Goal: Communication & Community: Connect with others

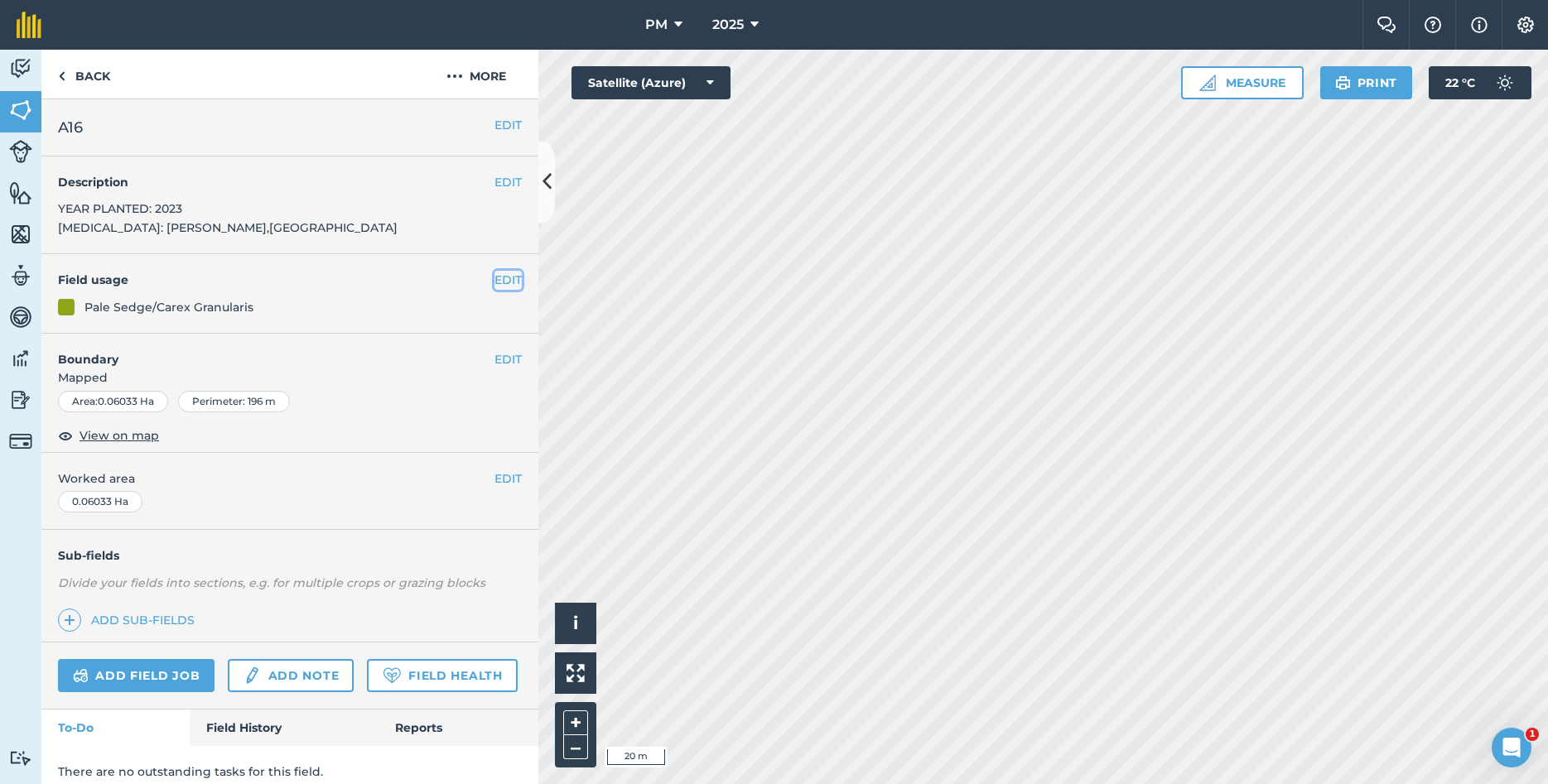
click at [496, 272] on button "EDIT" at bounding box center [507, 279] width 27 height 18
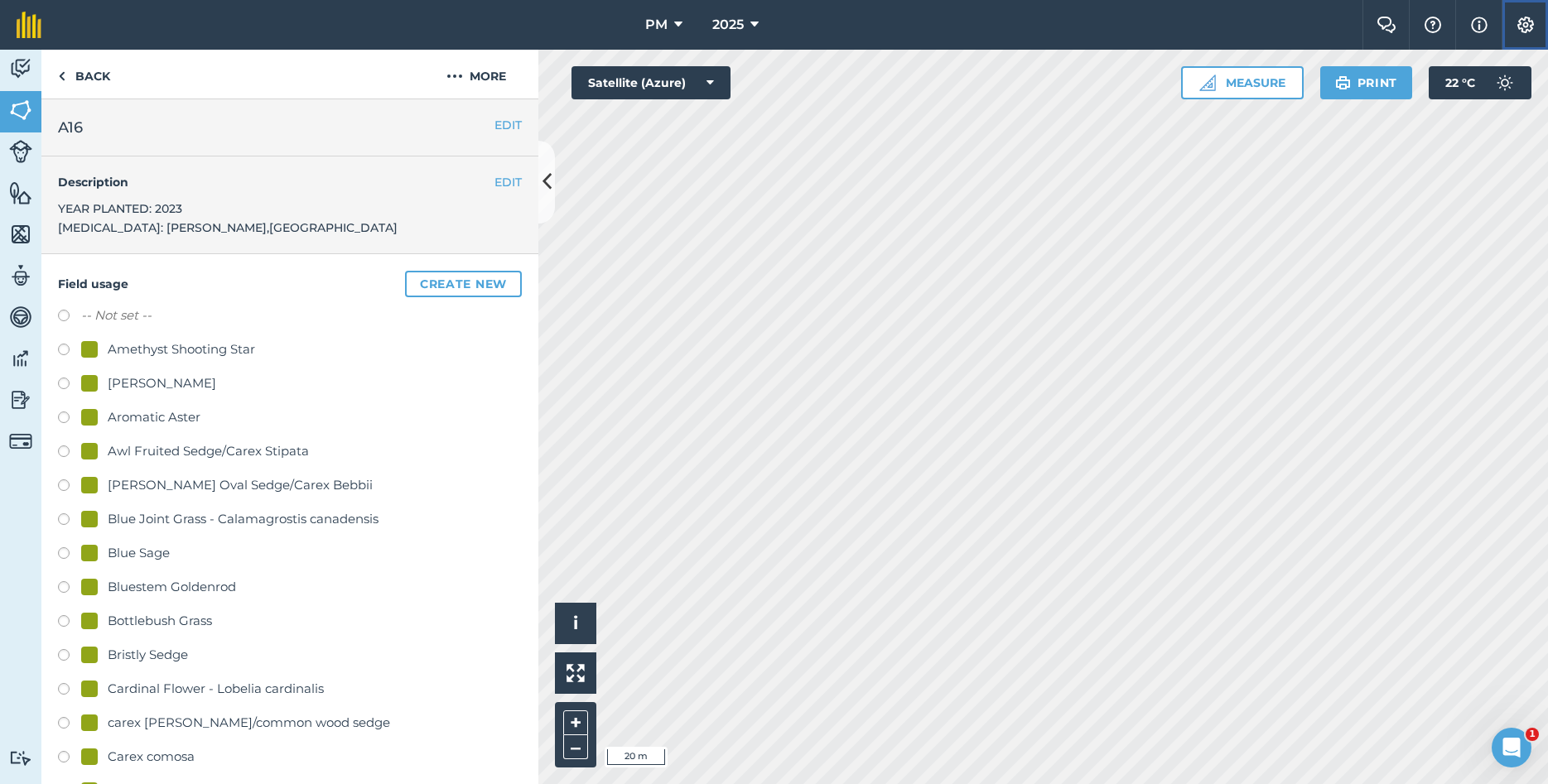
click at [1518, 27] on img at bounding box center [1526, 25] width 20 height 17
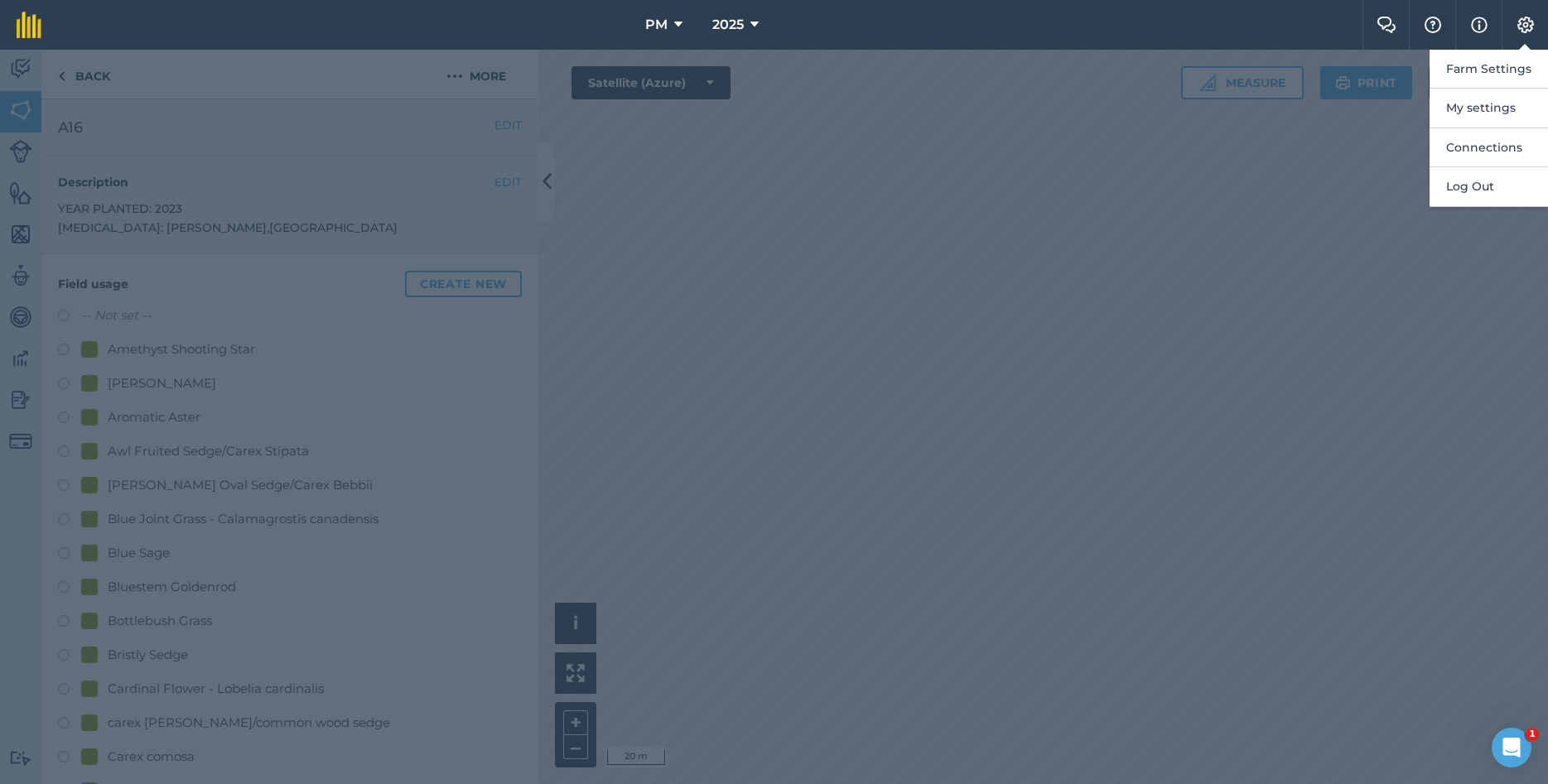
click at [1284, 165] on div at bounding box center [774, 417] width 1548 height 735
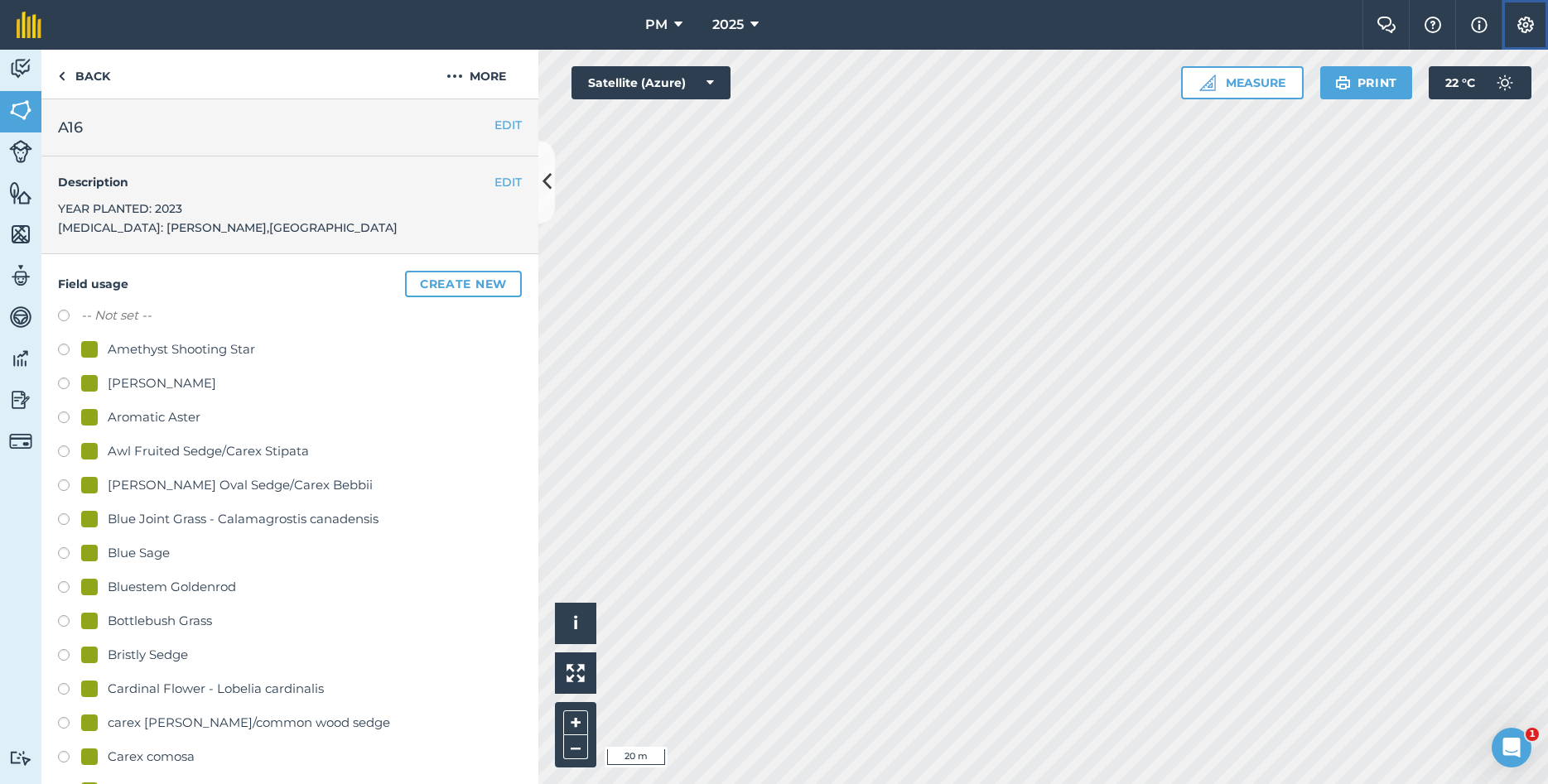
click at [1516, 33] on button "Settings" at bounding box center [1525, 25] width 47 height 49
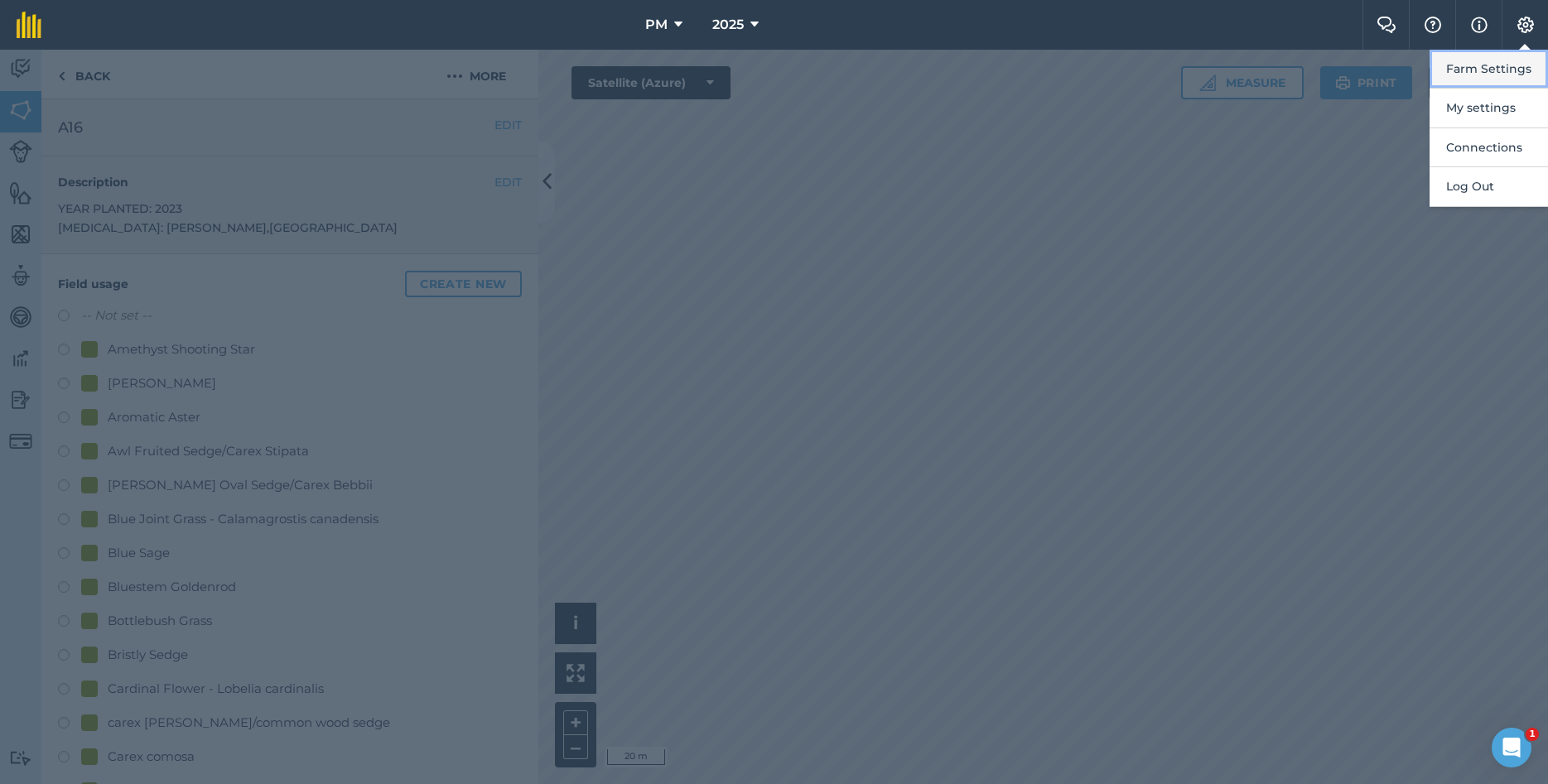
click at [1490, 69] on button "Farm Settings" at bounding box center [1489, 69] width 118 height 39
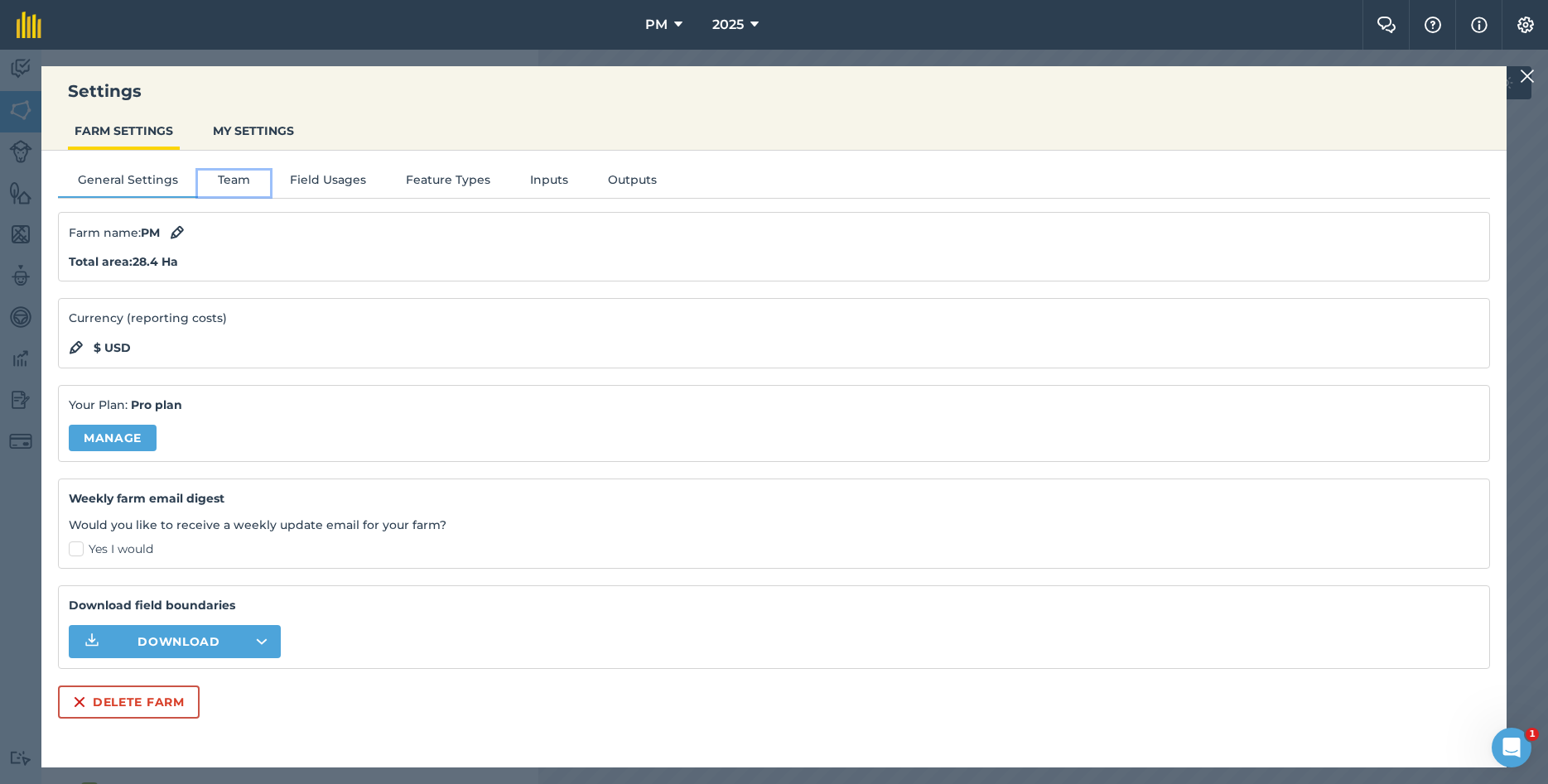
click at [247, 183] on button "Team" at bounding box center [234, 183] width 72 height 25
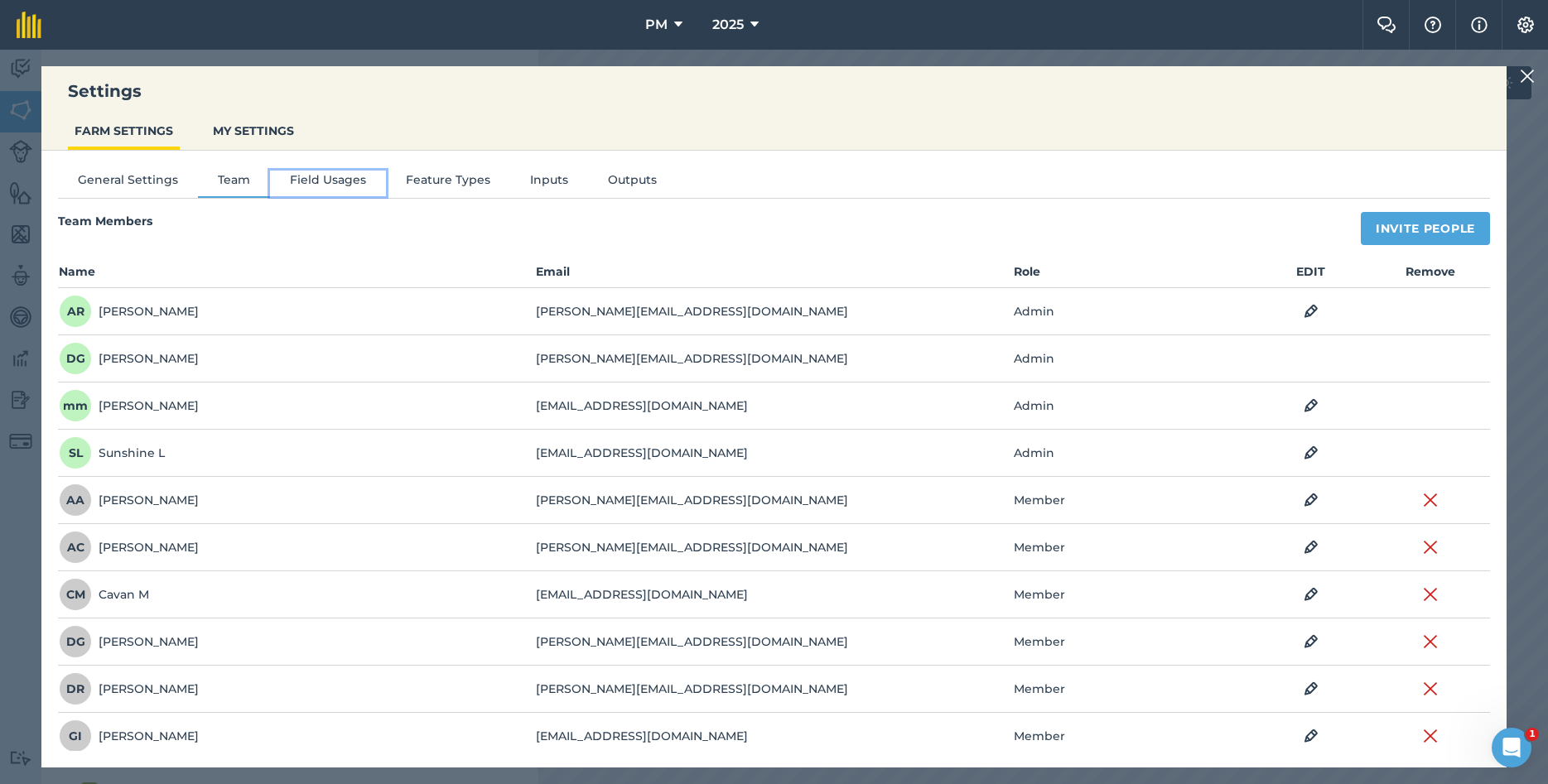
click at [346, 174] on button "Field Usages" at bounding box center [329, 183] width 116 height 25
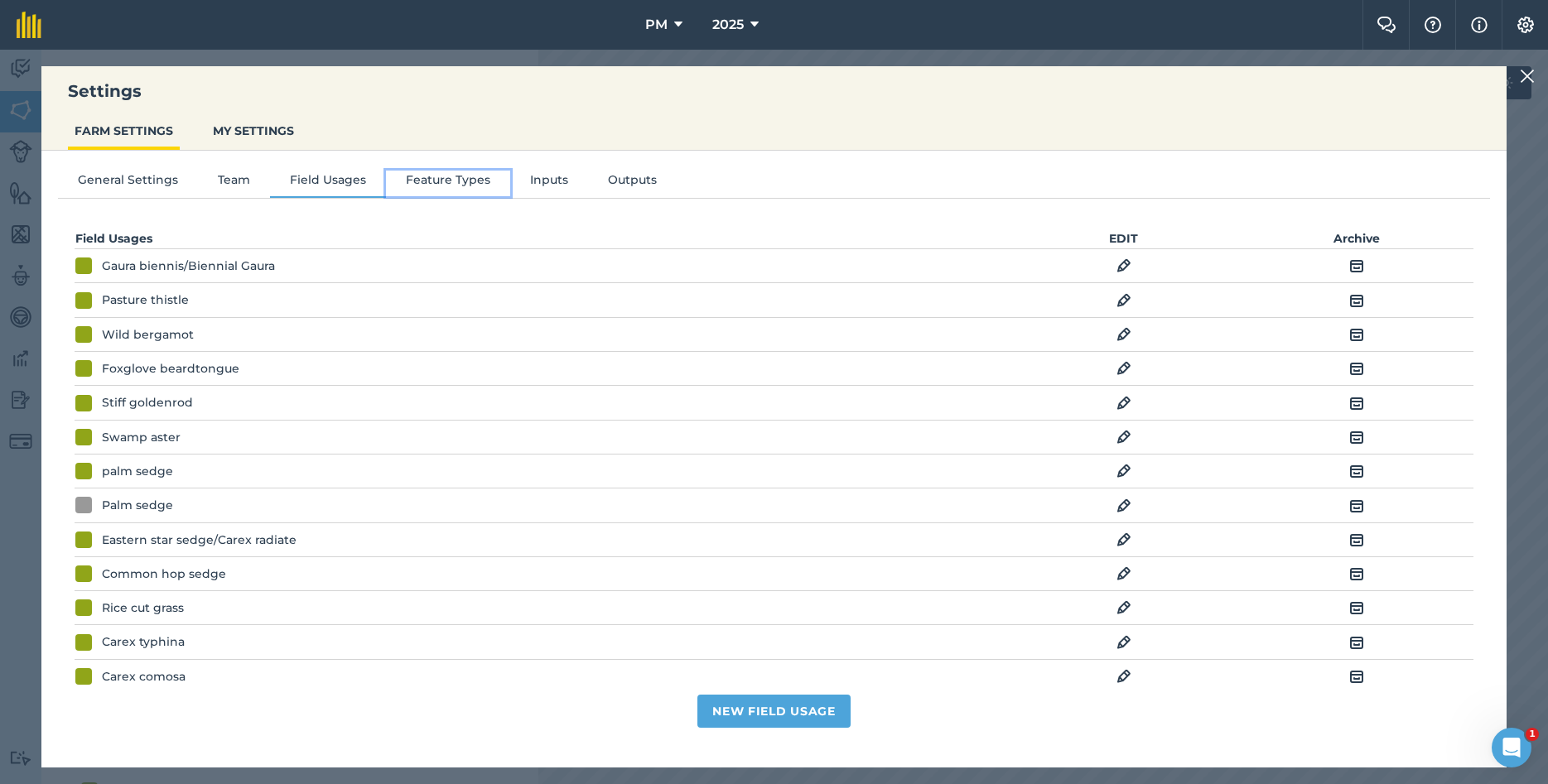
click at [425, 187] on button "Feature Types" at bounding box center [448, 183] width 124 height 25
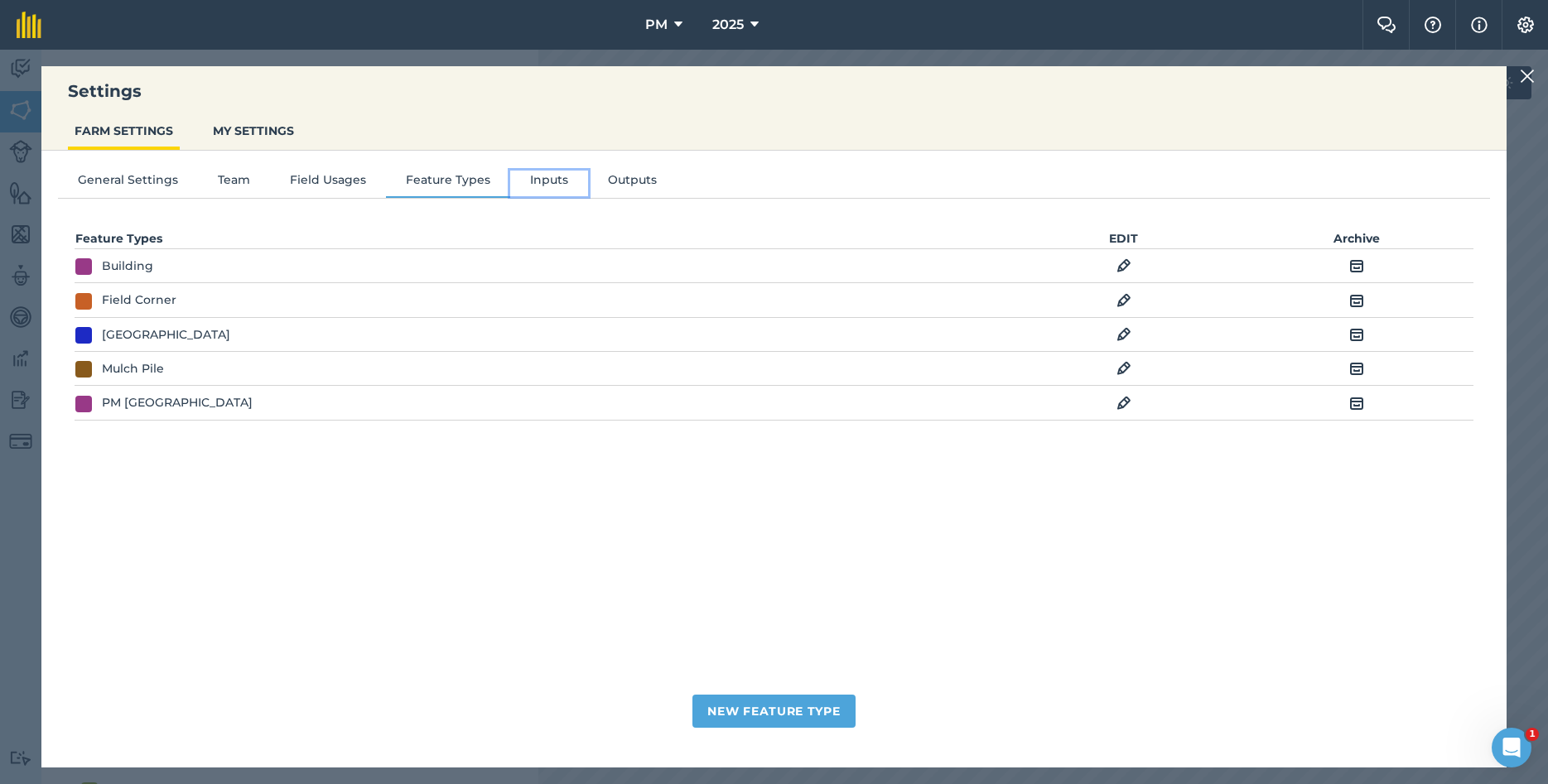
click at [536, 181] on button "Inputs" at bounding box center [549, 183] width 78 height 25
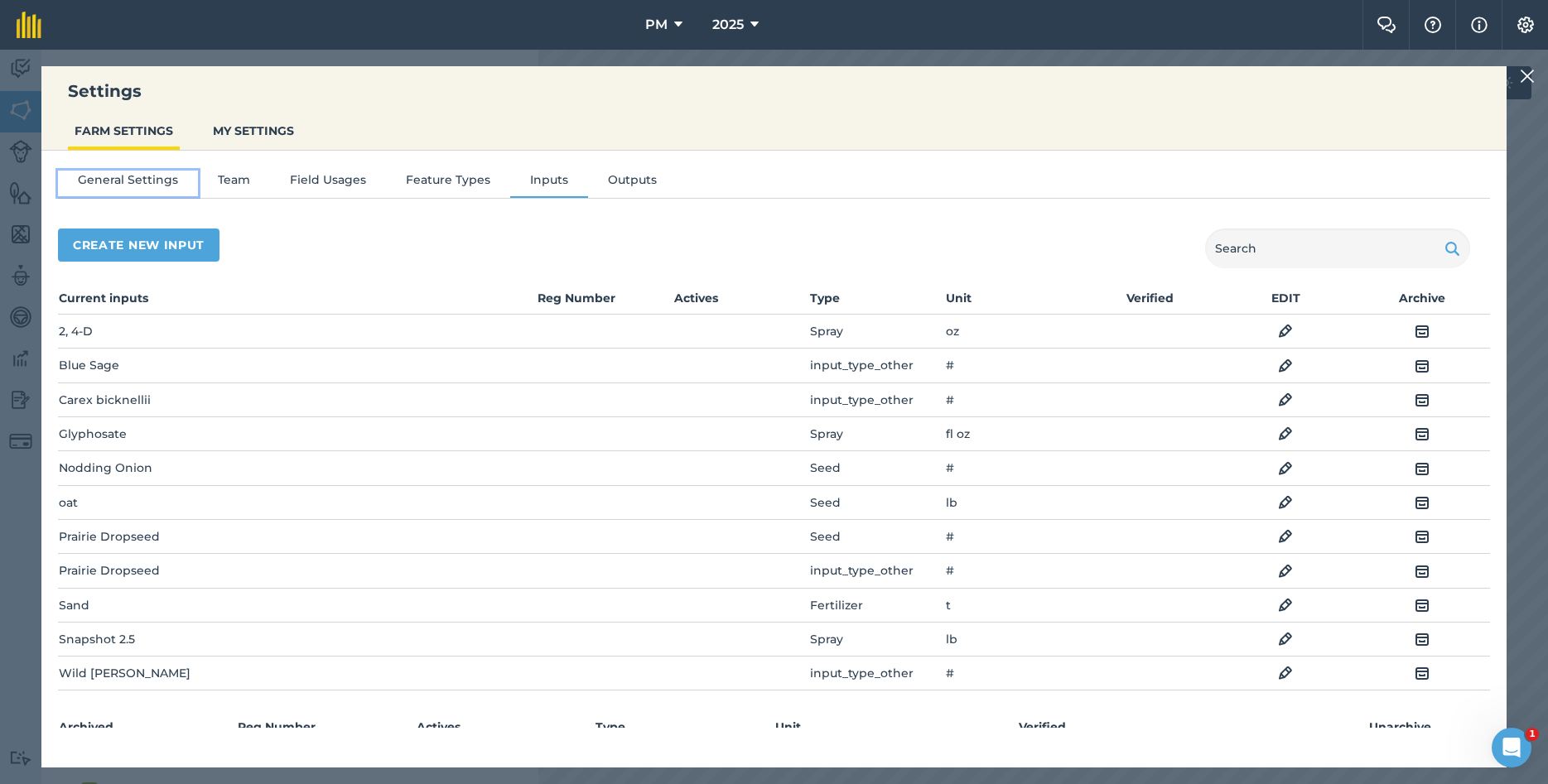
click at [166, 179] on button "General Settings" at bounding box center [128, 183] width 140 height 25
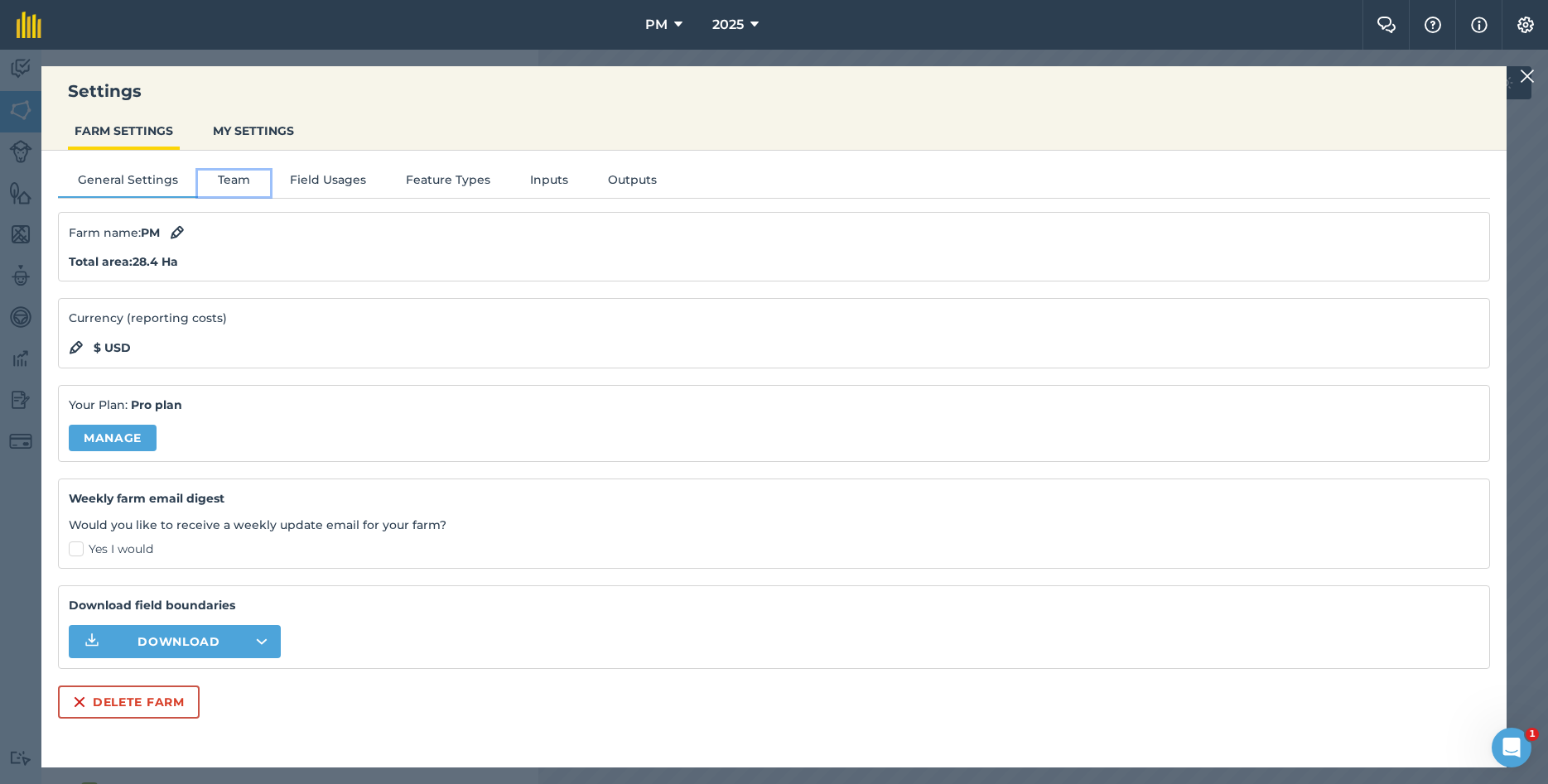
click at [225, 180] on button "Team" at bounding box center [234, 183] width 72 height 25
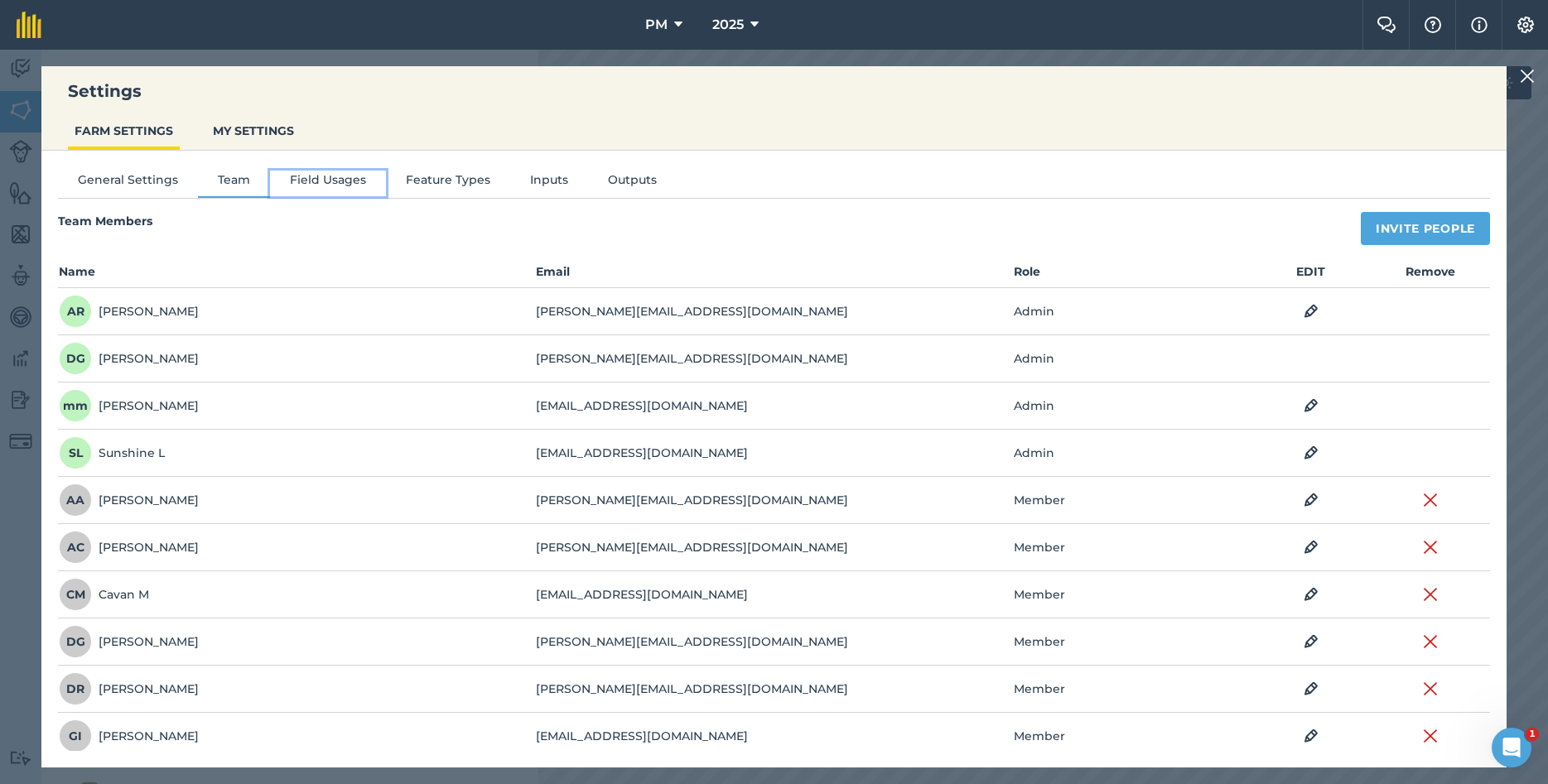
click at [307, 179] on button "Field Usages" at bounding box center [329, 183] width 116 height 25
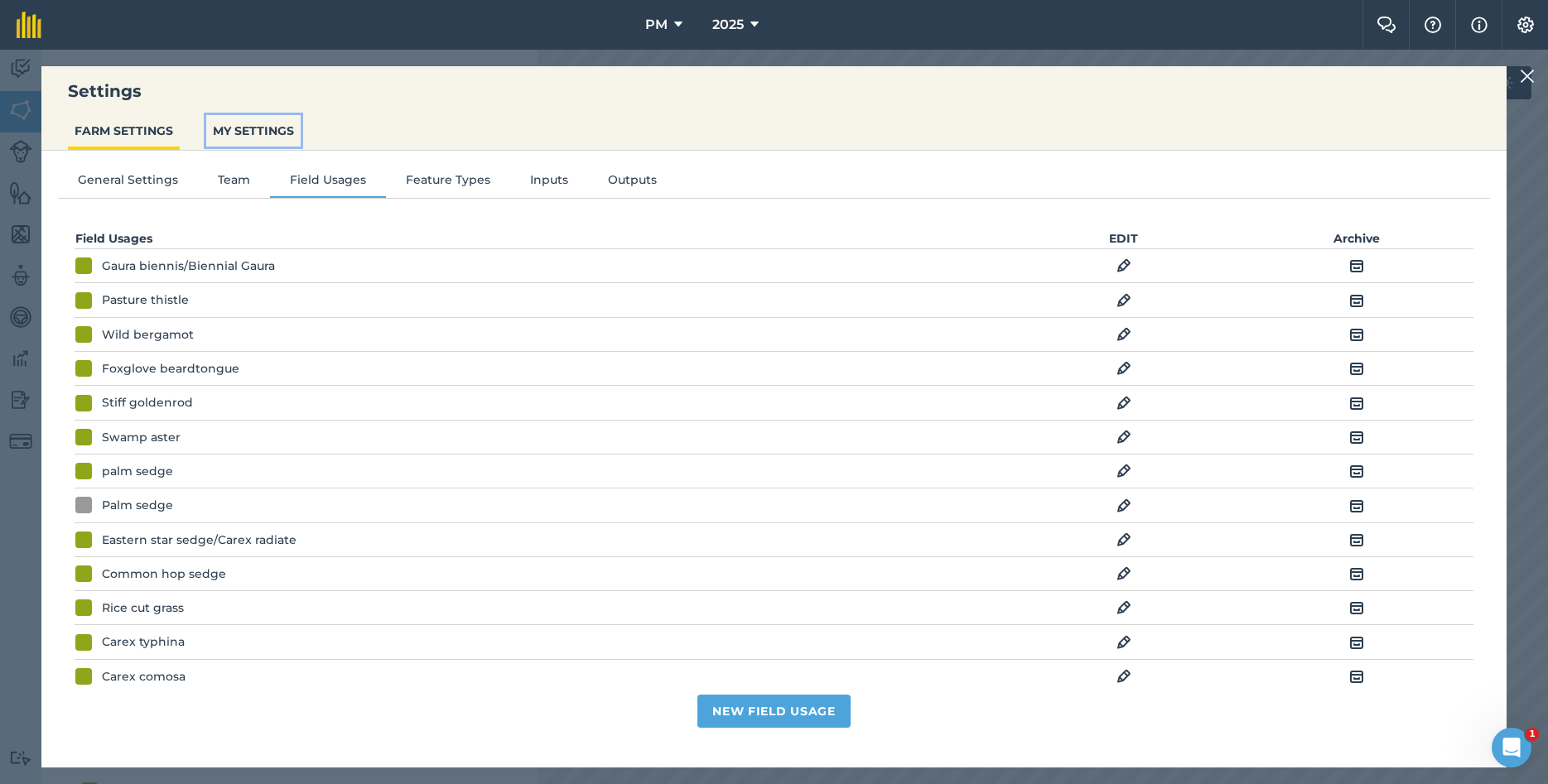
click at [248, 131] on button "MY SETTINGS" at bounding box center [253, 131] width 94 height 32
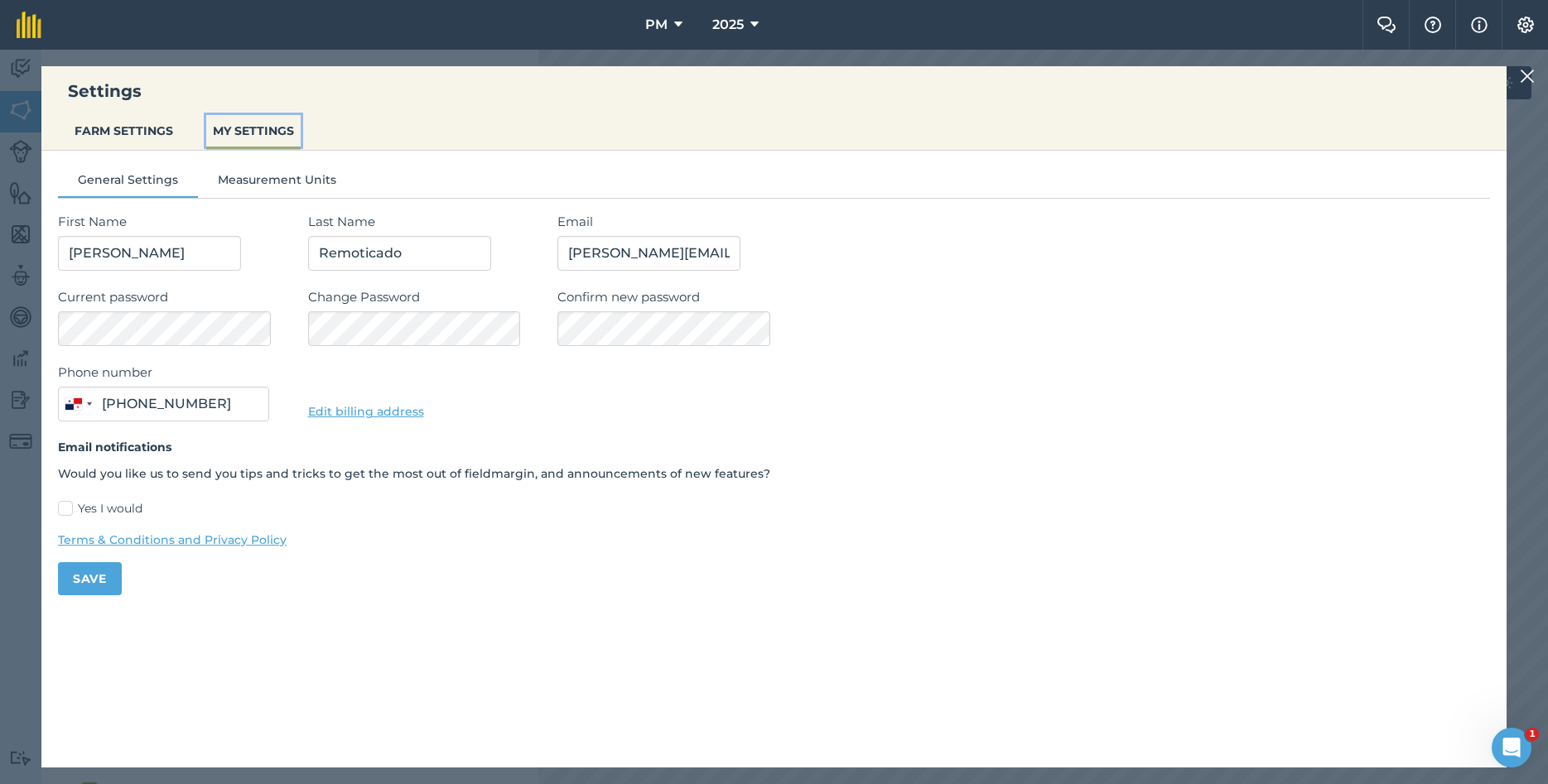
type input "450-4113"
click at [118, 134] on button "FARM SETTINGS" at bounding box center [123, 131] width 112 height 32
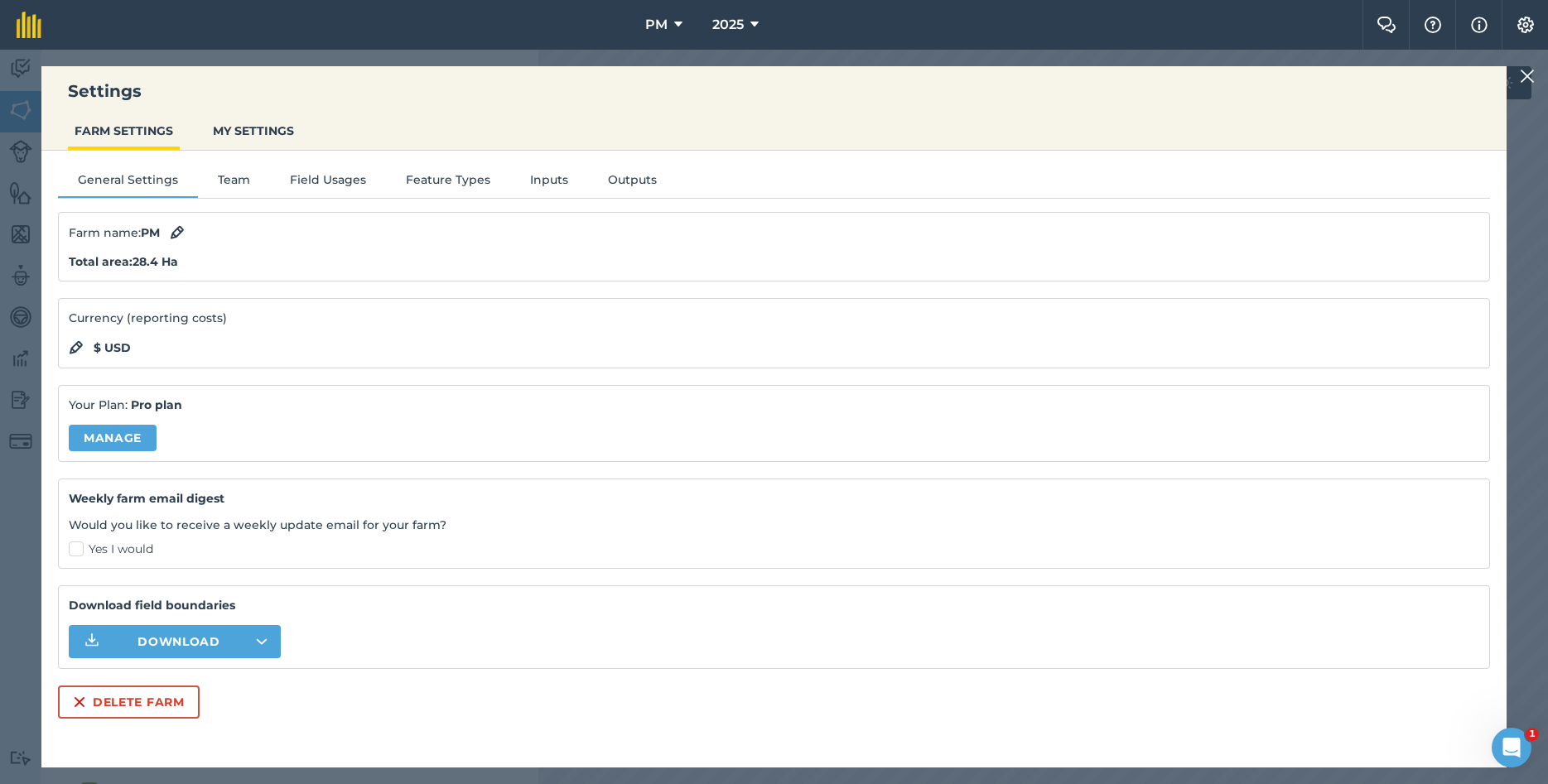
click at [235, 201] on div "General Settings Team Field Usages Feature Types Inputs Outputs Farm name : PM …" at bounding box center [774, 451] width 1465 height 601
click at [263, 180] on button "Team" at bounding box center [234, 183] width 72 height 25
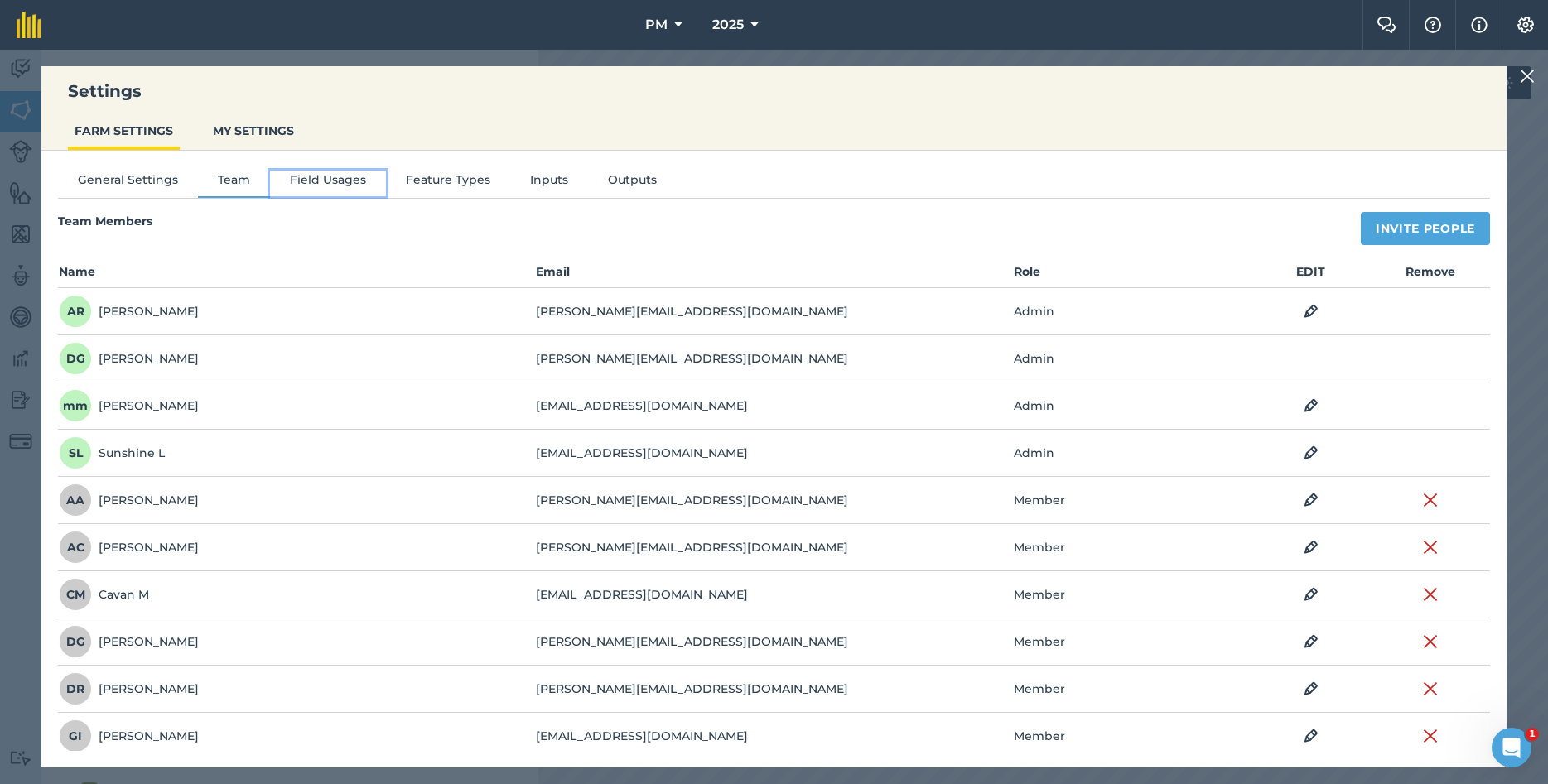
click at [302, 180] on button "Field Usages" at bounding box center [329, 183] width 116 height 25
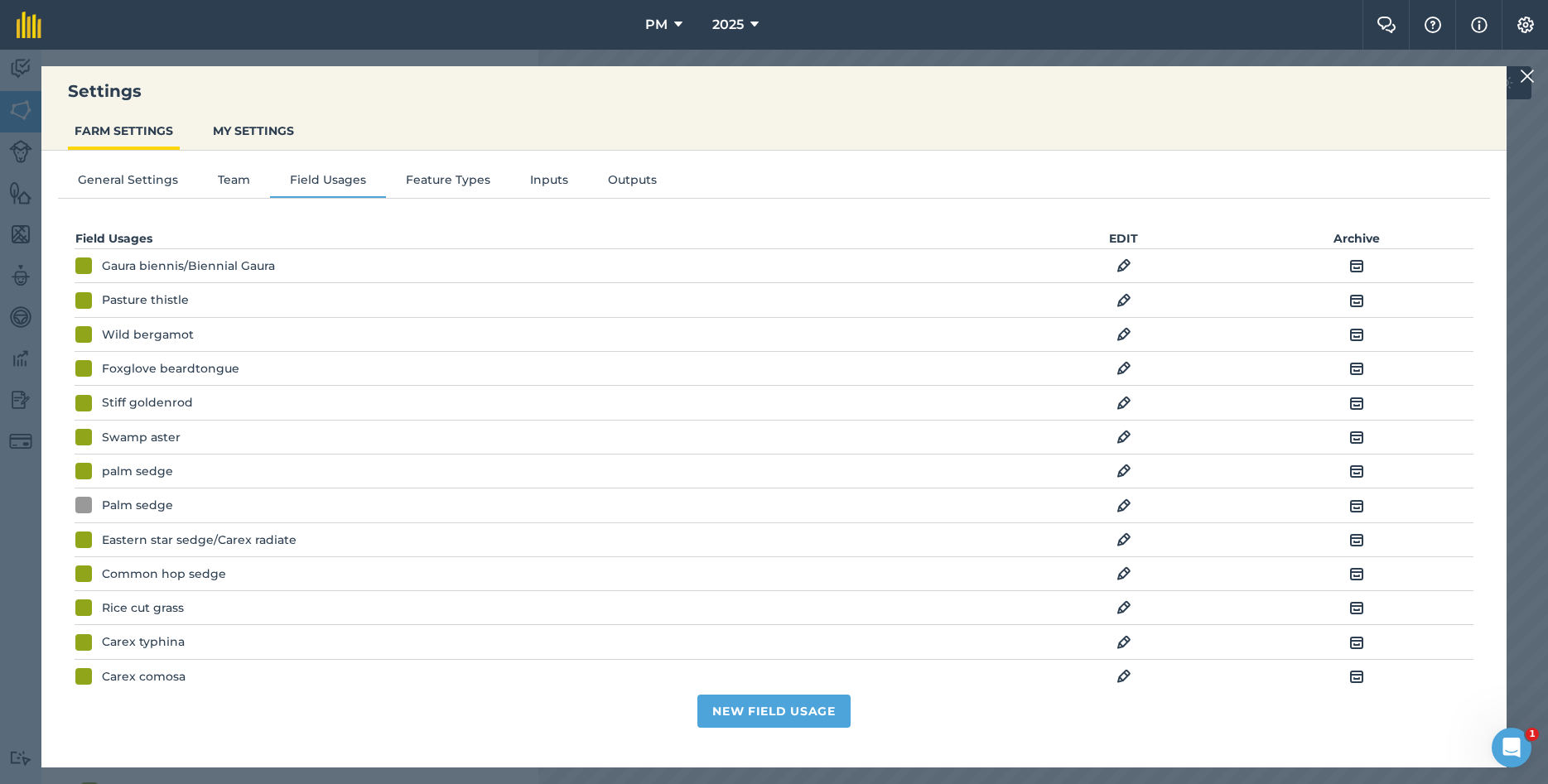
click at [1130, 505] on img at bounding box center [1123, 506] width 15 height 20
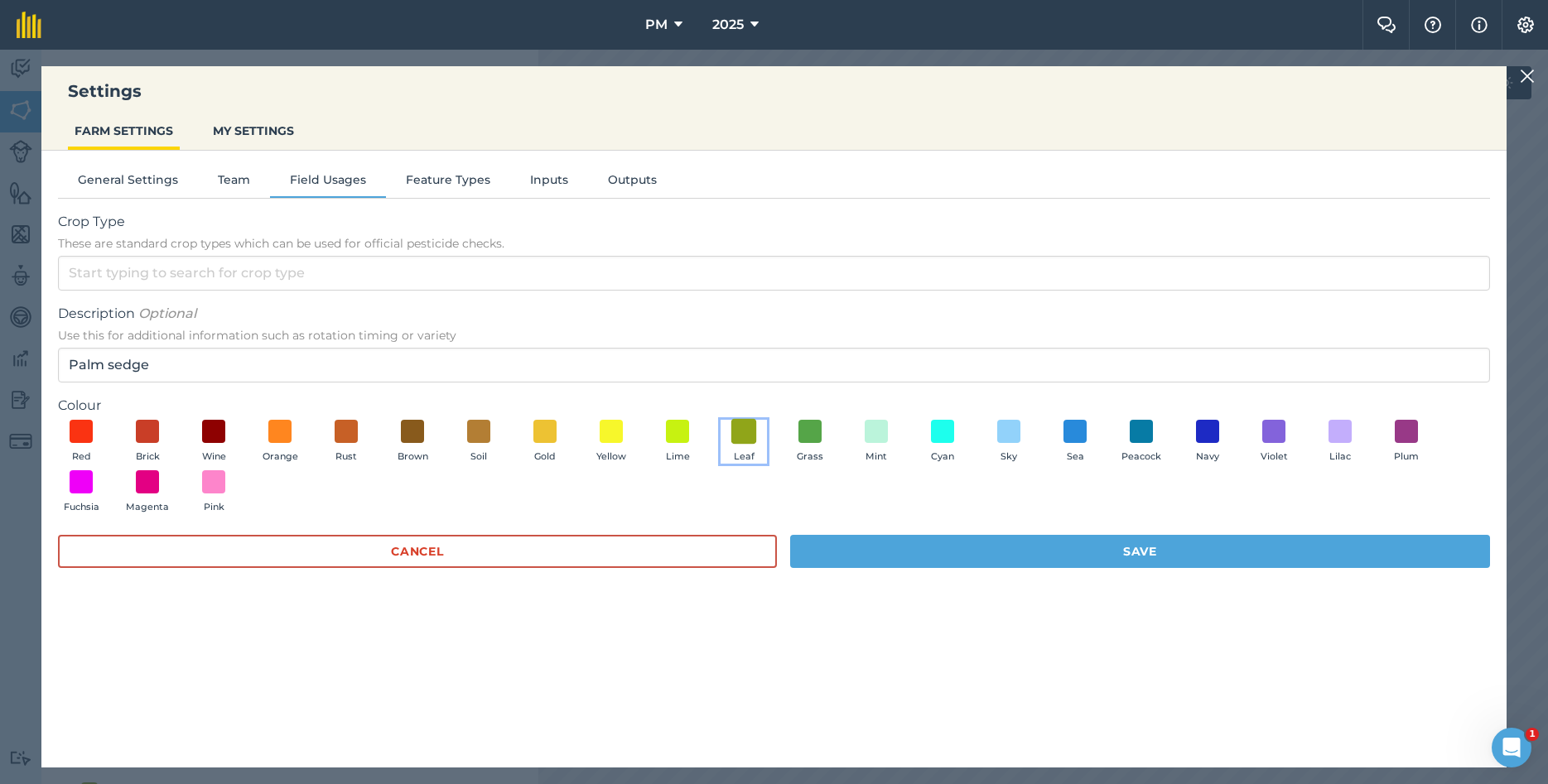
click at [746, 433] on span at bounding box center [744, 431] width 26 height 26
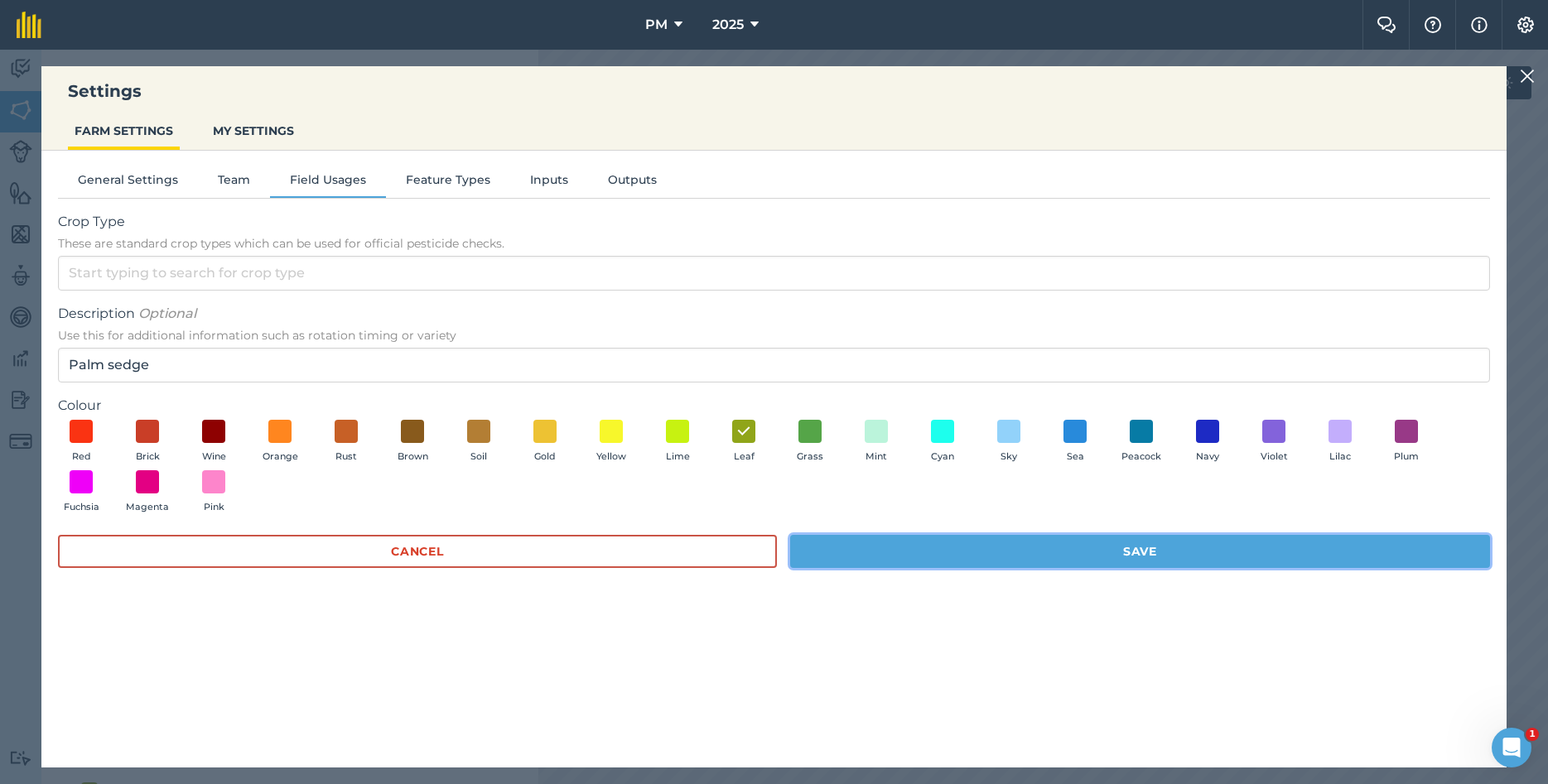
click at [1099, 548] on button "Save" at bounding box center [1140, 551] width 700 height 33
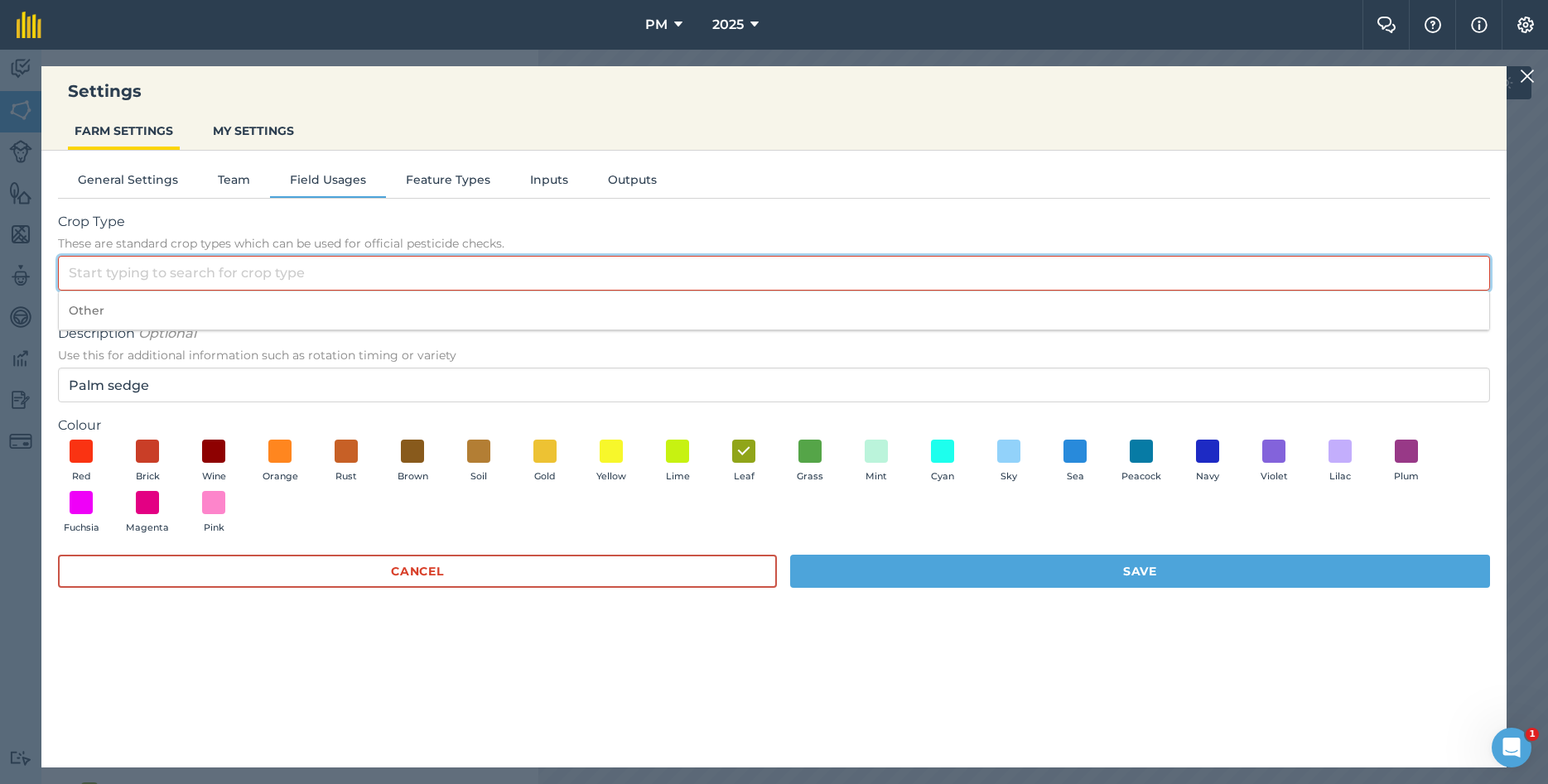
click at [137, 273] on input "Crop Type These are standard crop types which can be used for official pesticid…" at bounding box center [774, 273] width 1433 height 34
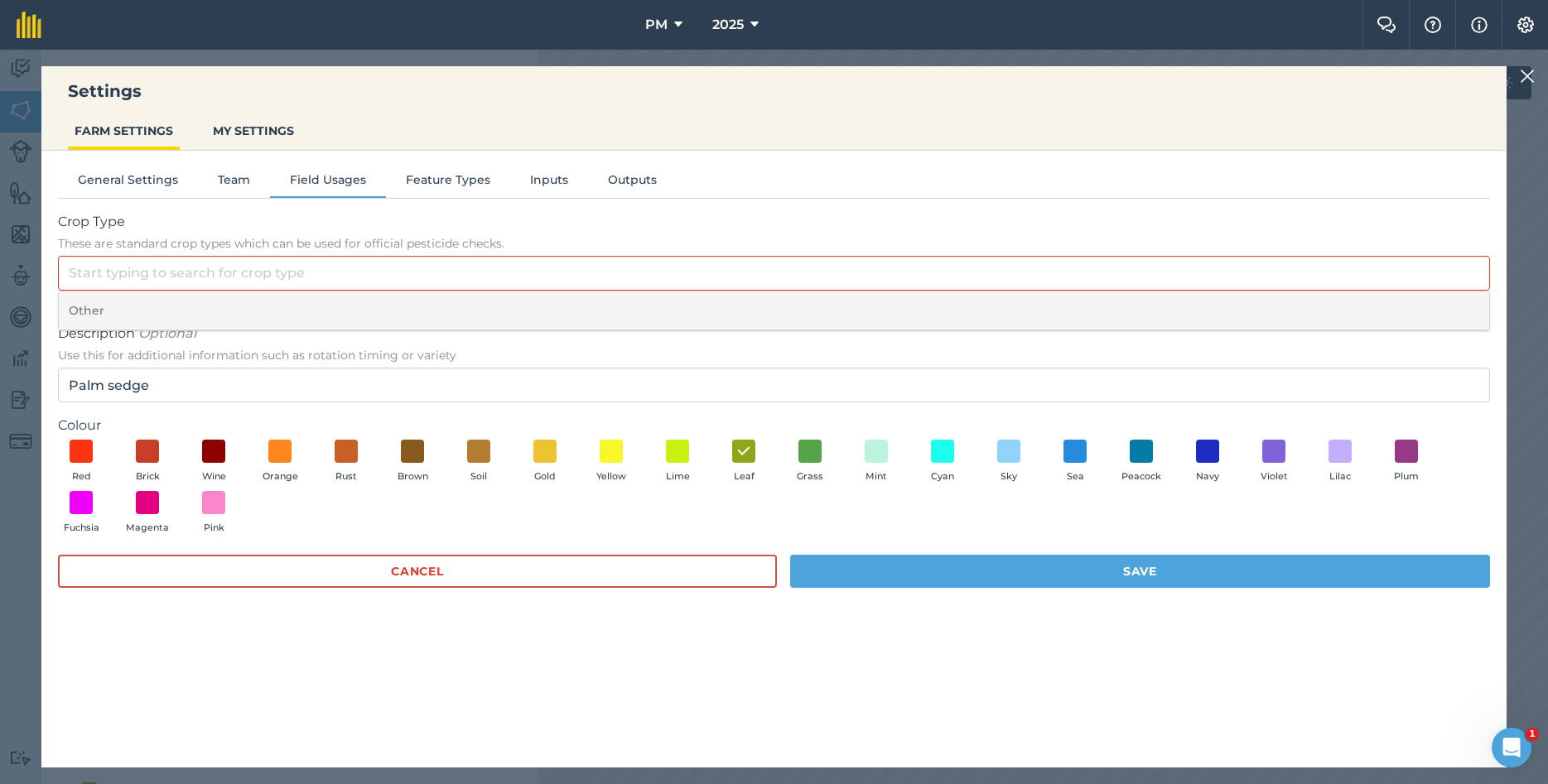
click at [113, 302] on li "Other" at bounding box center [774, 311] width 1431 height 39
type input "Other"
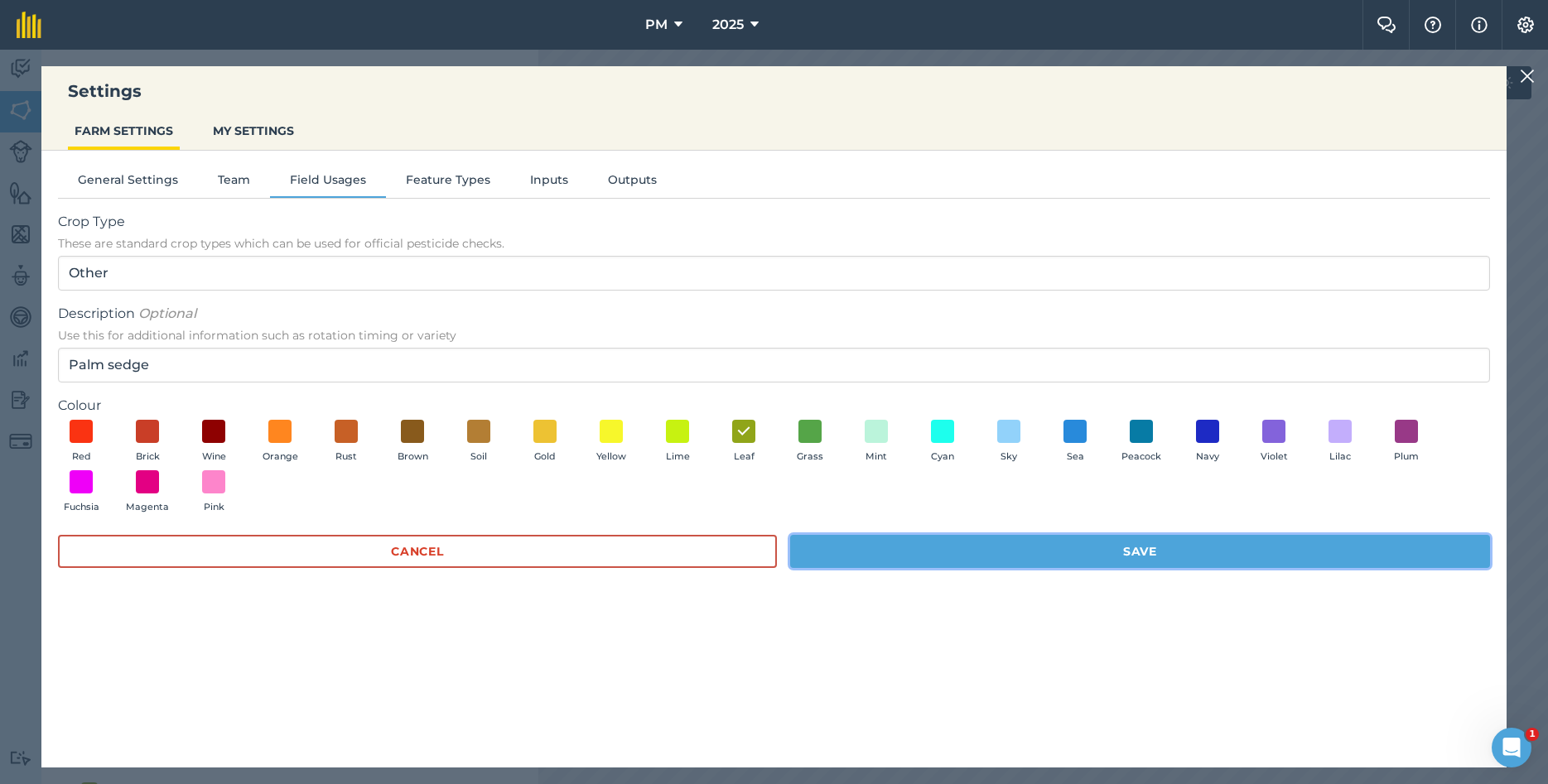
click at [1018, 551] on button "Save" at bounding box center [1140, 551] width 700 height 33
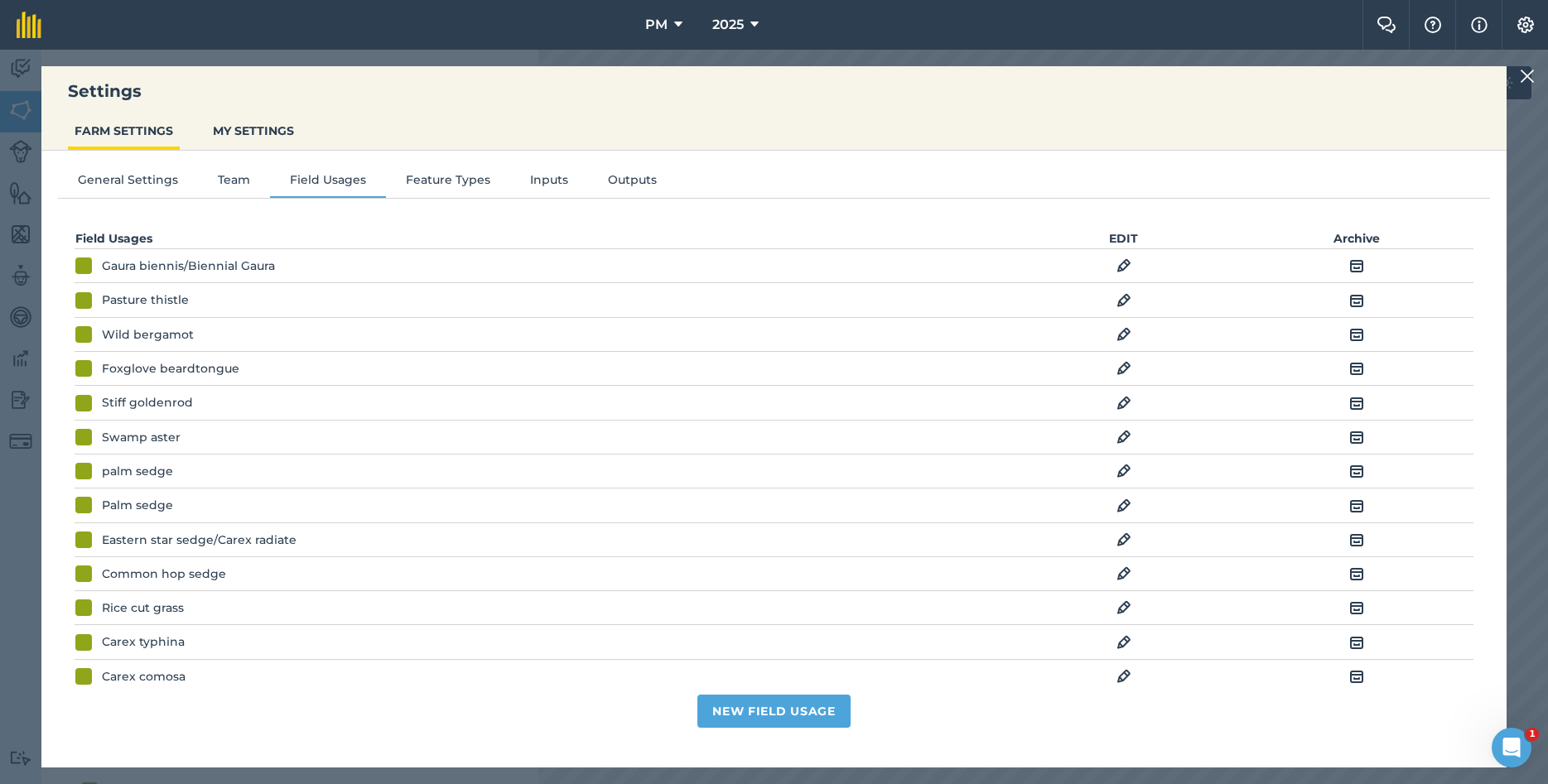
click at [1128, 513] on img at bounding box center [1123, 506] width 15 height 20
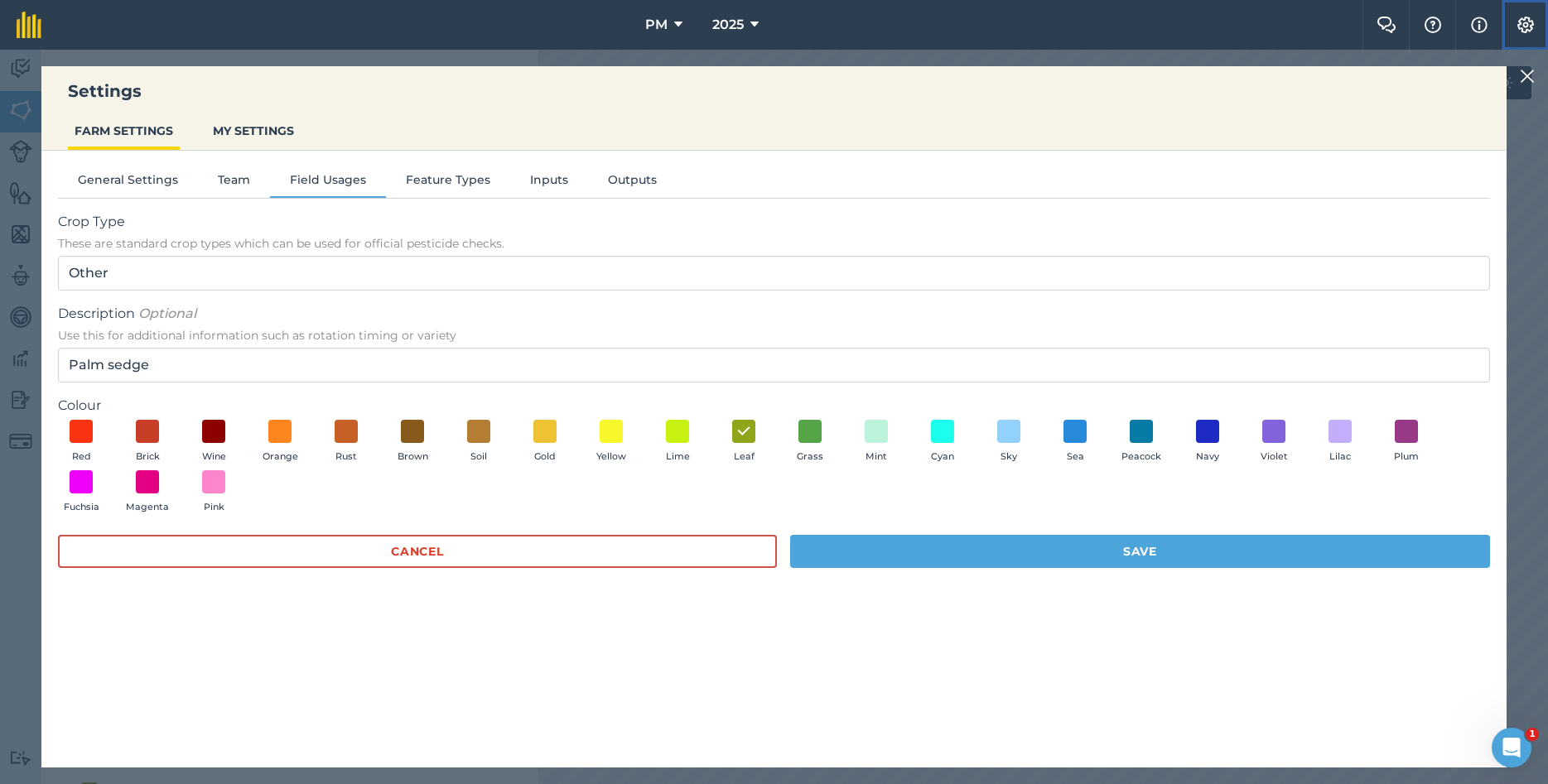
click at [1528, 32] on img at bounding box center [1526, 25] width 20 height 17
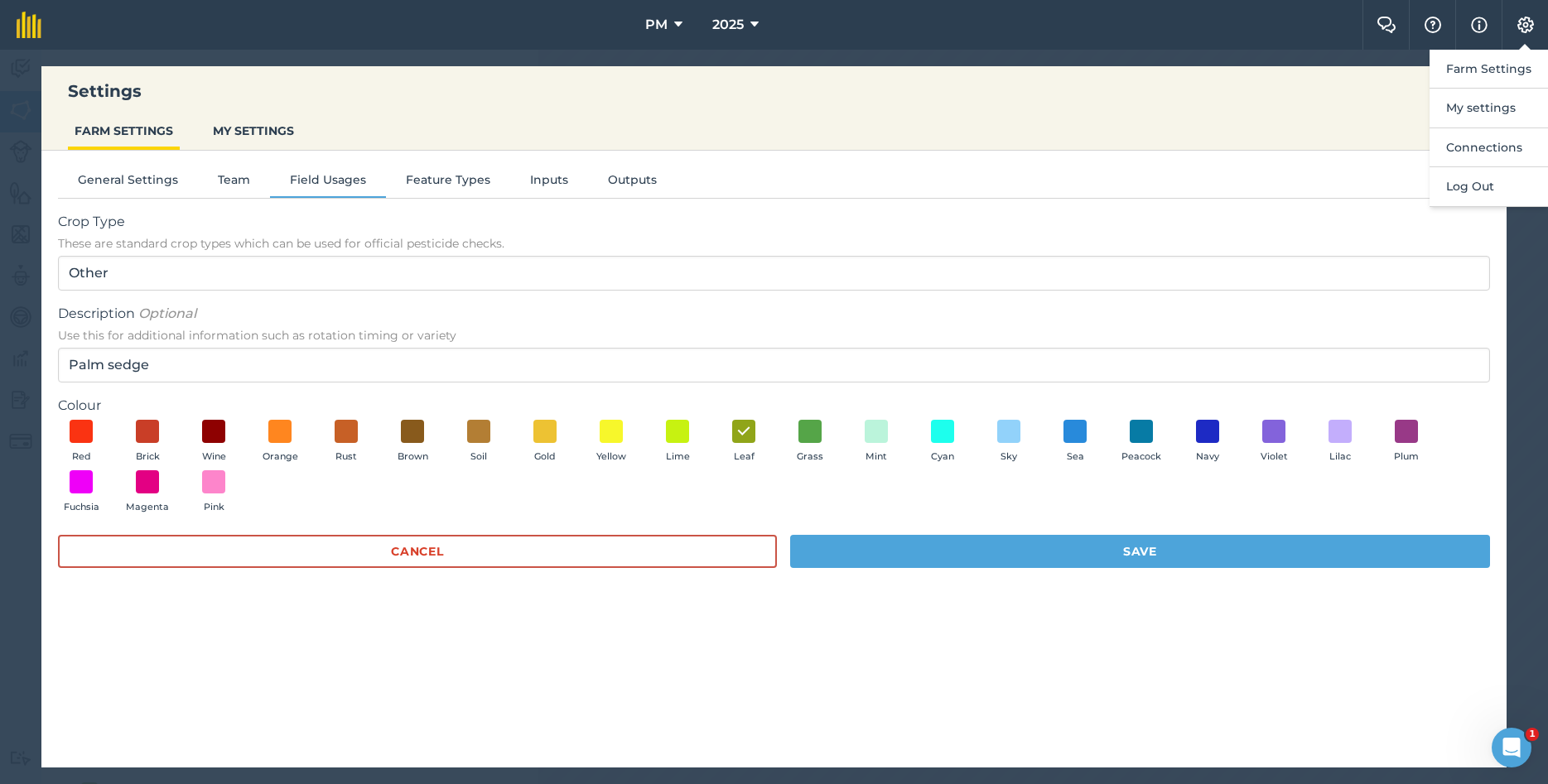
click at [1323, 166] on div "General Settings Team Field Usages Feature Types Inputs Outputs Crop Type These…" at bounding box center [774, 451] width 1465 height 601
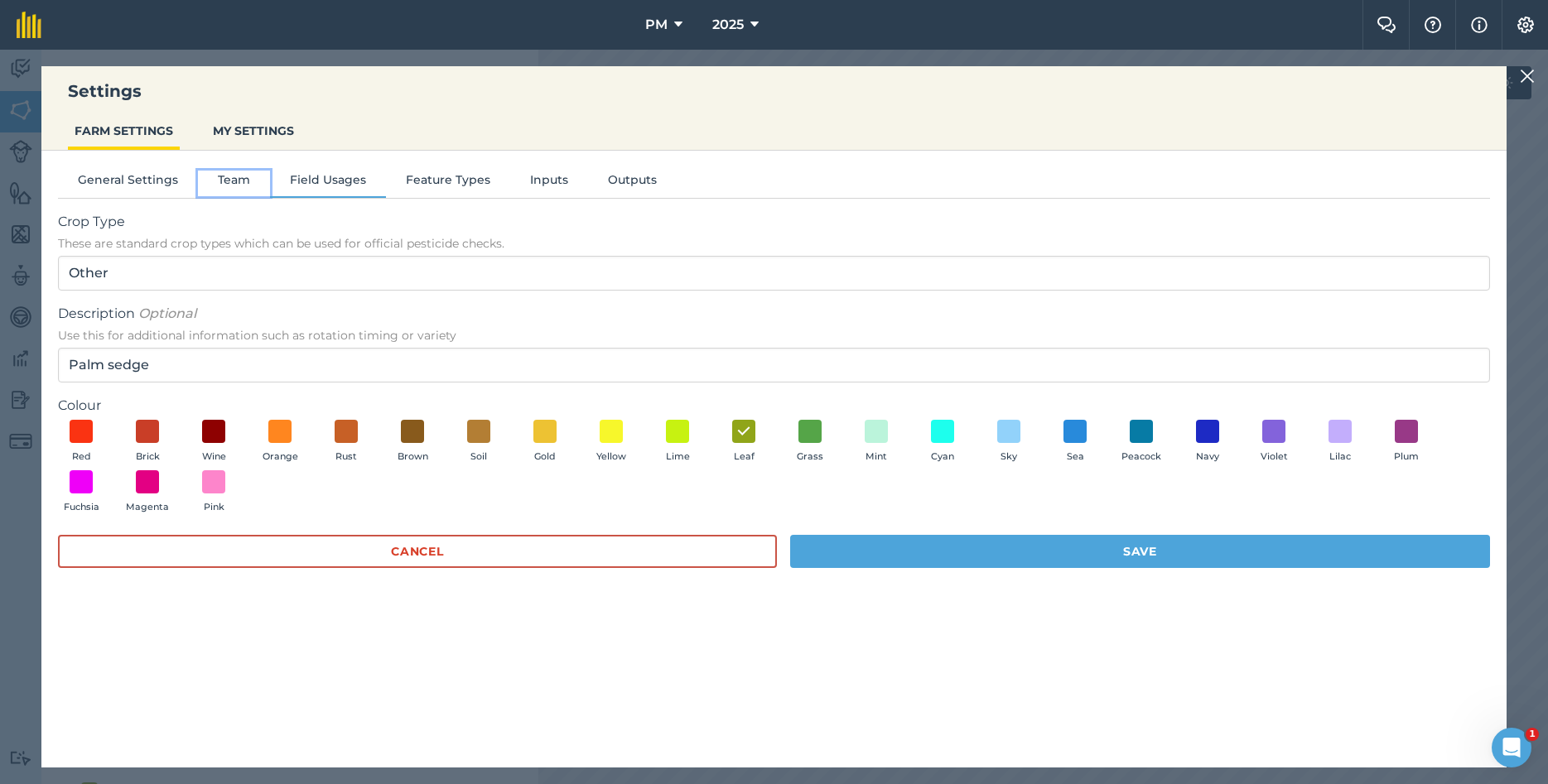
click at [231, 181] on button "Team" at bounding box center [234, 183] width 72 height 25
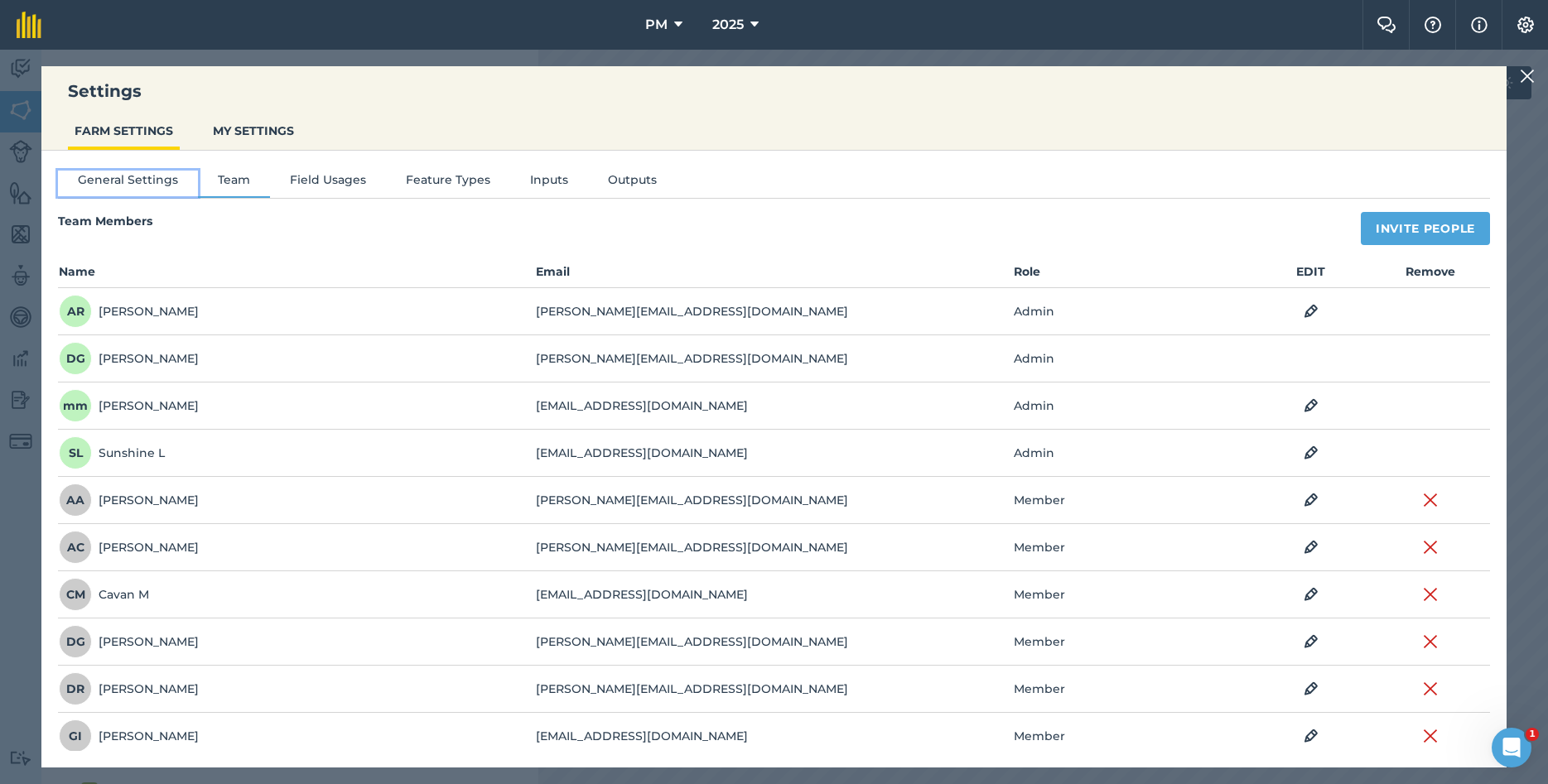
click at [151, 187] on button "General Settings" at bounding box center [128, 183] width 140 height 25
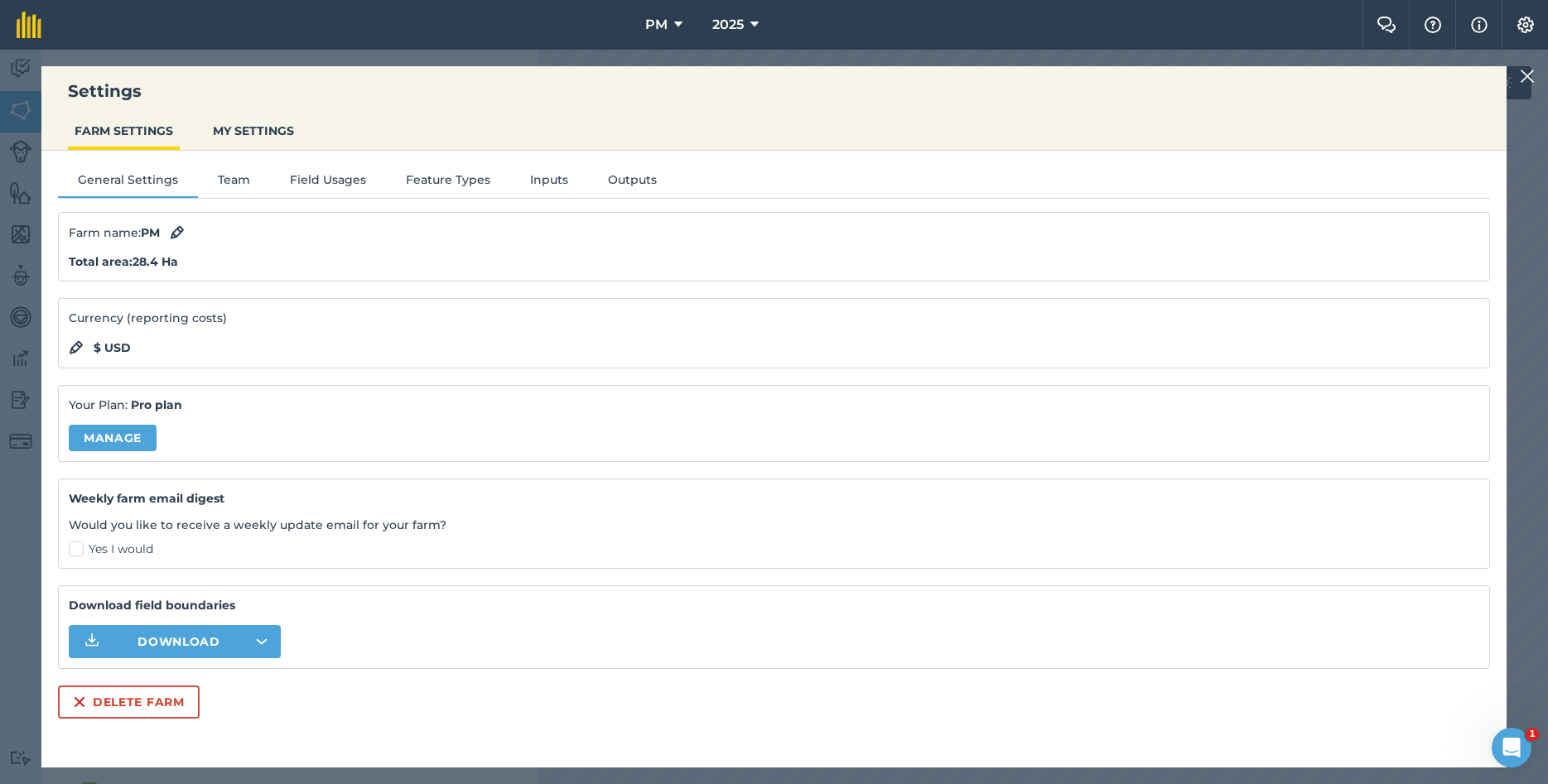
click at [1528, 73] on img at bounding box center [1527, 76] width 15 height 20
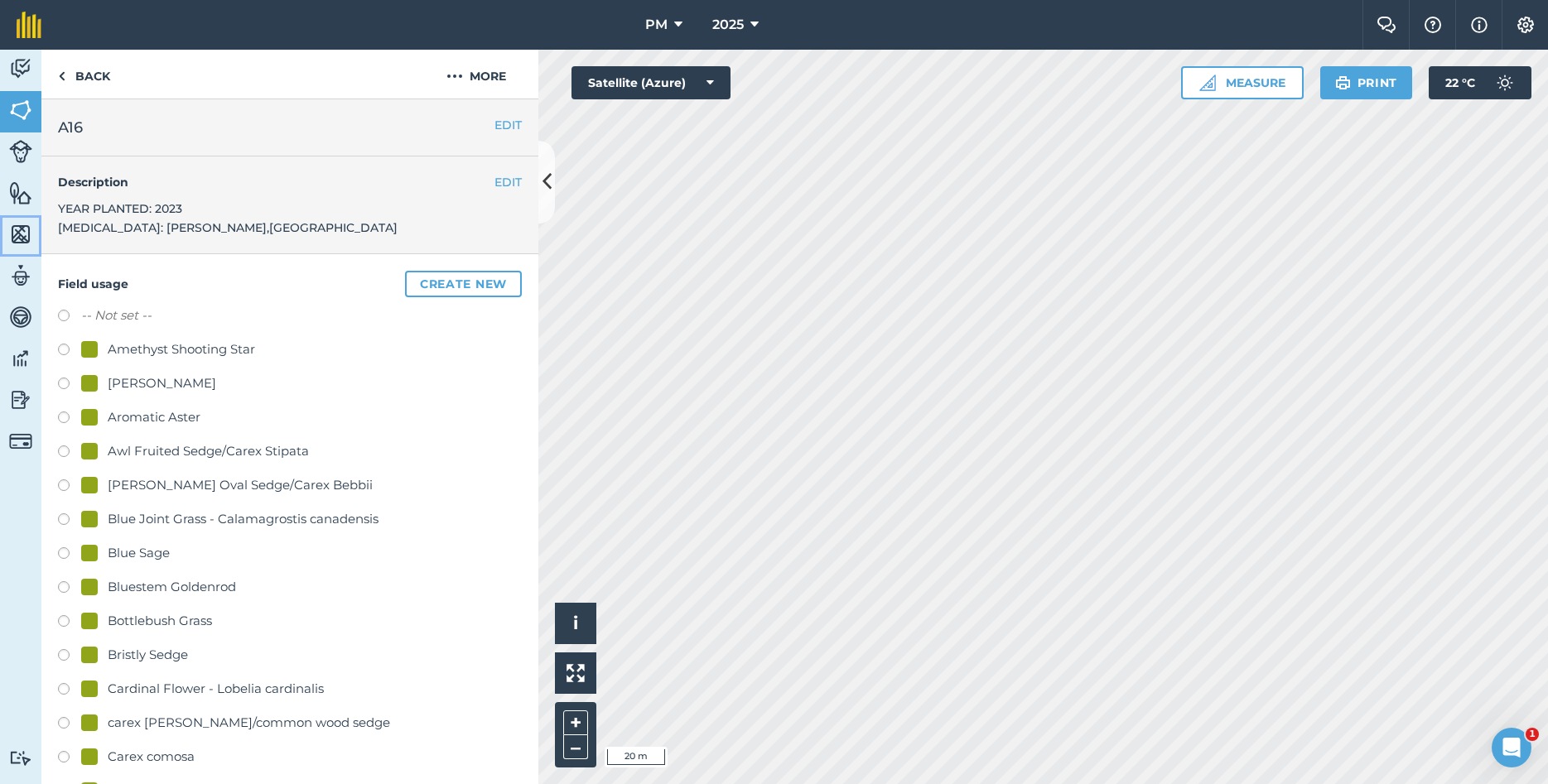
click at [24, 228] on img at bounding box center [20, 234] width 23 height 25
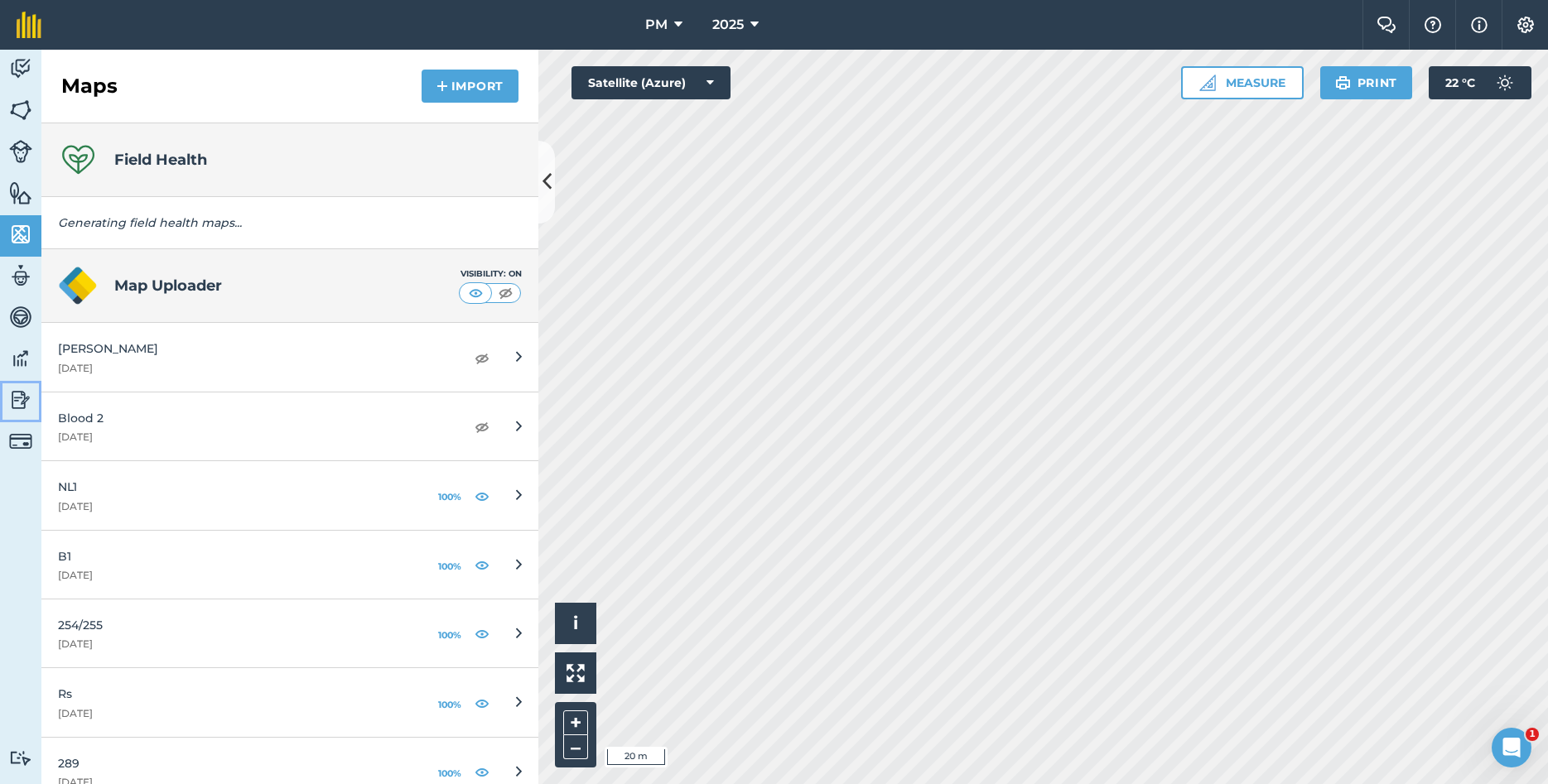
click at [21, 393] on img at bounding box center [20, 400] width 23 height 25
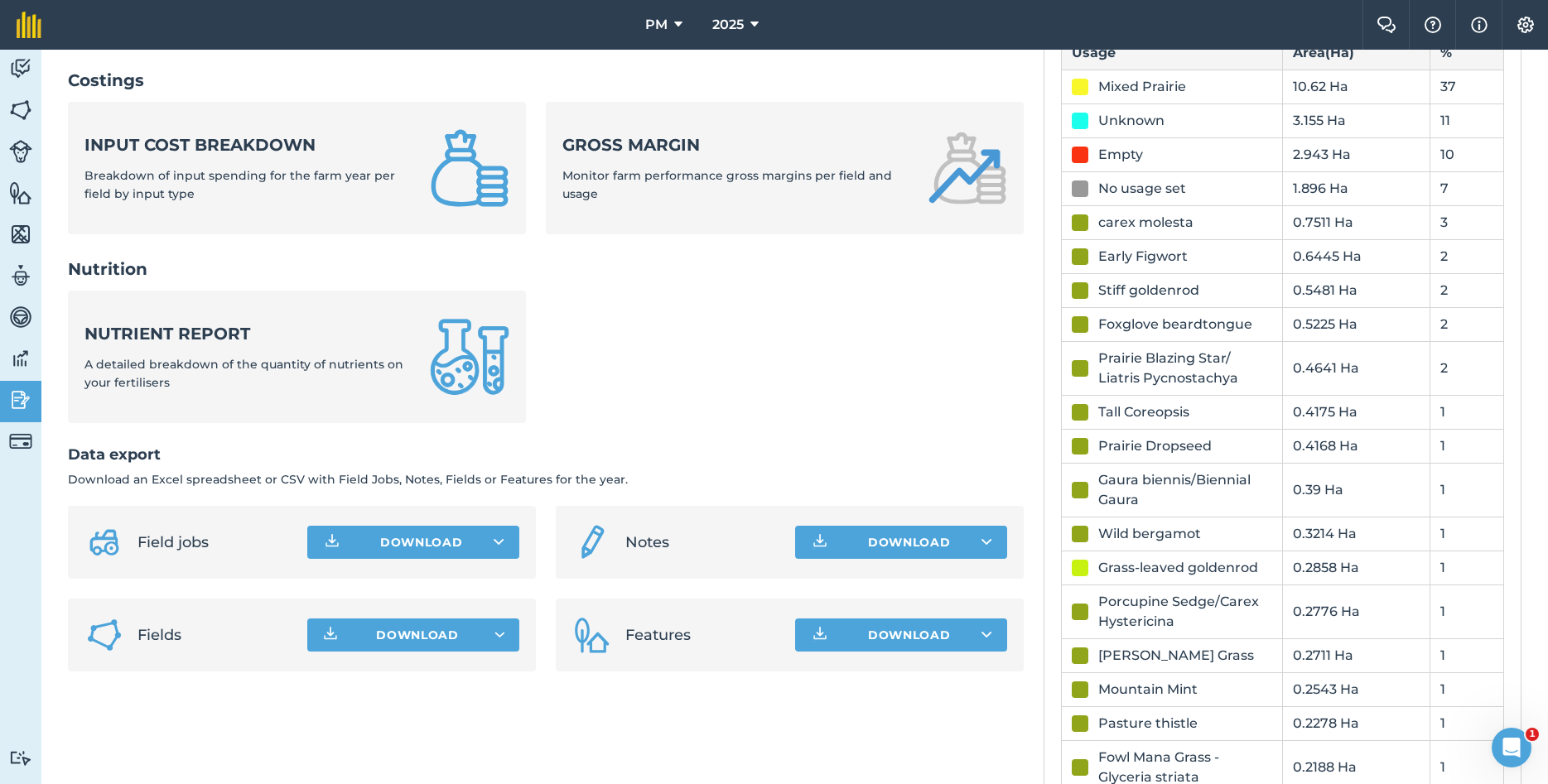
scroll to position [358, 0]
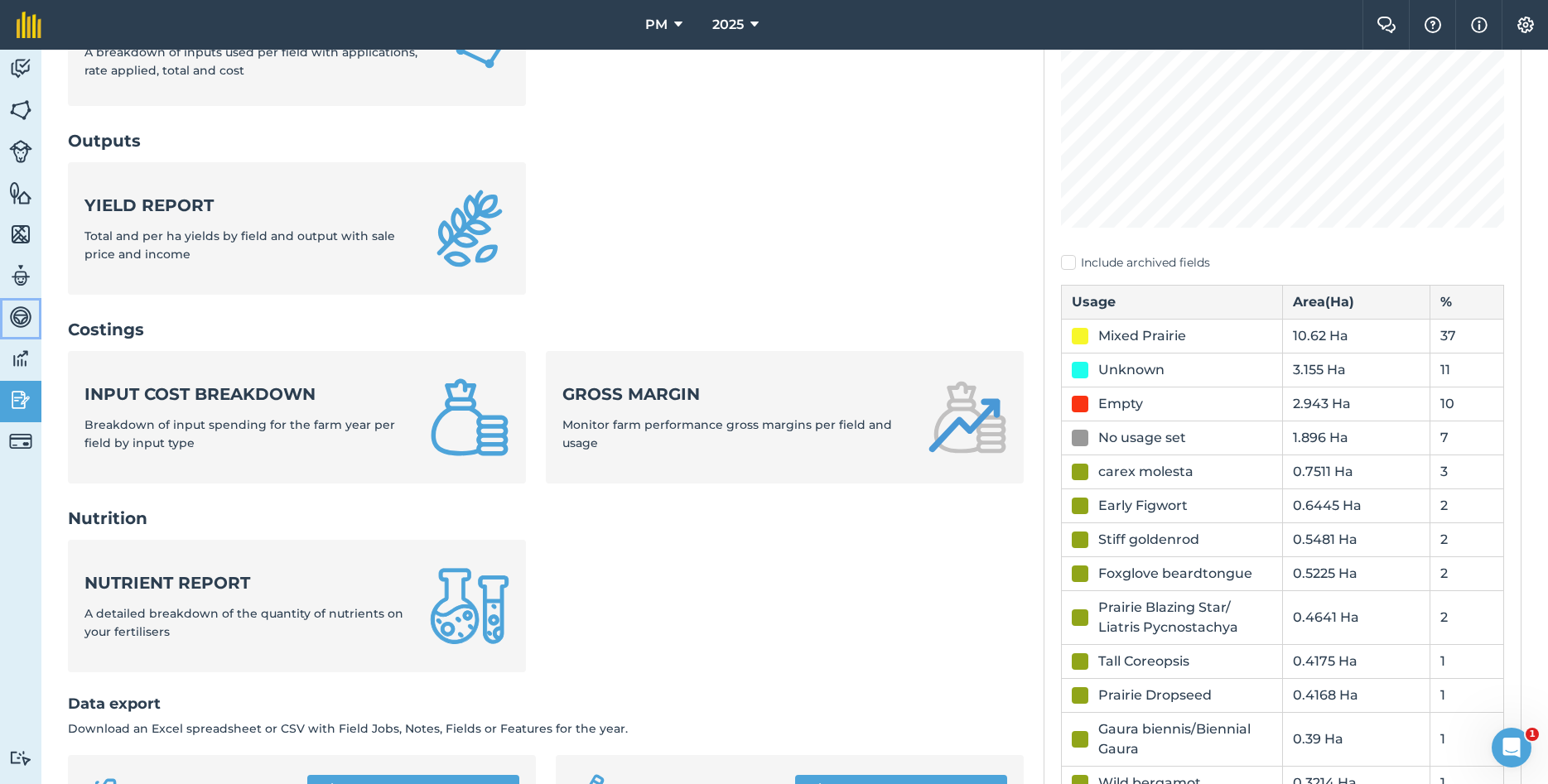
click at [16, 322] on img at bounding box center [20, 317] width 23 height 25
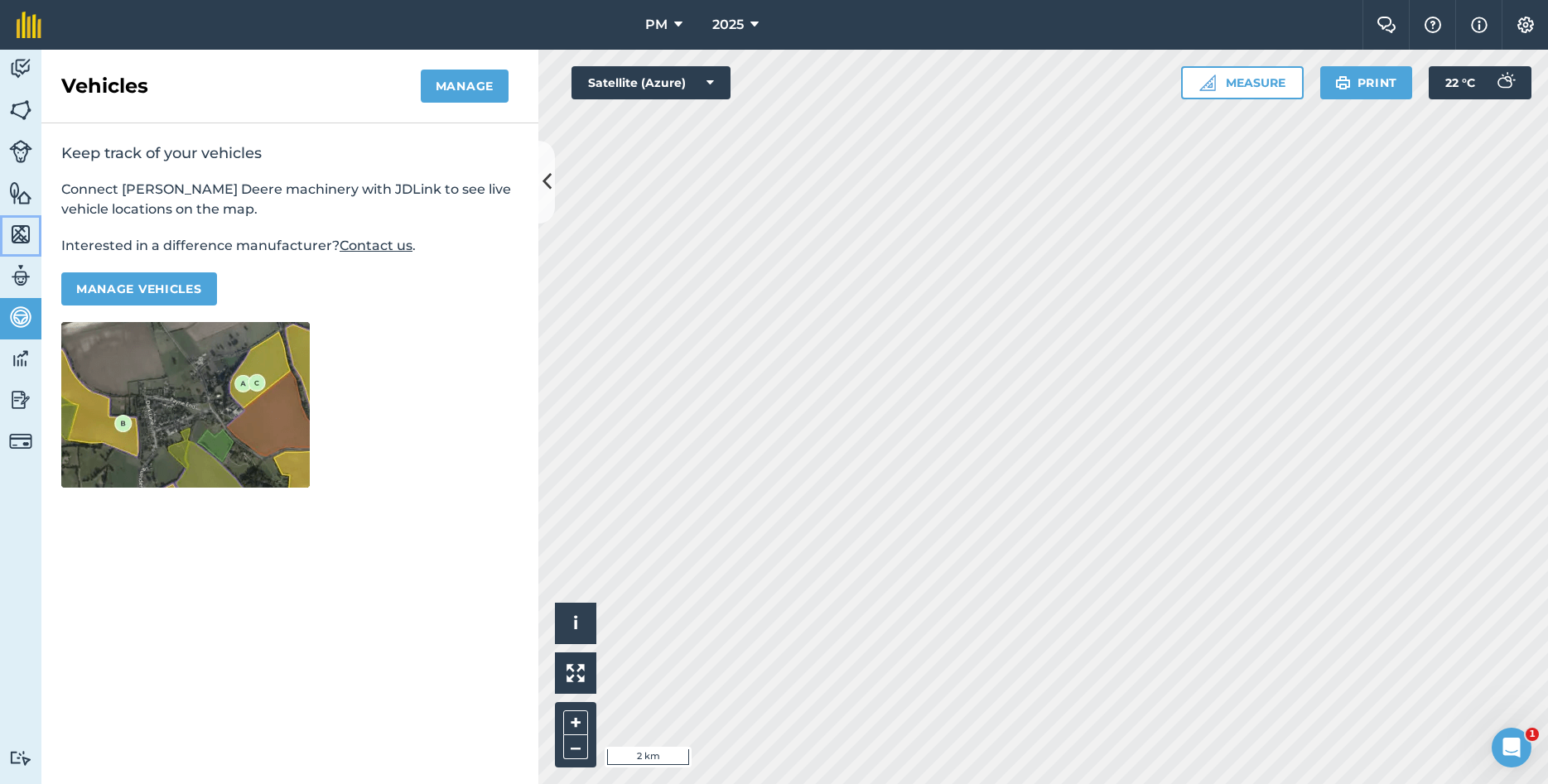
click at [24, 245] on img at bounding box center [20, 234] width 23 height 25
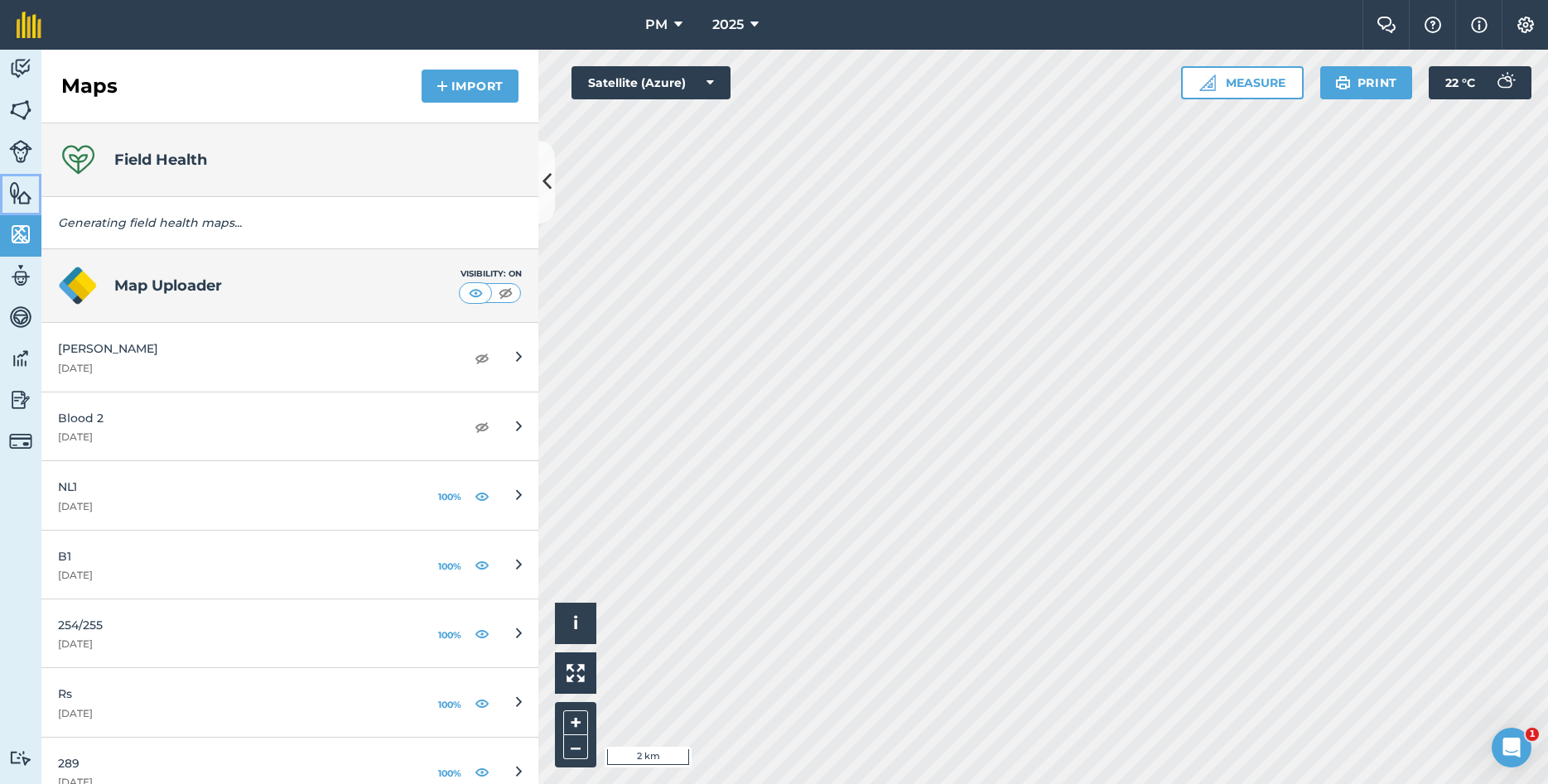
click at [25, 203] on img at bounding box center [20, 193] width 23 height 25
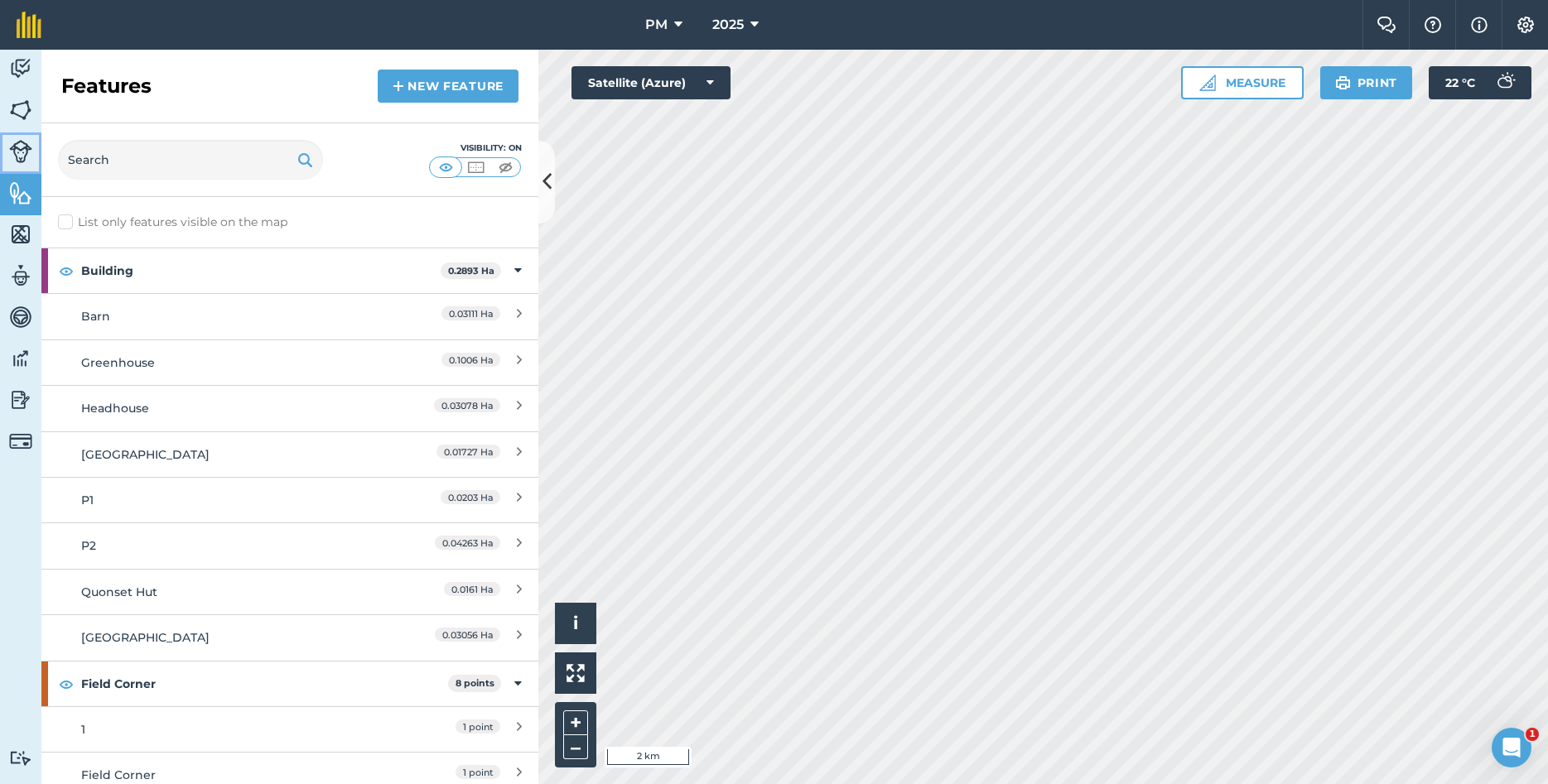
click at [26, 159] on img at bounding box center [20, 152] width 23 height 23
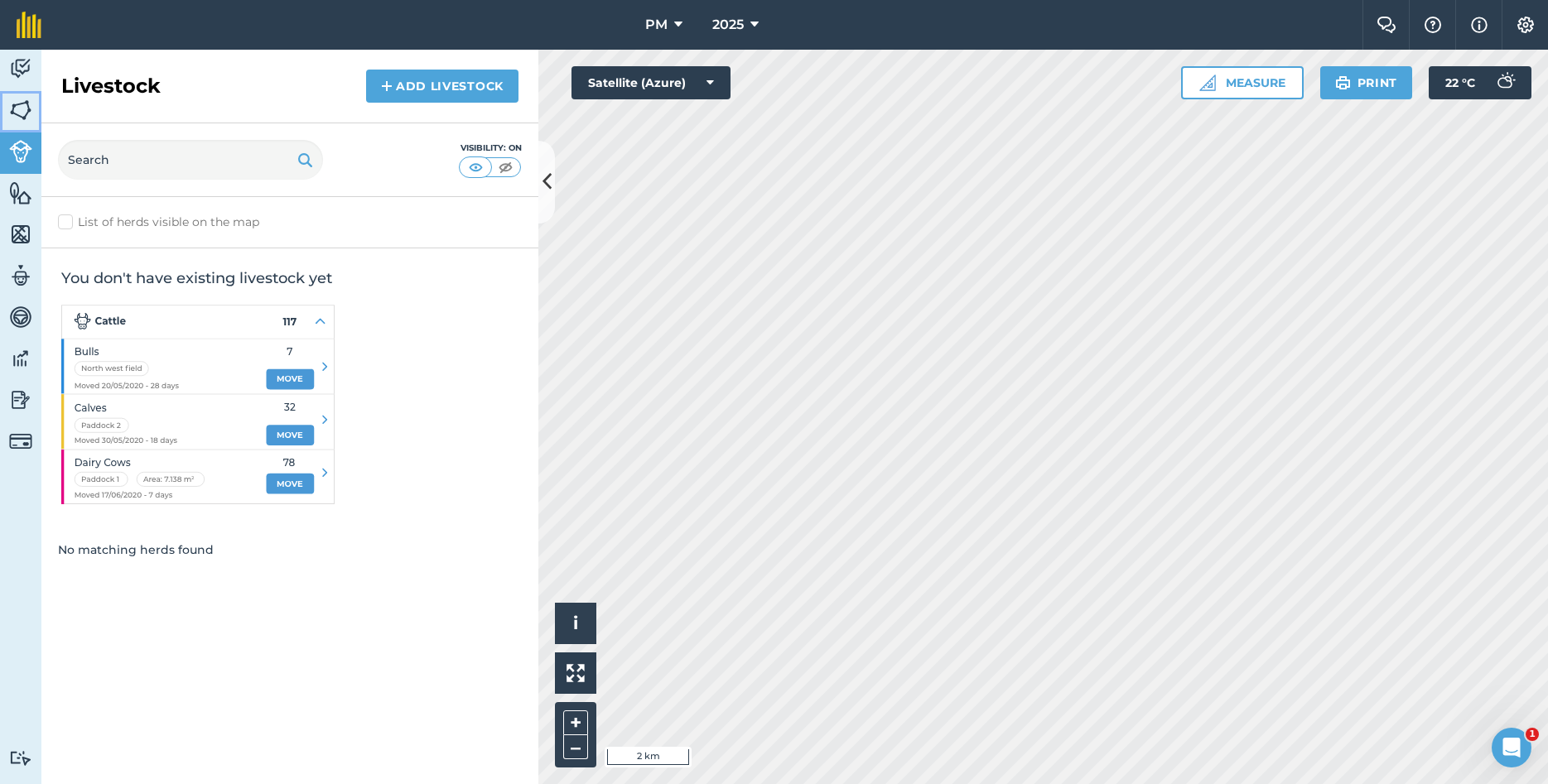
click at [26, 115] on img at bounding box center [20, 110] width 23 height 25
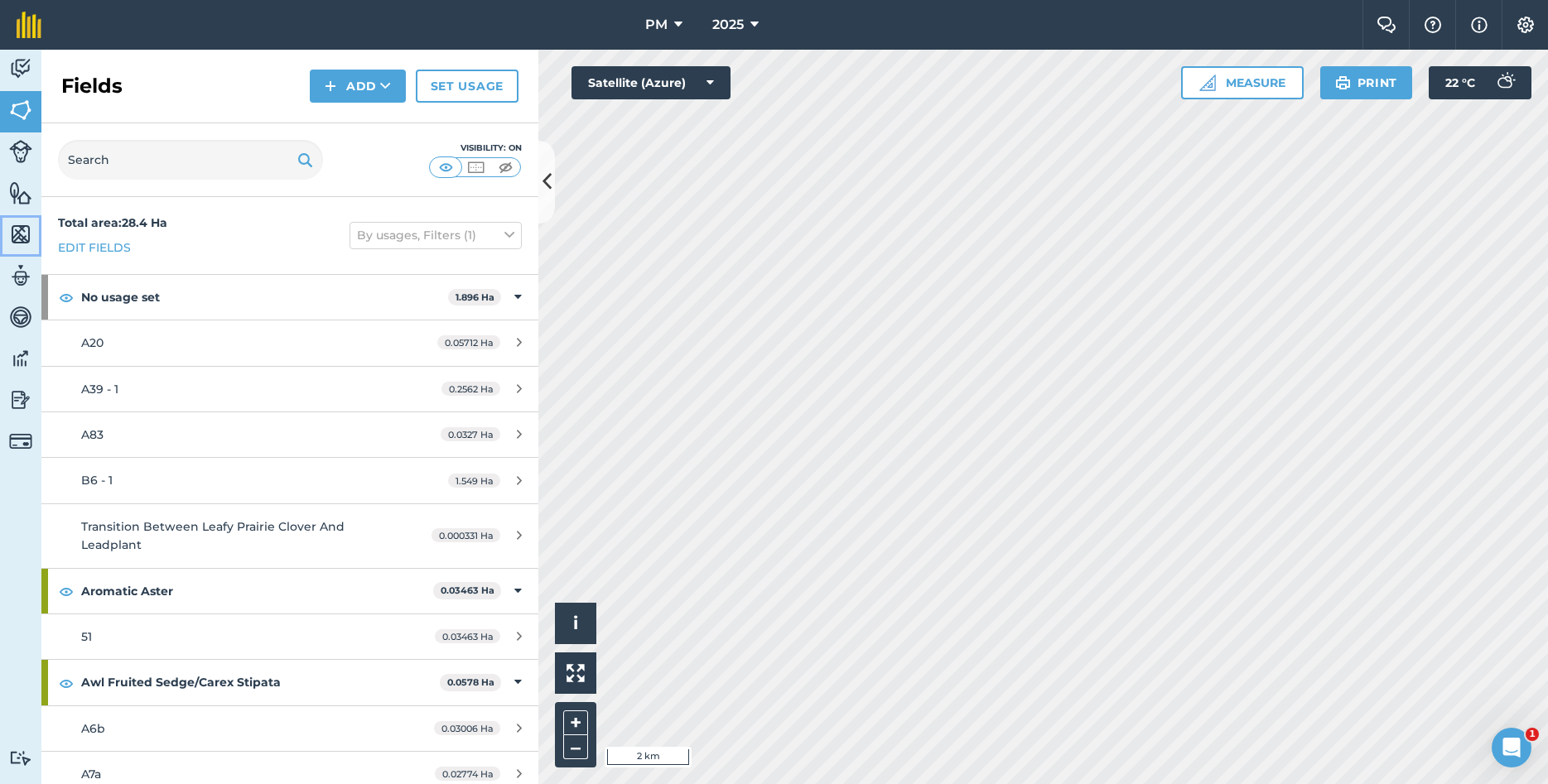
click at [12, 242] on img at bounding box center [20, 234] width 23 height 25
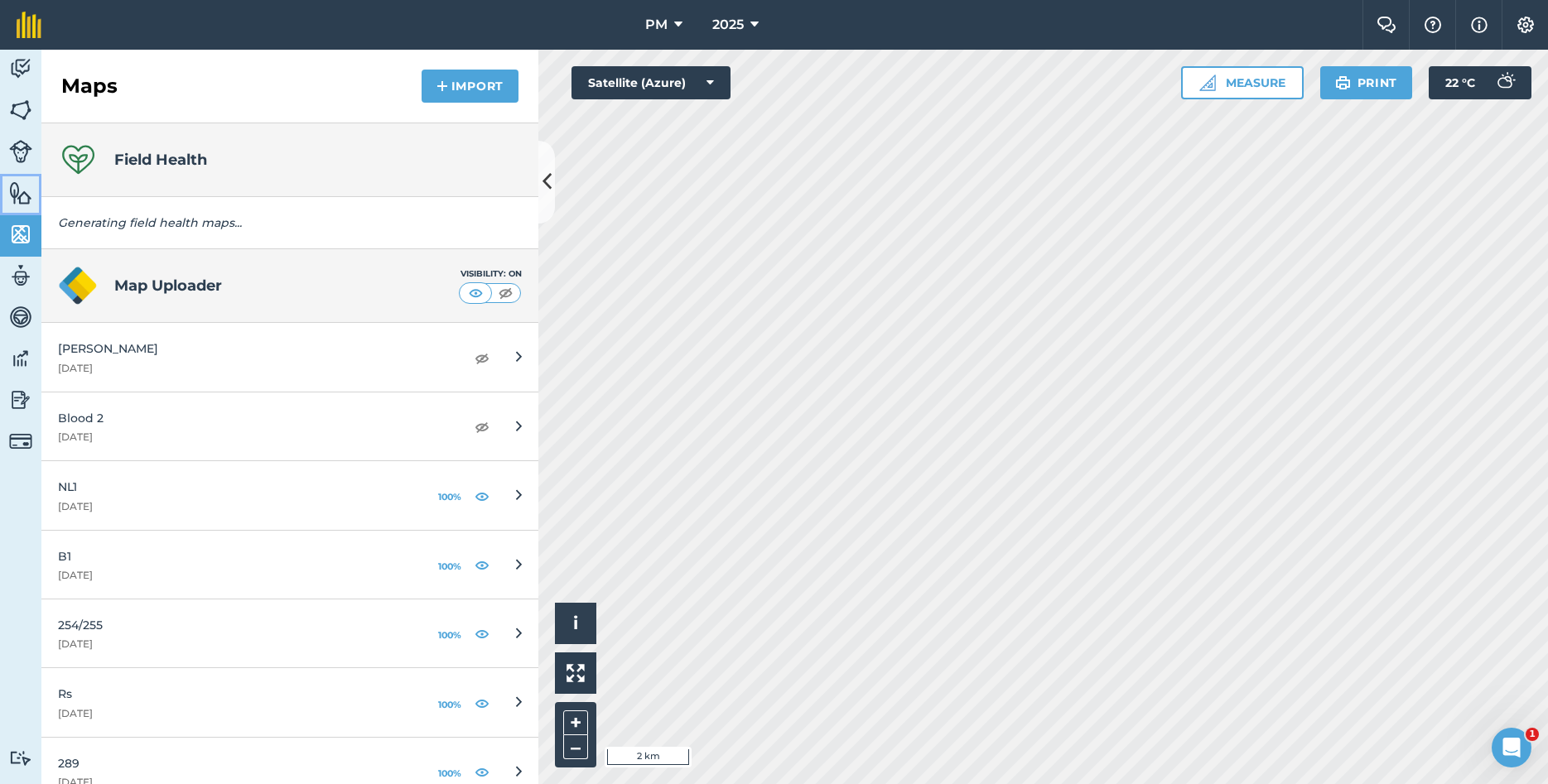
click at [21, 189] on img at bounding box center [20, 193] width 23 height 25
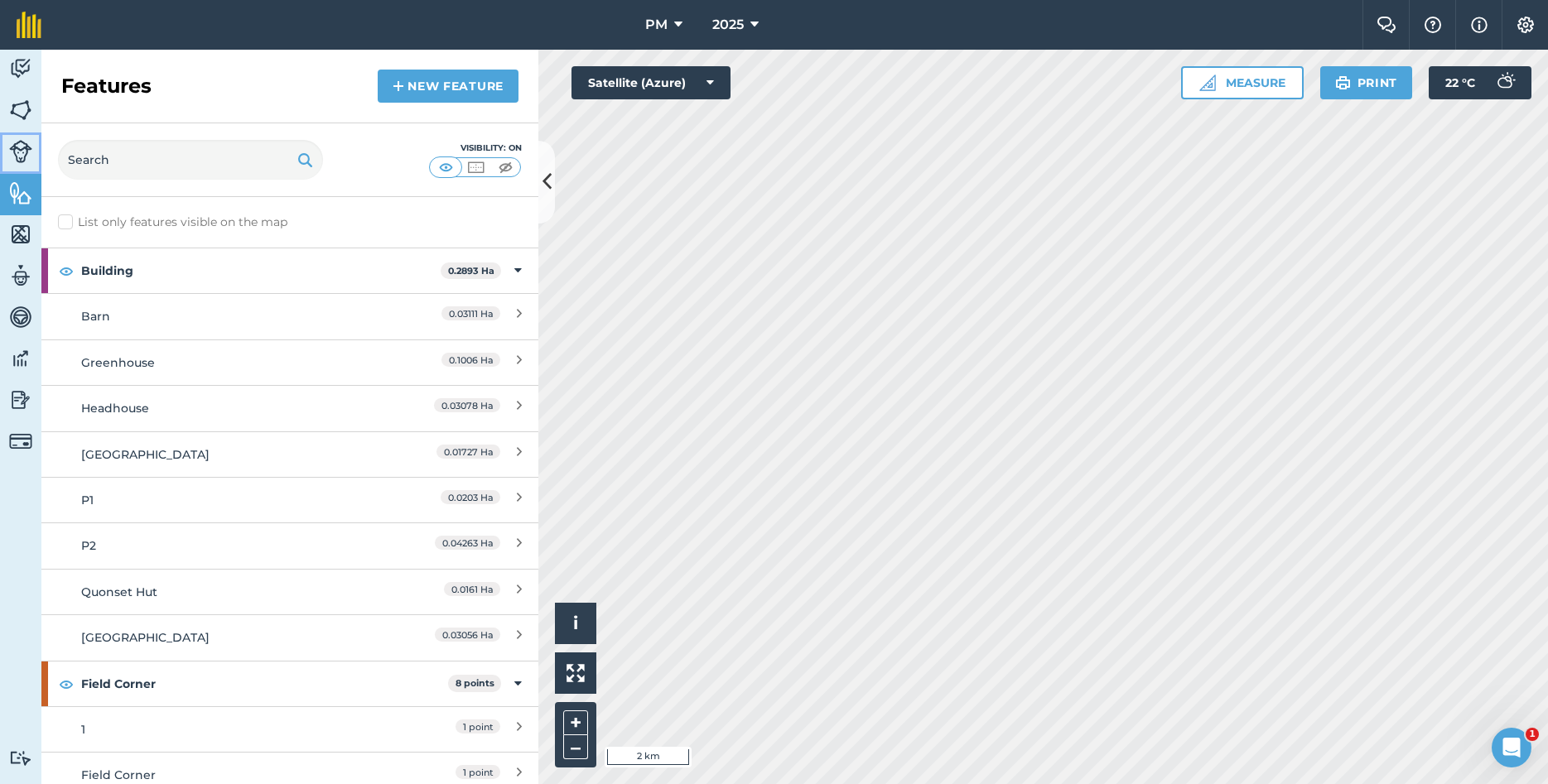
click at [26, 159] on img at bounding box center [20, 152] width 23 height 23
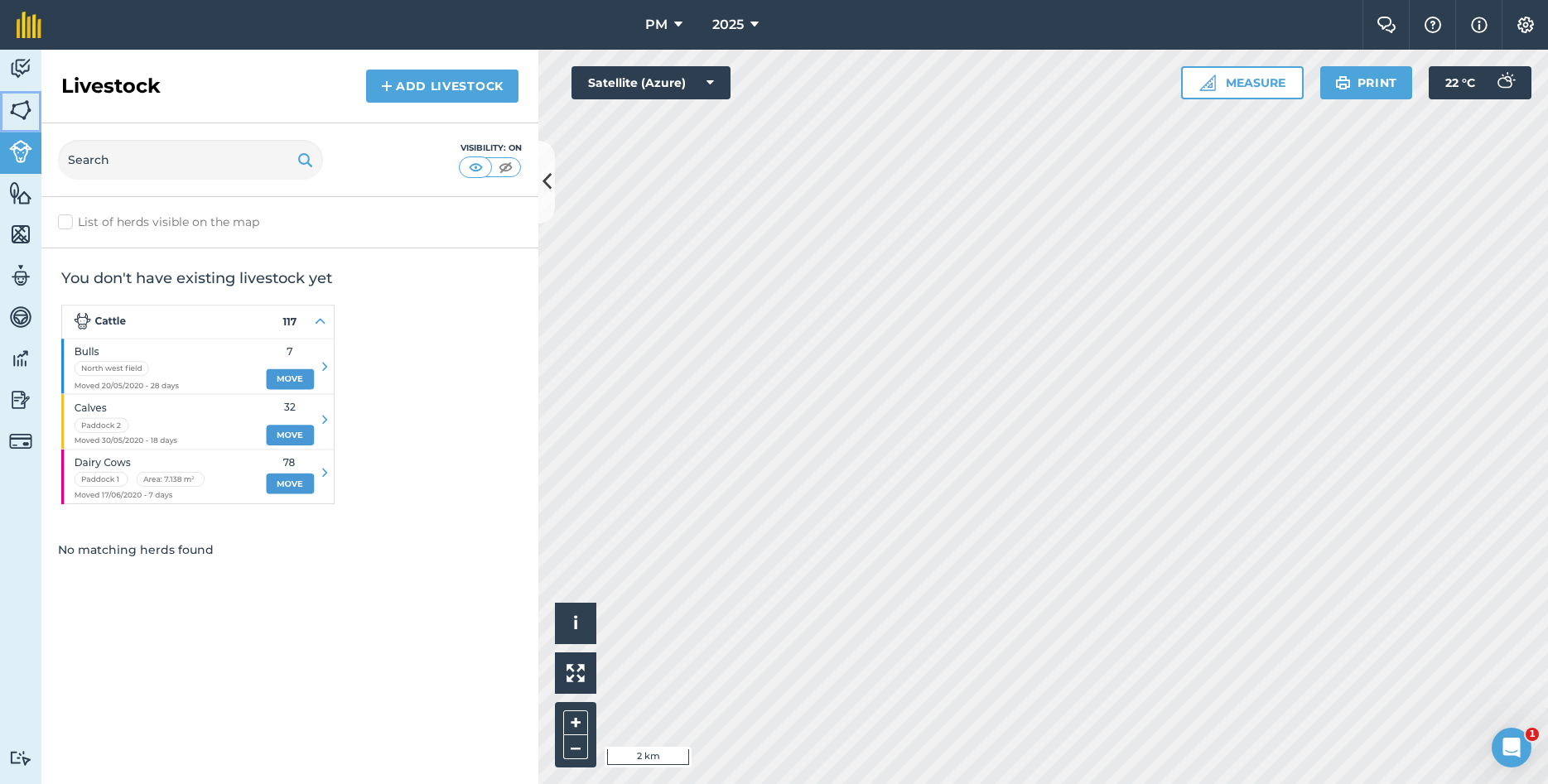
click at [15, 111] on img at bounding box center [20, 110] width 23 height 25
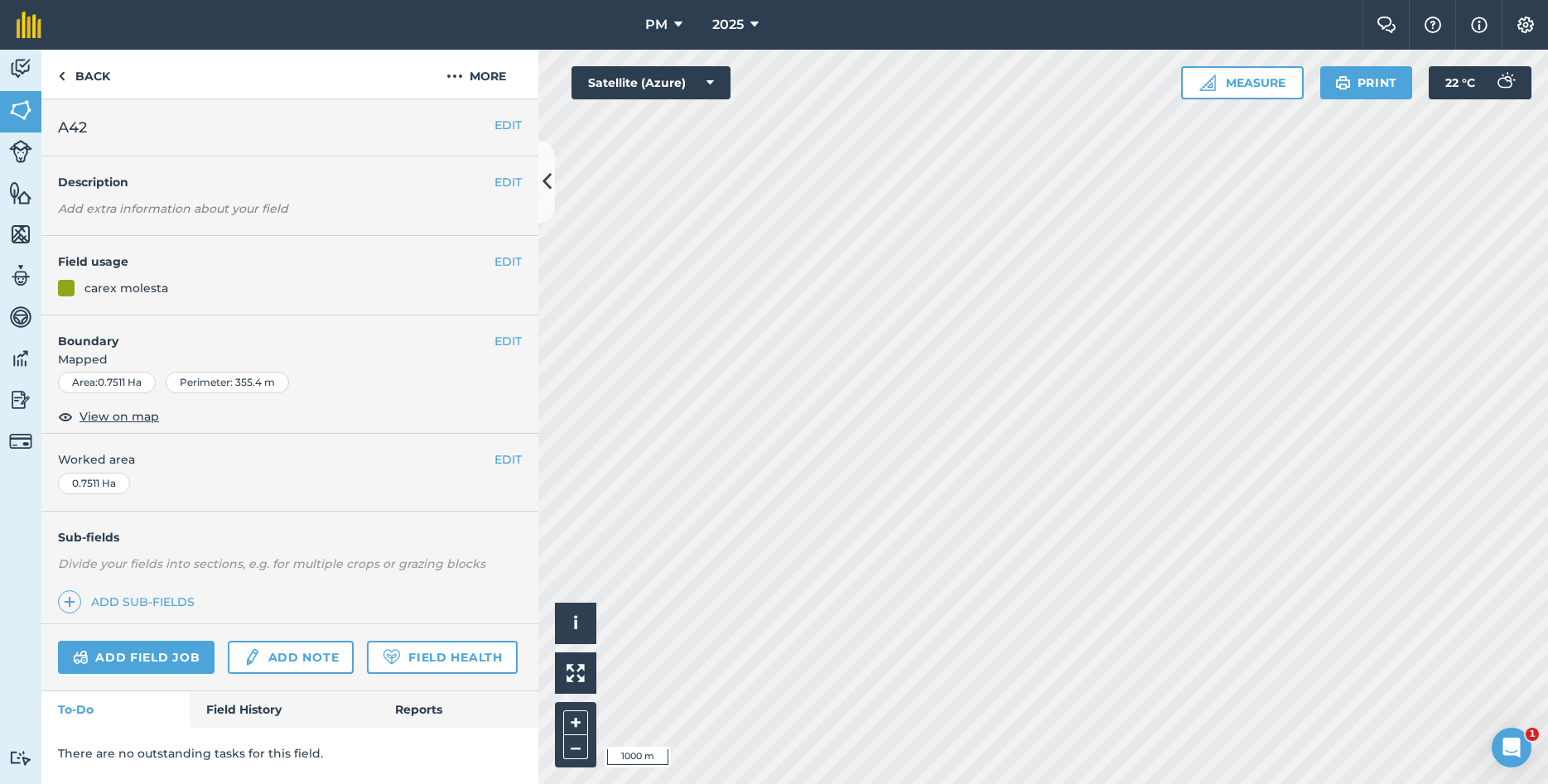
click at [161, 292] on div "carex molesta" at bounding box center [126, 288] width 84 height 18
click at [496, 261] on button "EDIT" at bounding box center [507, 262] width 27 height 18
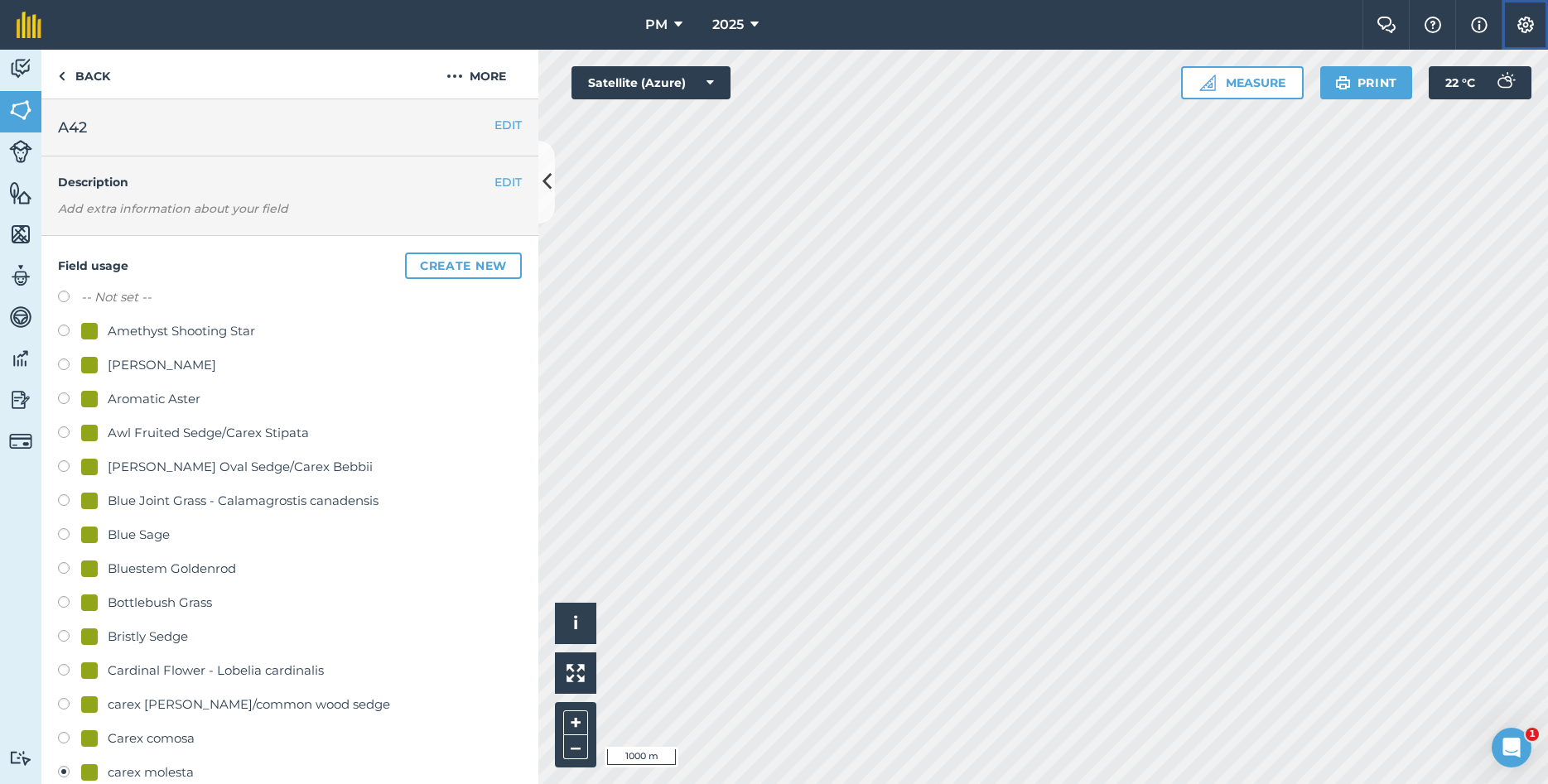
click at [1522, 28] on img at bounding box center [1526, 25] width 20 height 17
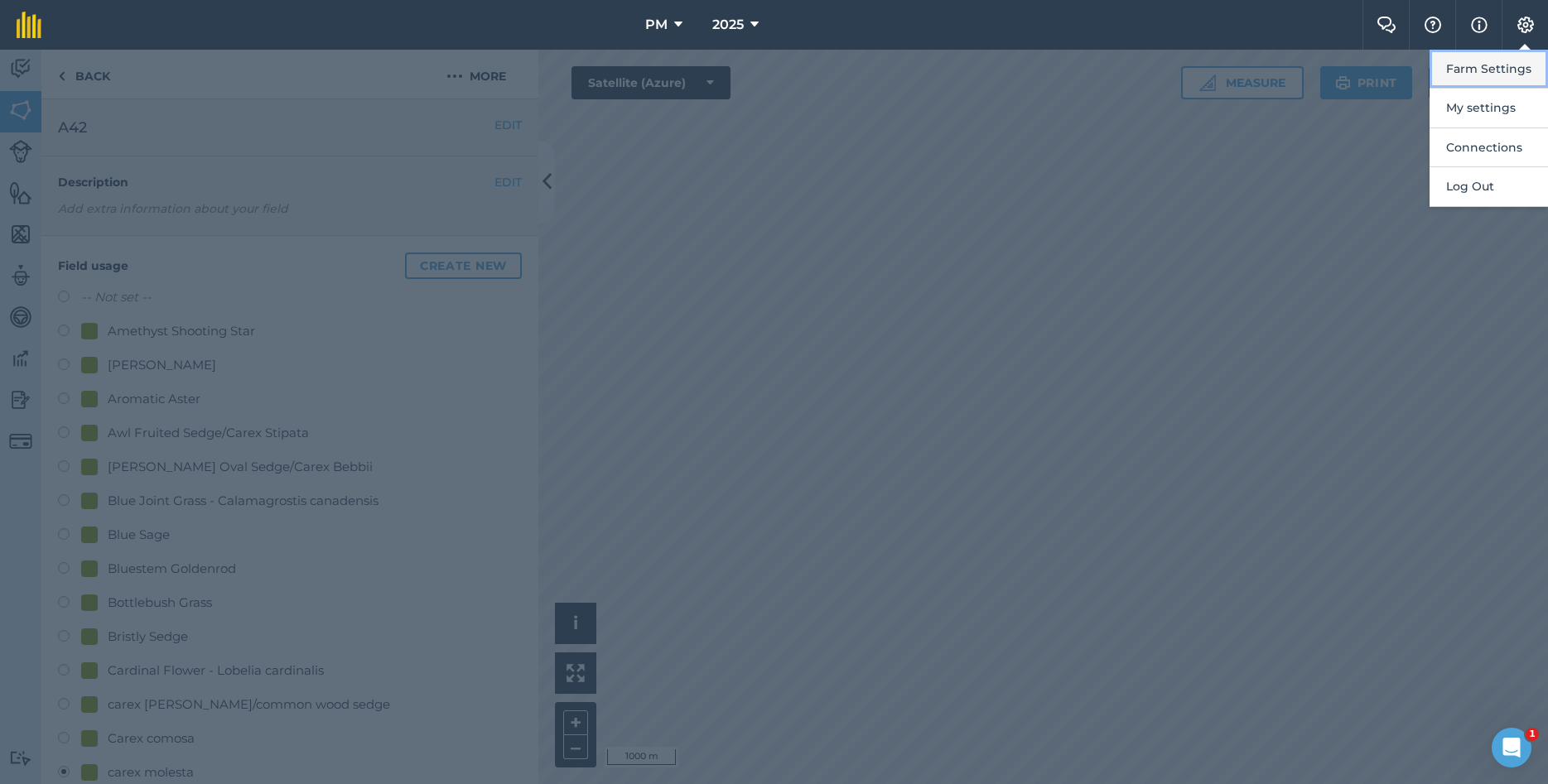
click at [1490, 74] on button "Farm Settings" at bounding box center [1489, 69] width 118 height 39
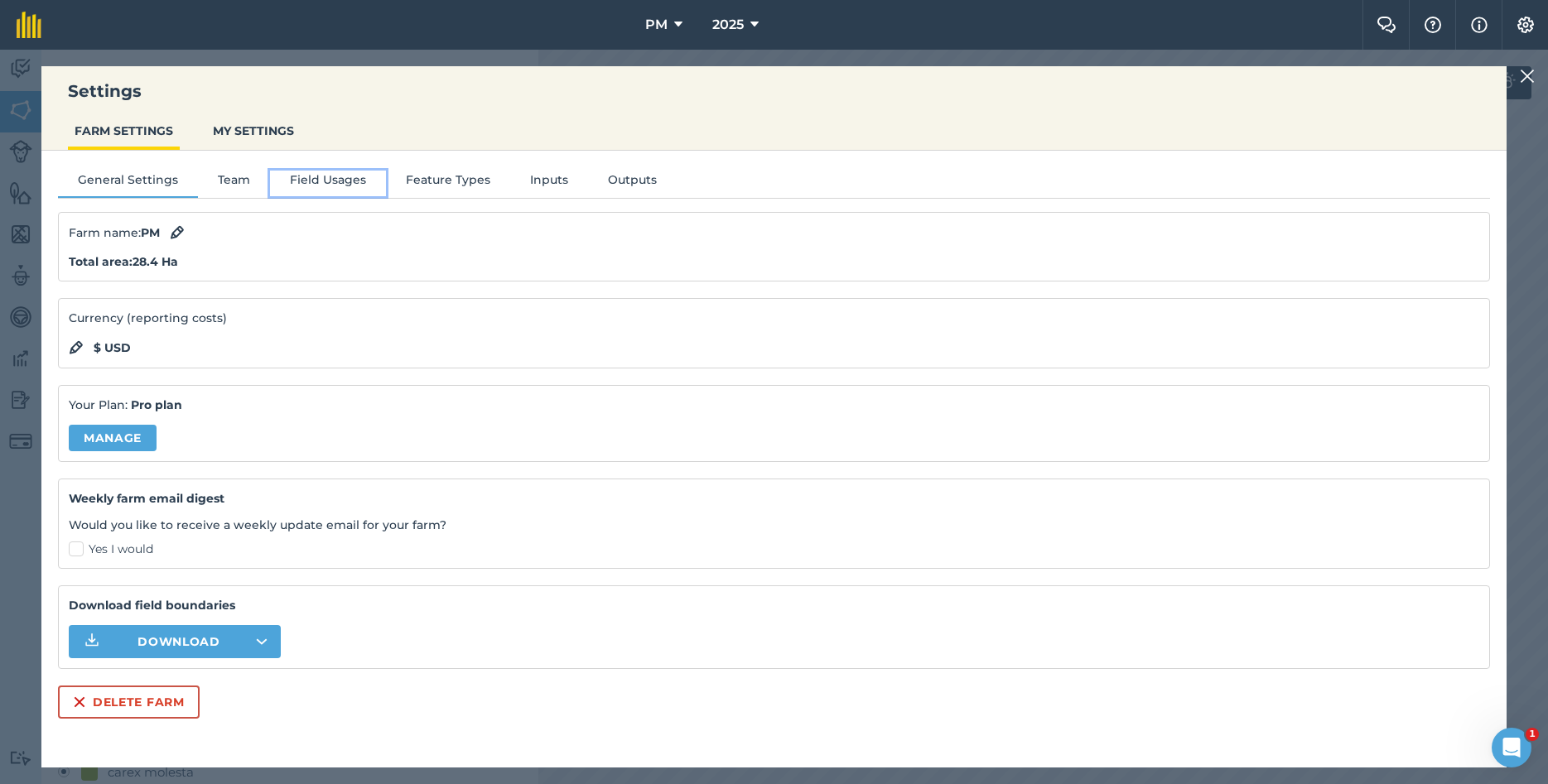
click at [300, 184] on button "Field Usages" at bounding box center [329, 183] width 116 height 25
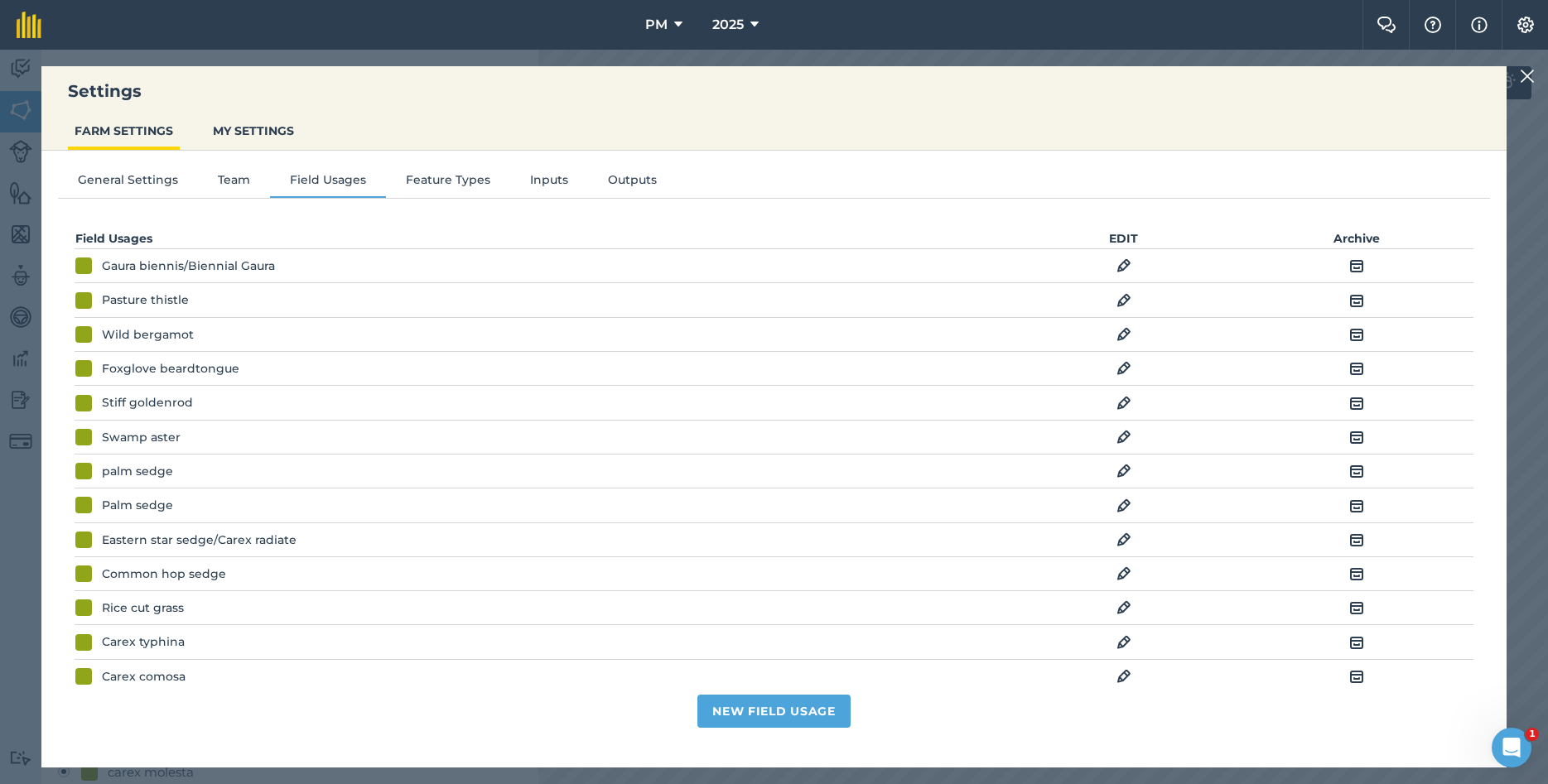
click at [1128, 477] on img at bounding box center [1123, 471] width 15 height 20
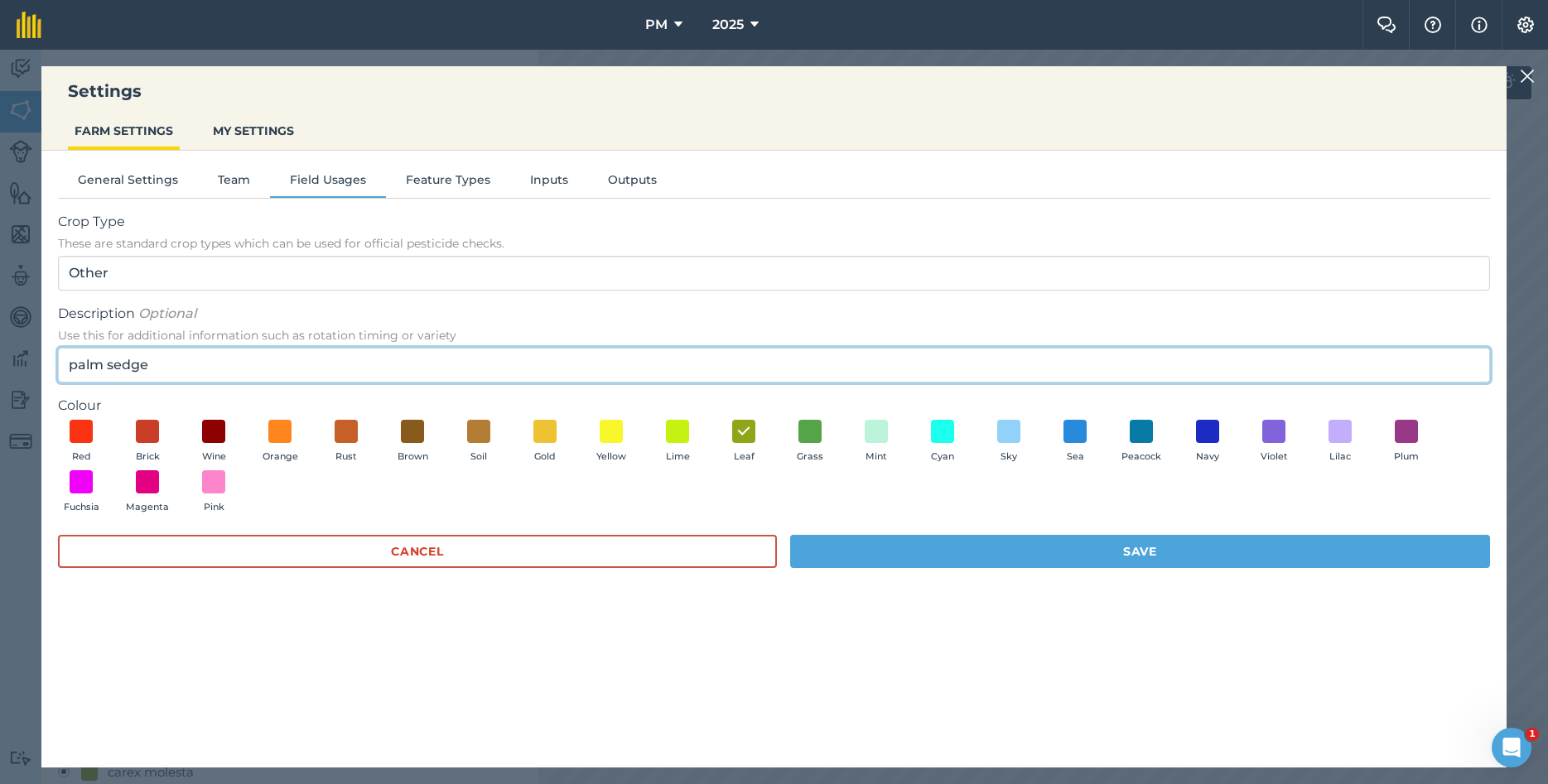
drag, startPoint x: 162, startPoint y: 374, endPoint x: -2, endPoint y: 343, distance: 166.9
click at [58, 348] on input "palm sedge" at bounding box center [774, 365] width 1433 height 34
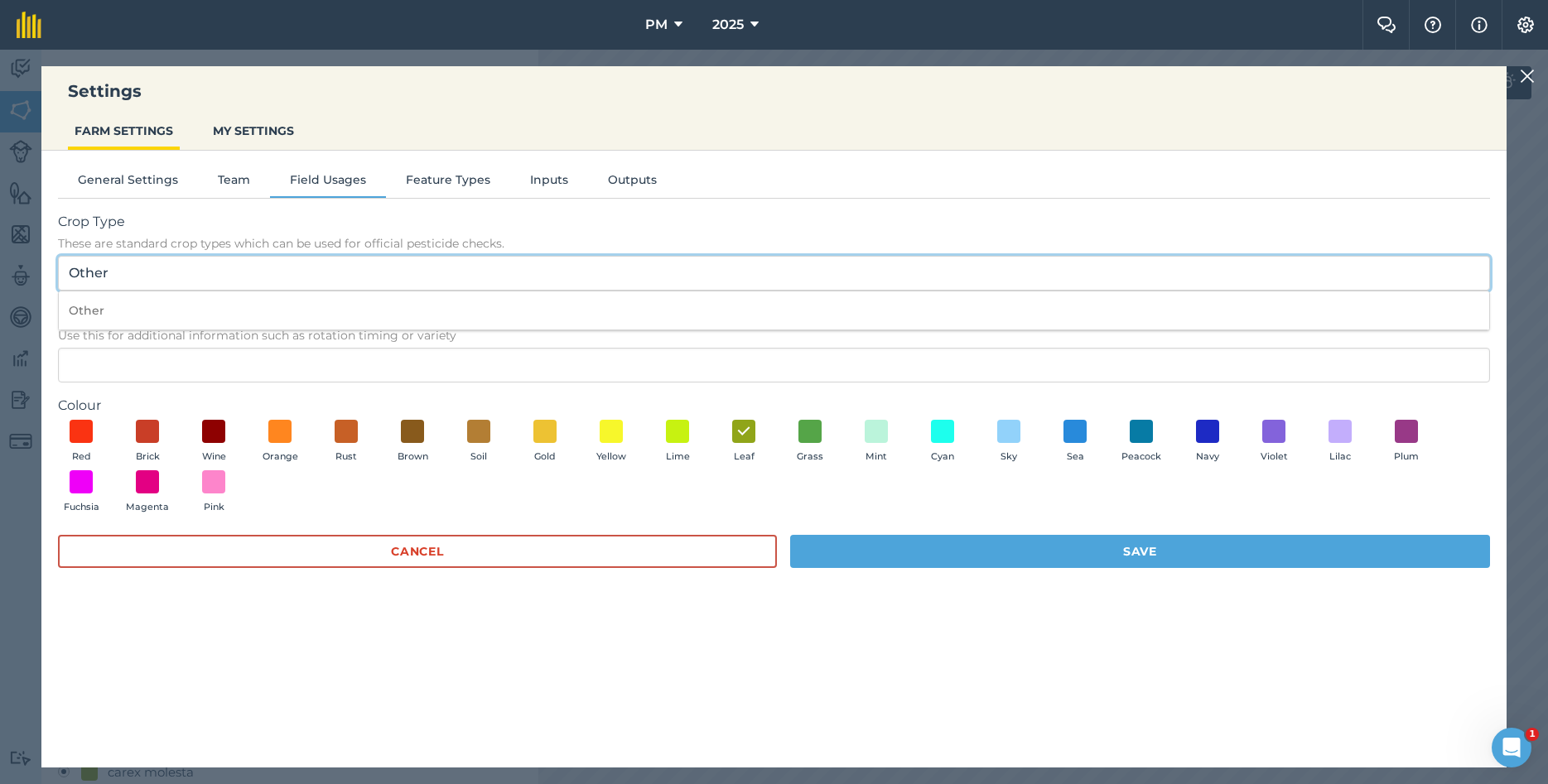
drag, startPoint x: 159, startPoint y: 277, endPoint x: 44, endPoint y: 270, distance: 115.2
click at [58, 270] on input "Other" at bounding box center [774, 273] width 1433 height 34
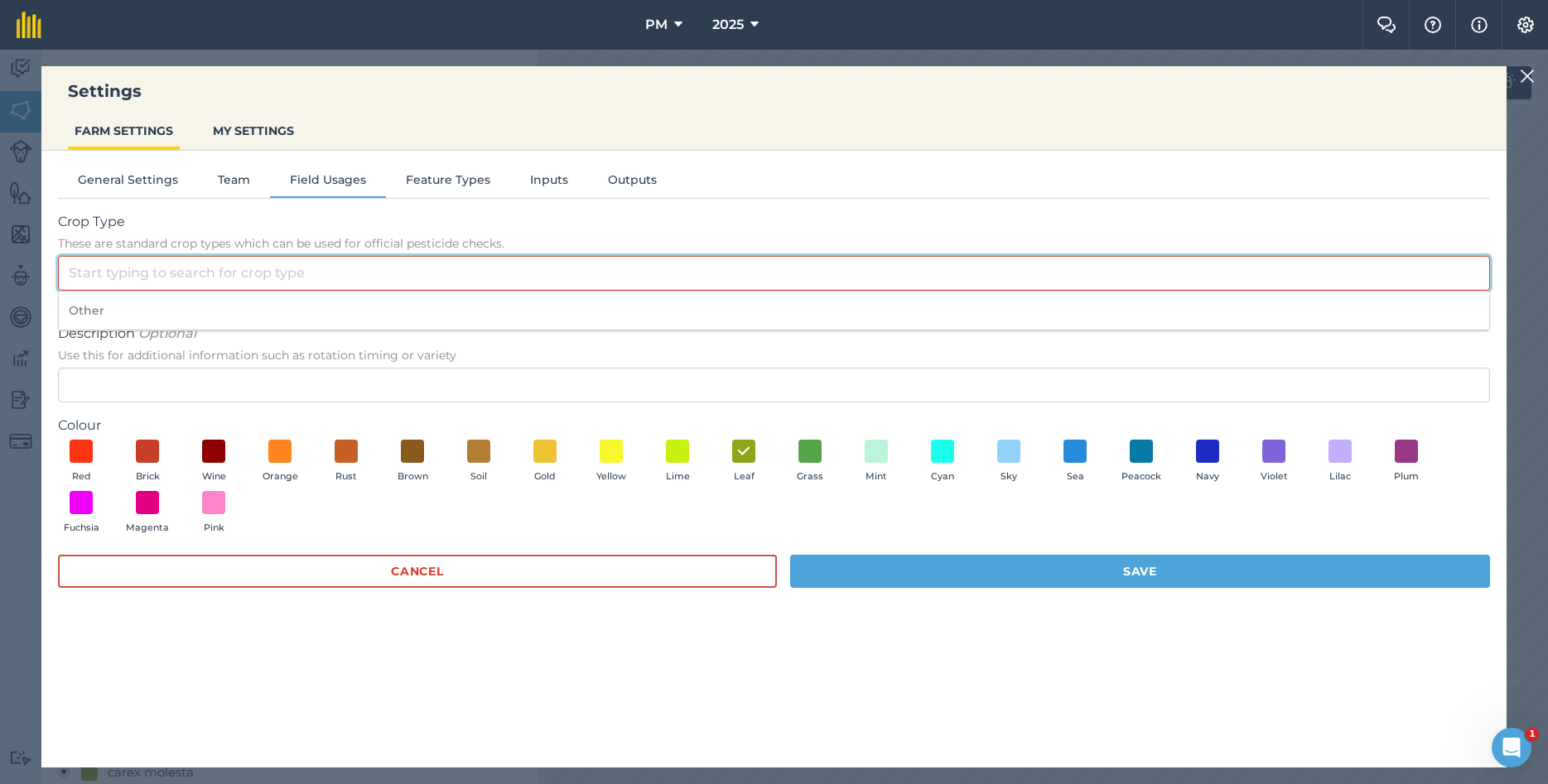
click at [196, 264] on input "Crop Type These are standard crop types which can be used for official pesticid…" at bounding box center [774, 273] width 1433 height 34
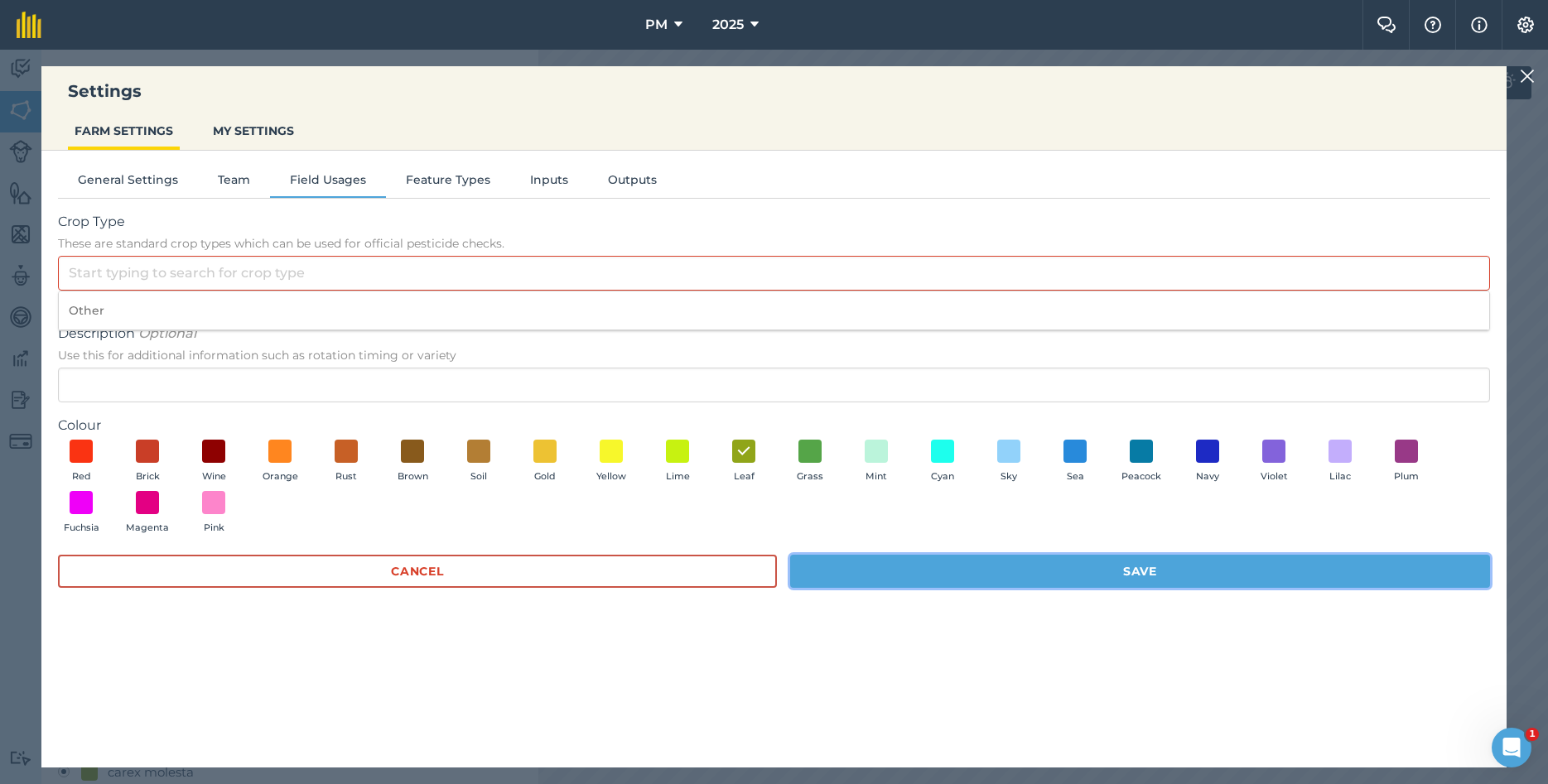
click at [1090, 575] on button "Save" at bounding box center [1140, 572] width 700 height 33
click at [1070, 578] on button "Save" at bounding box center [1140, 572] width 700 height 33
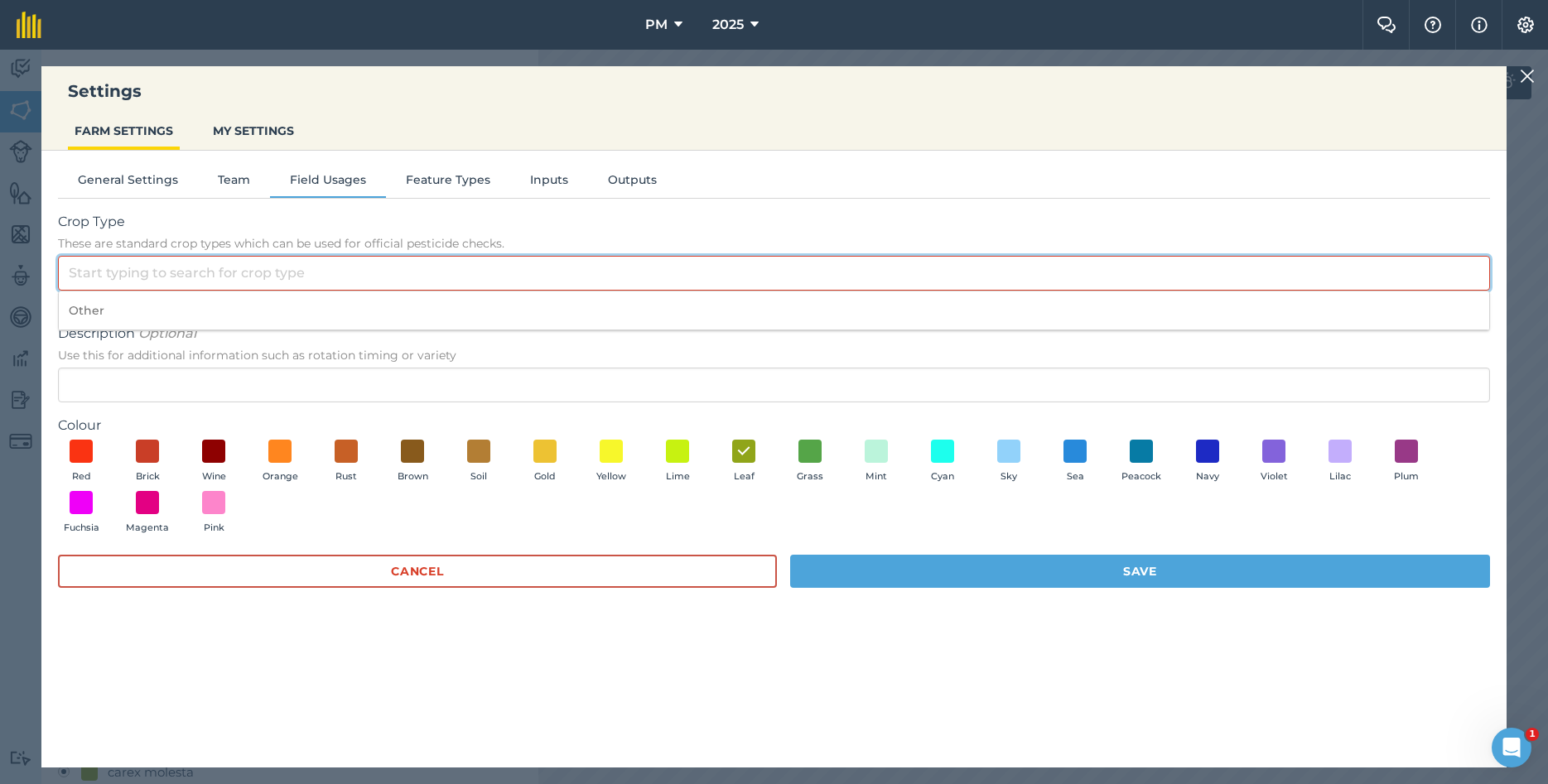
click at [155, 277] on input "Crop Type These are standard crop types which can be used for official pesticid…" at bounding box center [774, 273] width 1433 height 34
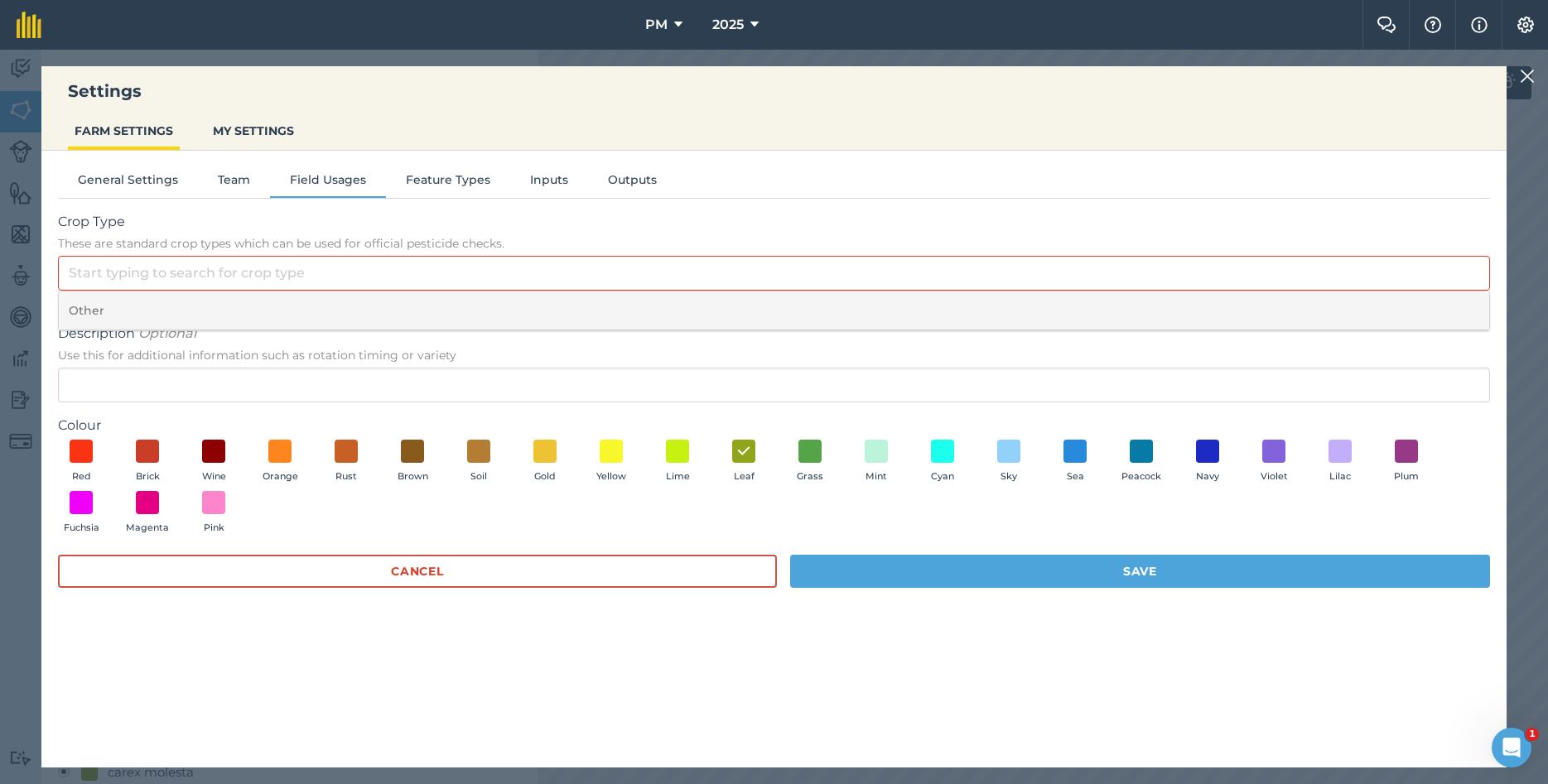
click at [137, 298] on li "Other" at bounding box center [774, 311] width 1431 height 39
type input "Other"
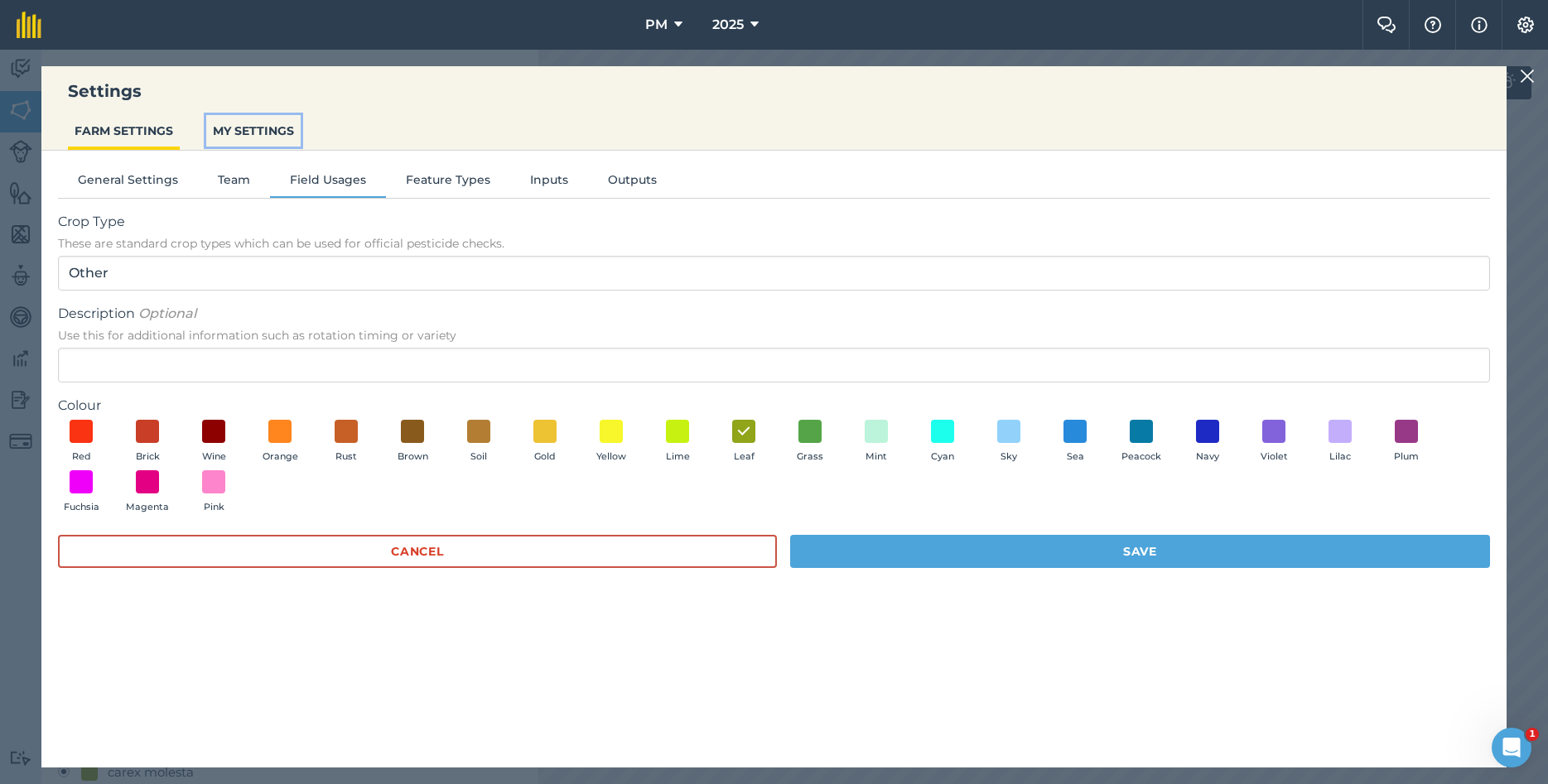
click at [216, 129] on button "MY SETTINGS" at bounding box center [253, 131] width 94 height 32
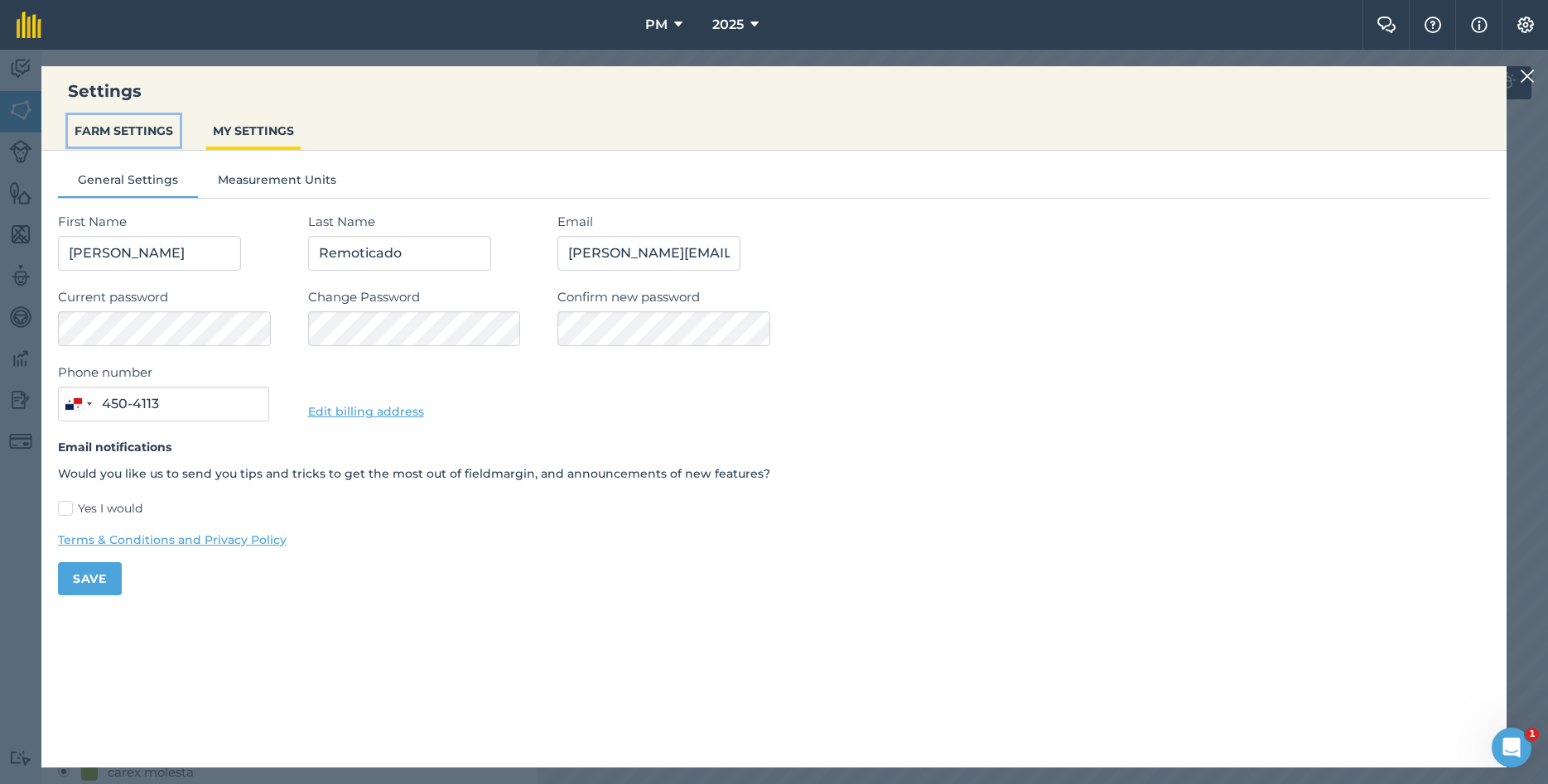
click at [117, 140] on button "FARM SETTINGS" at bounding box center [123, 131] width 112 height 32
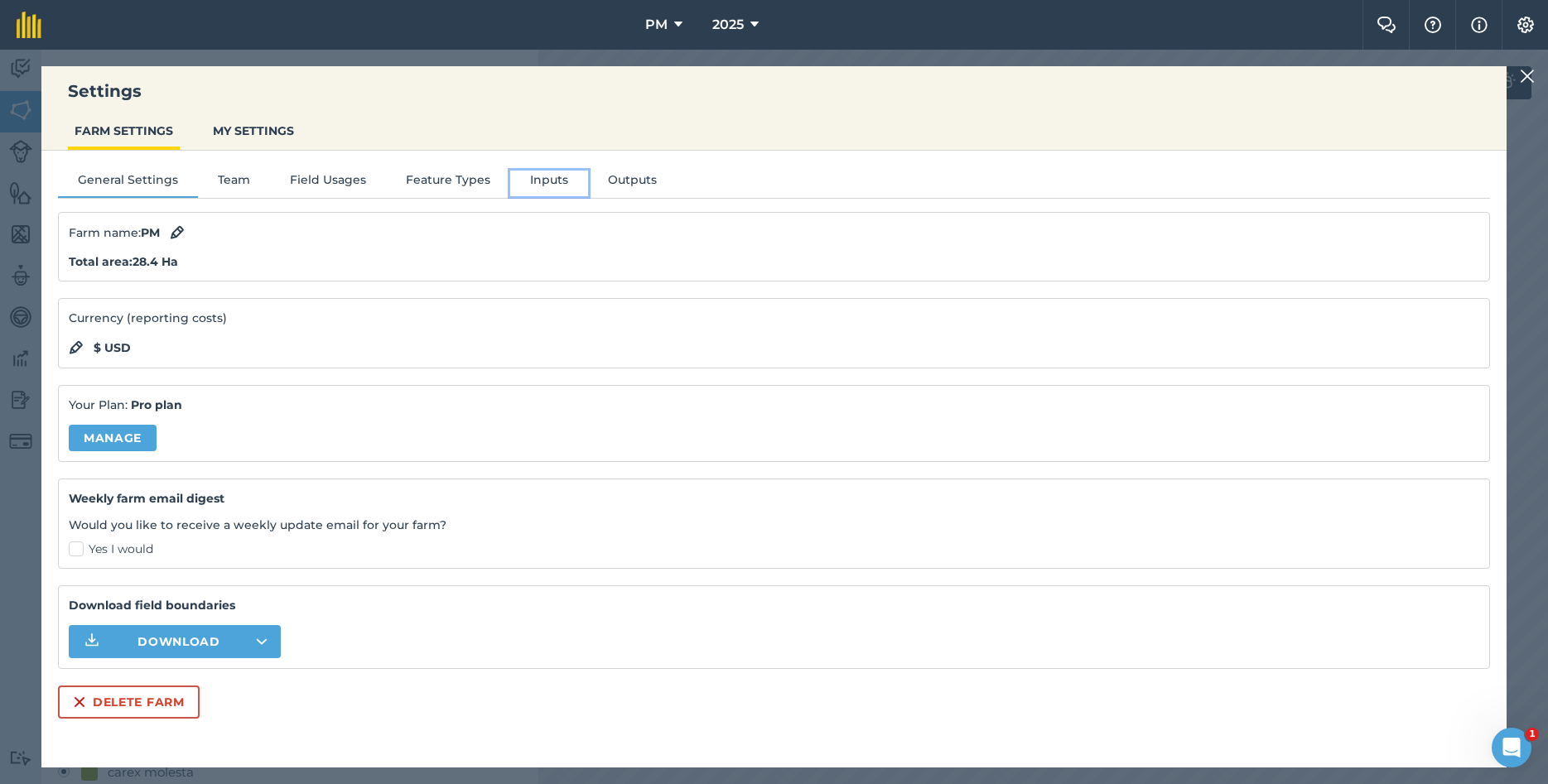
click at [523, 181] on button "Inputs" at bounding box center [549, 183] width 78 height 25
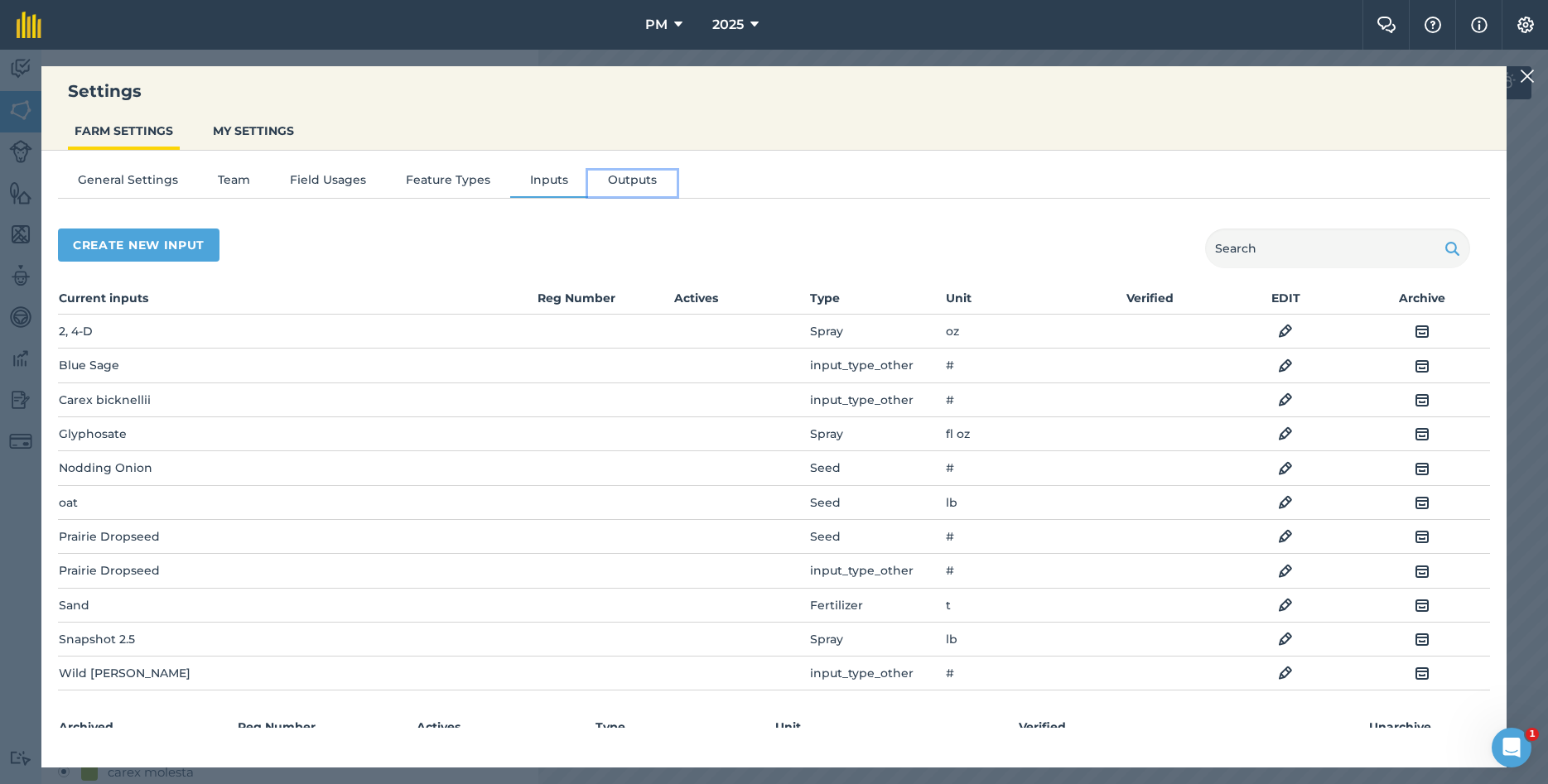
click at [601, 182] on button "Outputs" at bounding box center [633, 183] width 89 height 25
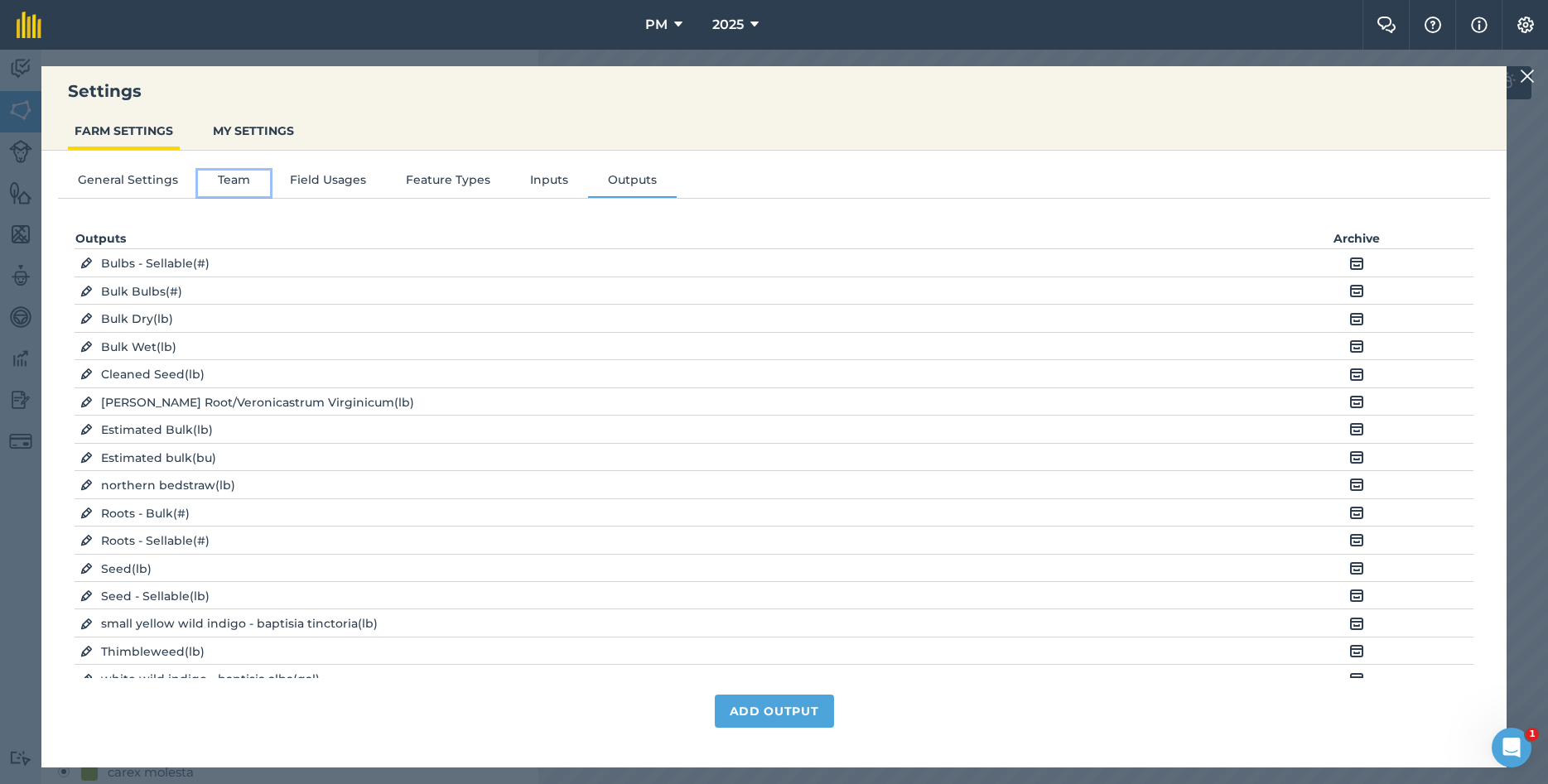
click at [218, 182] on button "Team" at bounding box center [234, 183] width 72 height 25
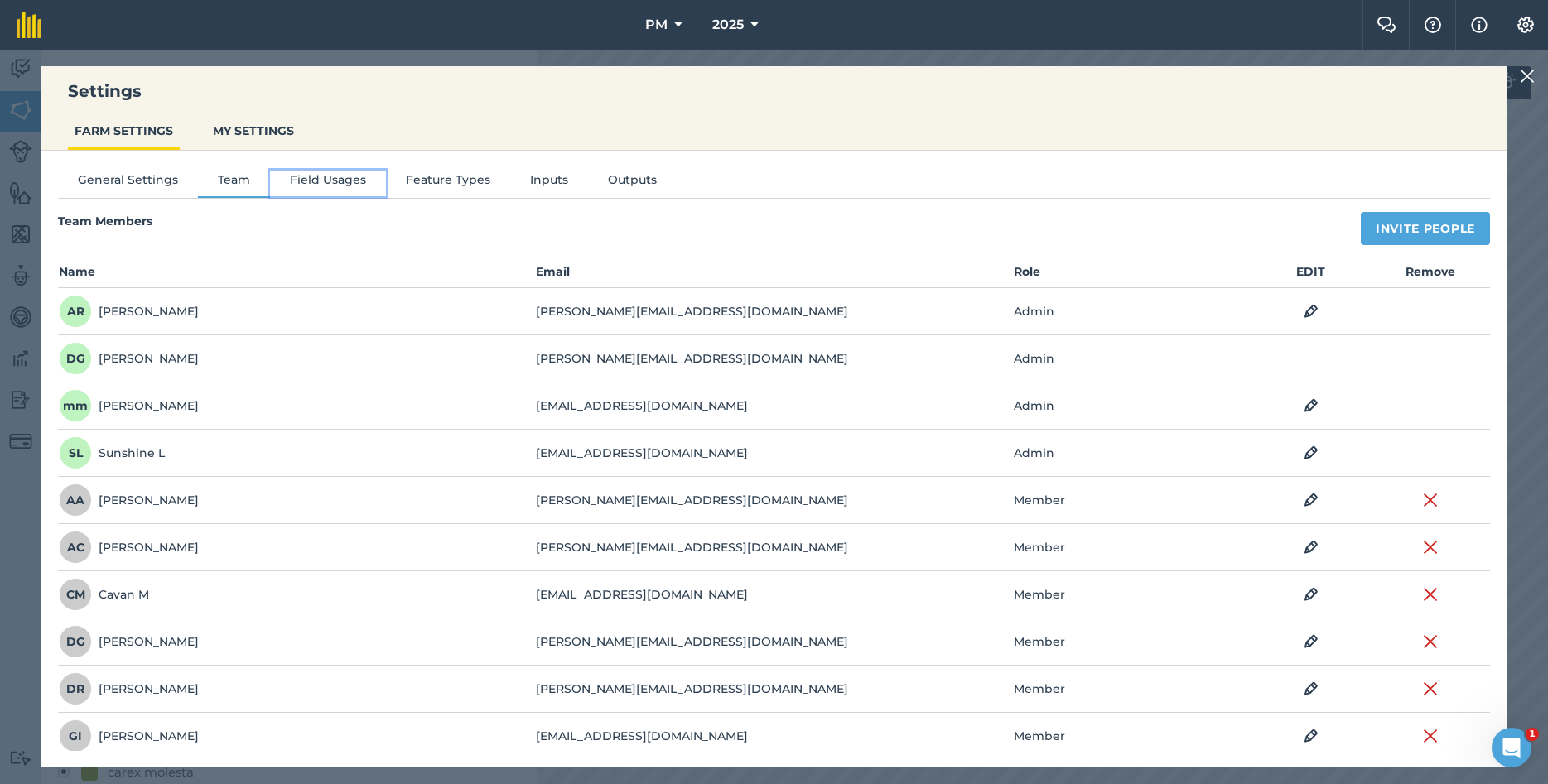
click at [299, 183] on button "Field Usages" at bounding box center [329, 183] width 116 height 25
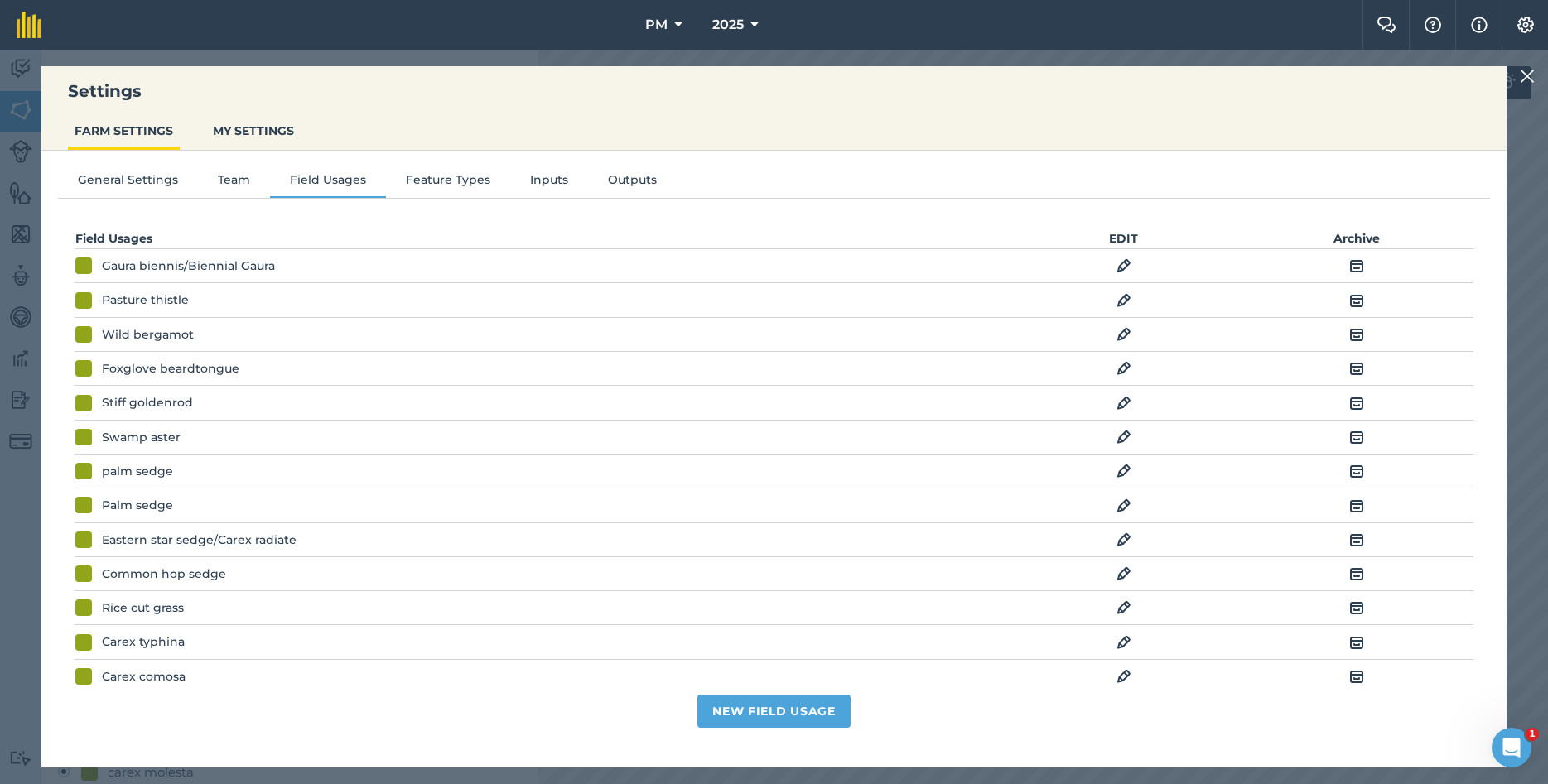
click at [1119, 473] on img at bounding box center [1123, 471] width 15 height 20
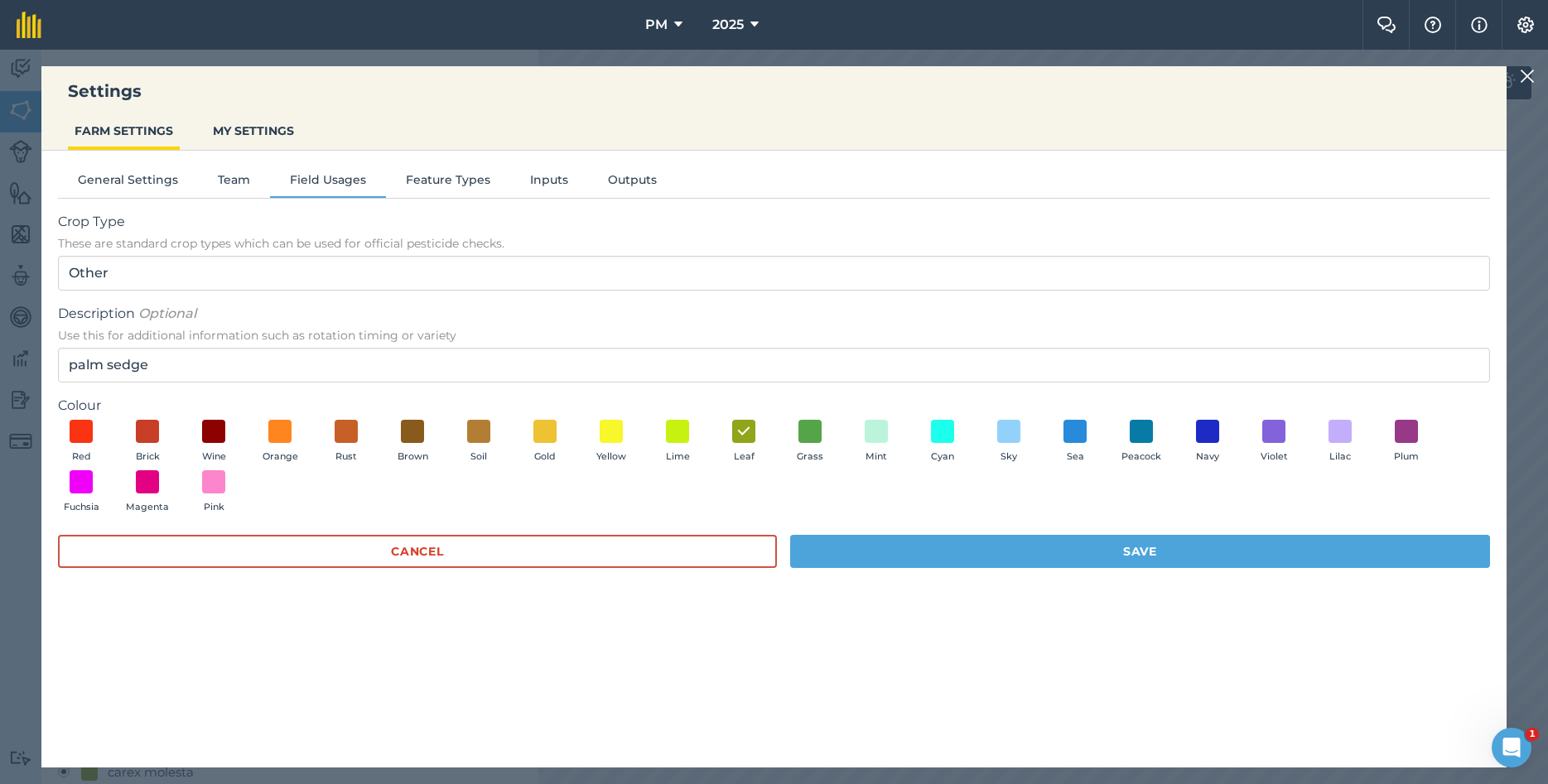
click at [1524, 79] on img at bounding box center [1527, 76] width 15 height 20
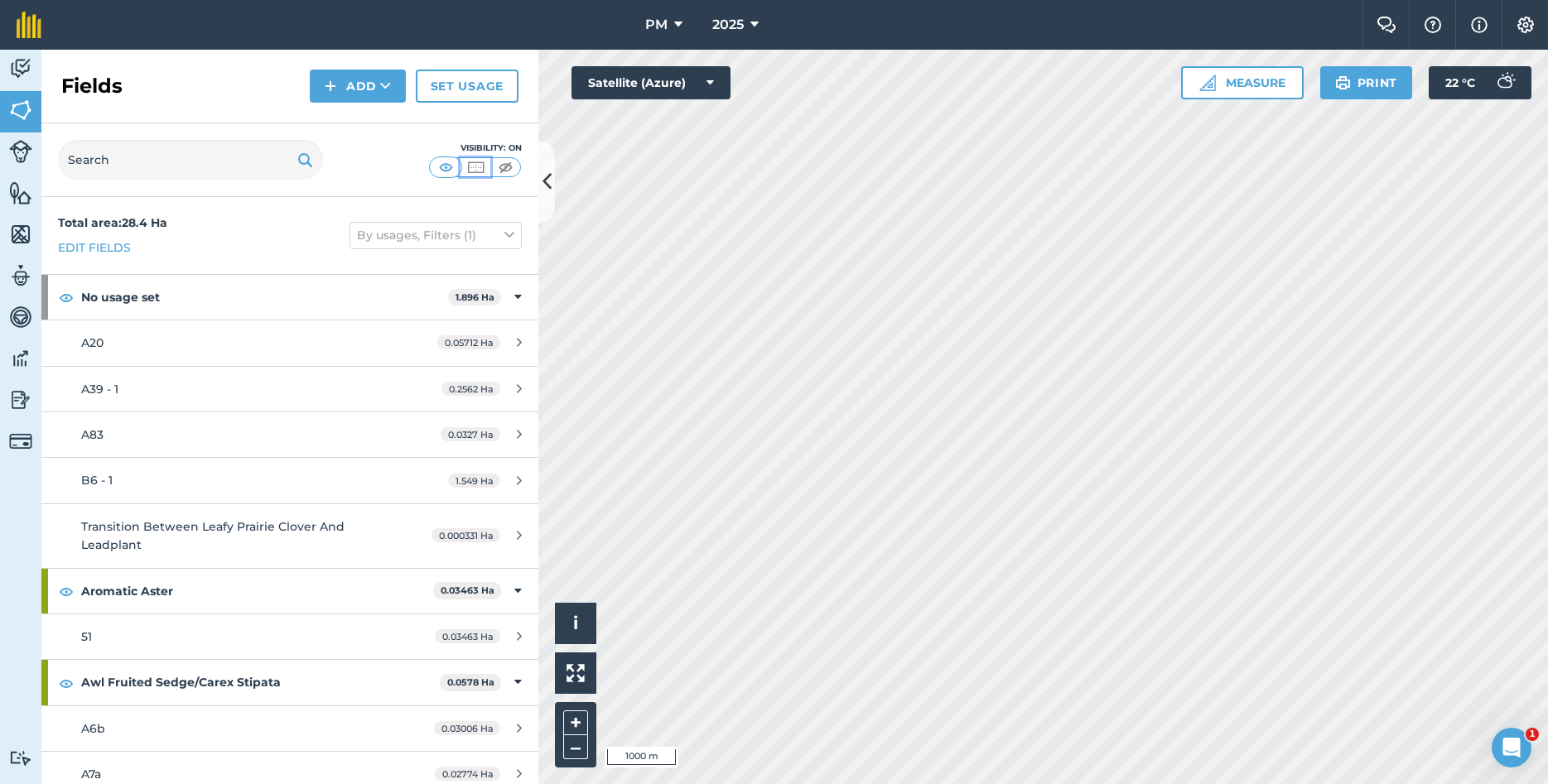
click at [478, 168] on img at bounding box center [476, 167] width 21 height 17
click at [444, 163] on img at bounding box center [447, 167] width 21 height 17
click at [1529, 28] on img at bounding box center [1526, 25] width 20 height 17
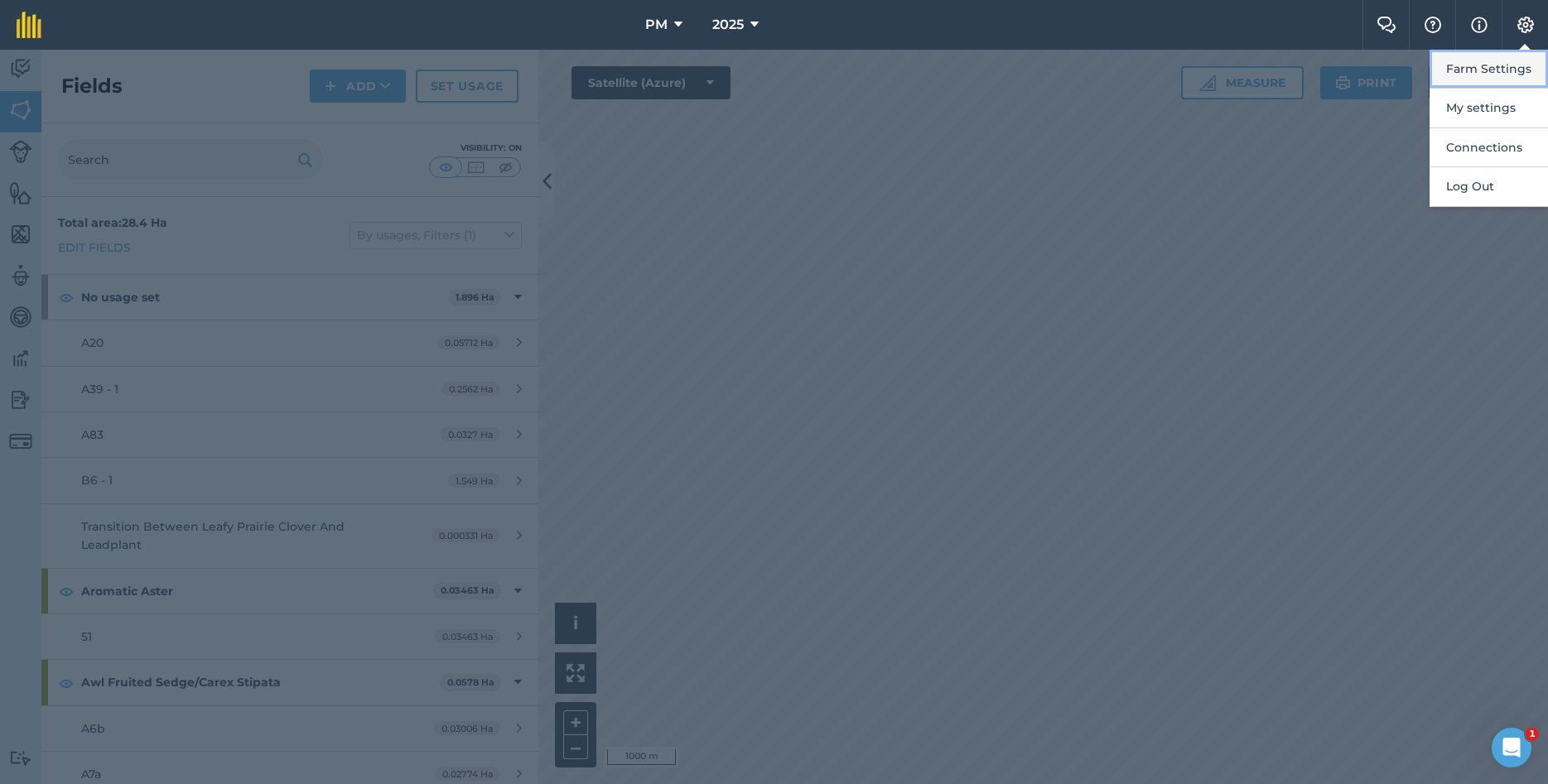
click at [1474, 71] on button "Farm Settings" at bounding box center [1489, 69] width 118 height 39
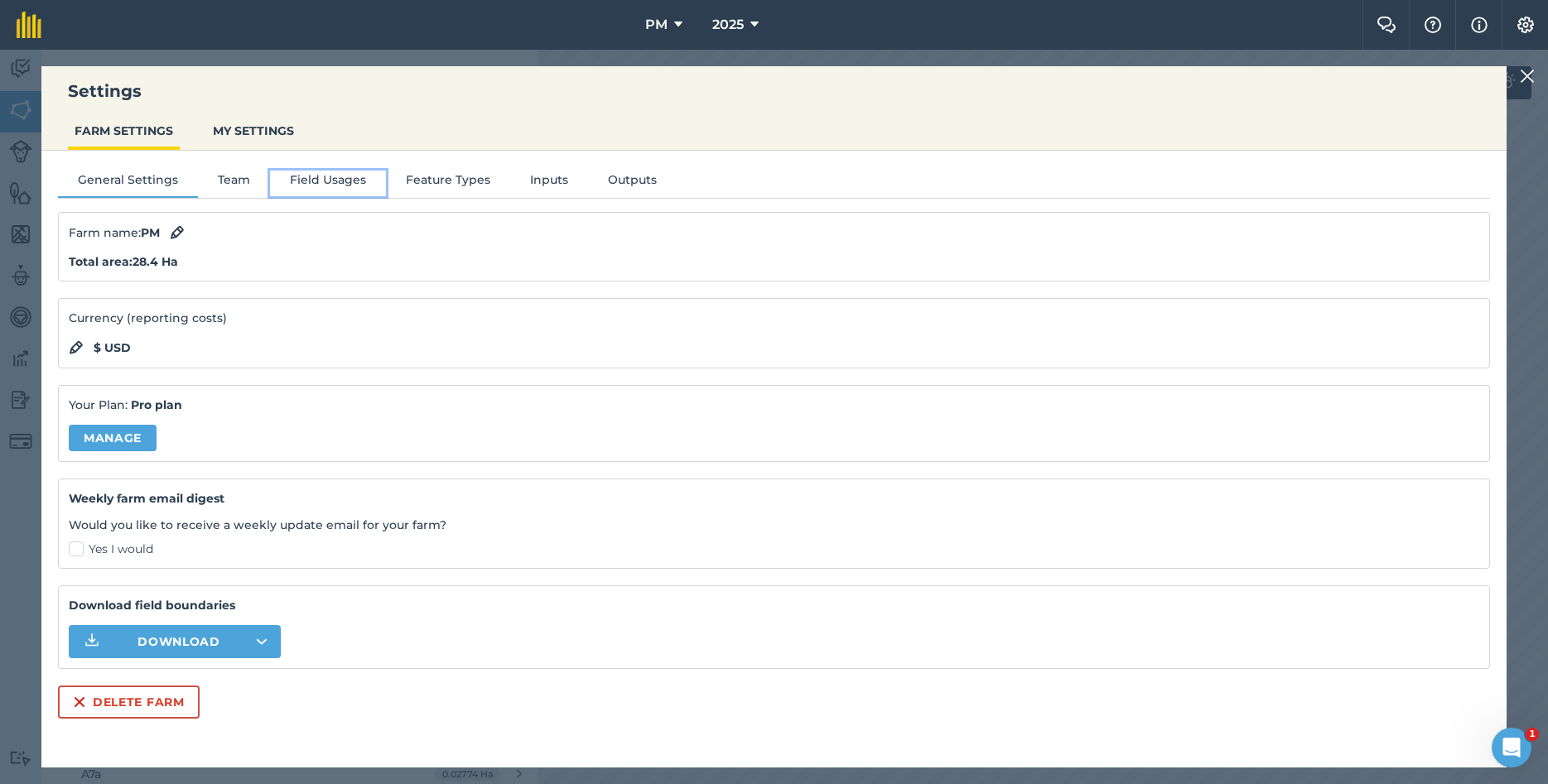
click at [340, 176] on button "Field Usages" at bounding box center [329, 183] width 116 height 25
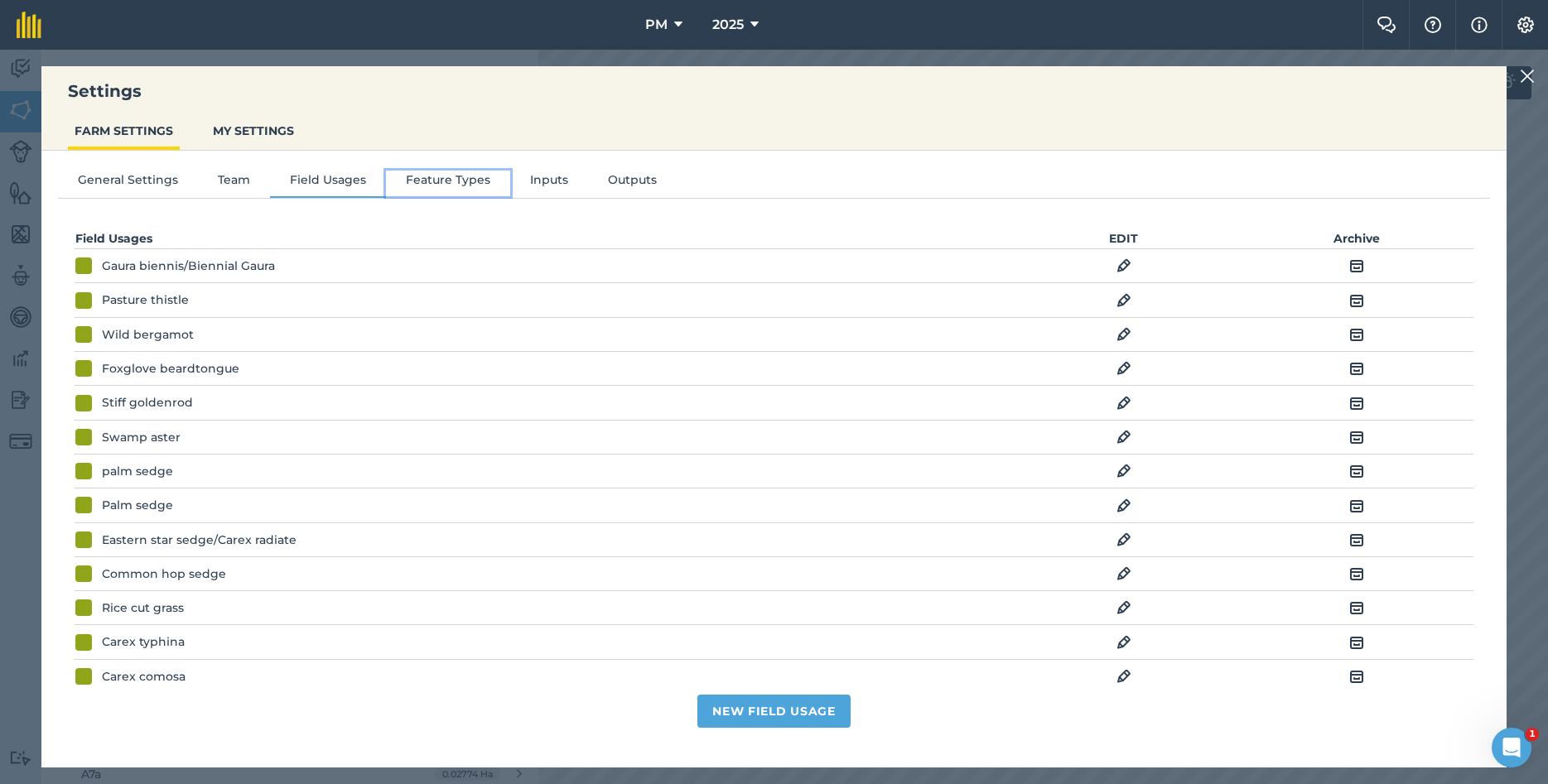
click at [456, 178] on button "Feature Types" at bounding box center [448, 183] width 124 height 25
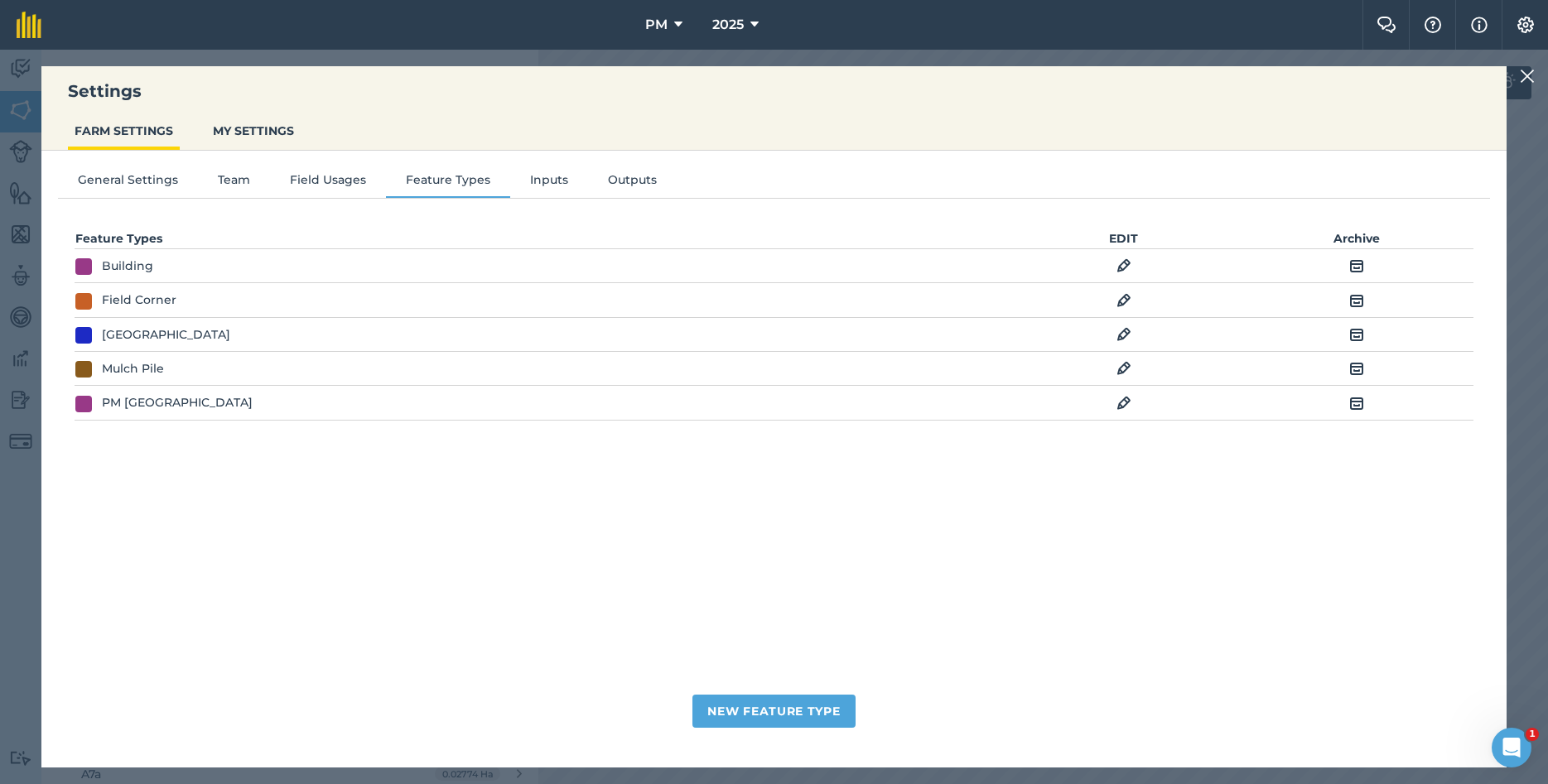
click at [1535, 73] on div at bounding box center [1529, 76] width 20 height 20
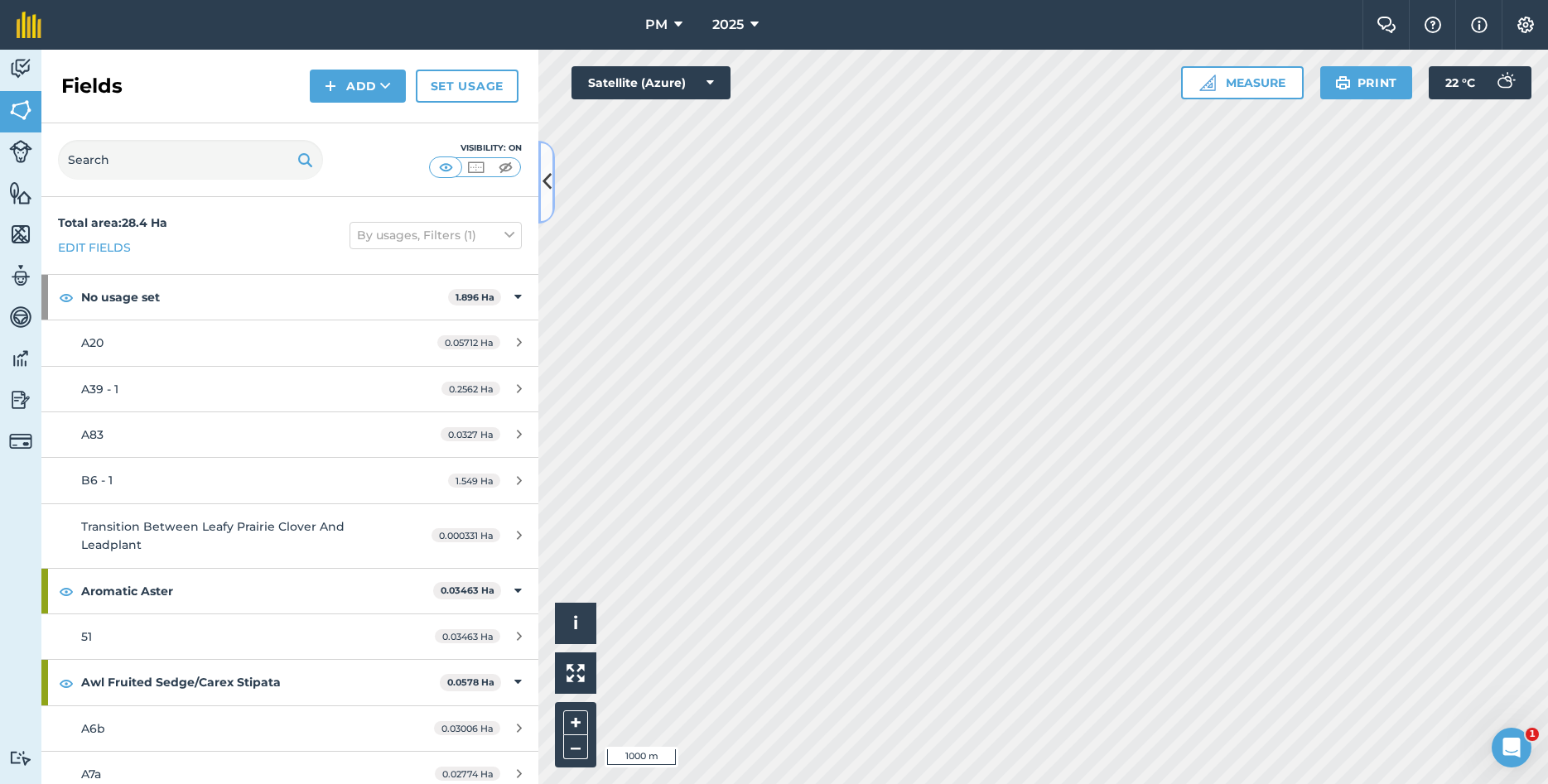
click at [547, 166] on button at bounding box center [546, 182] width 17 height 83
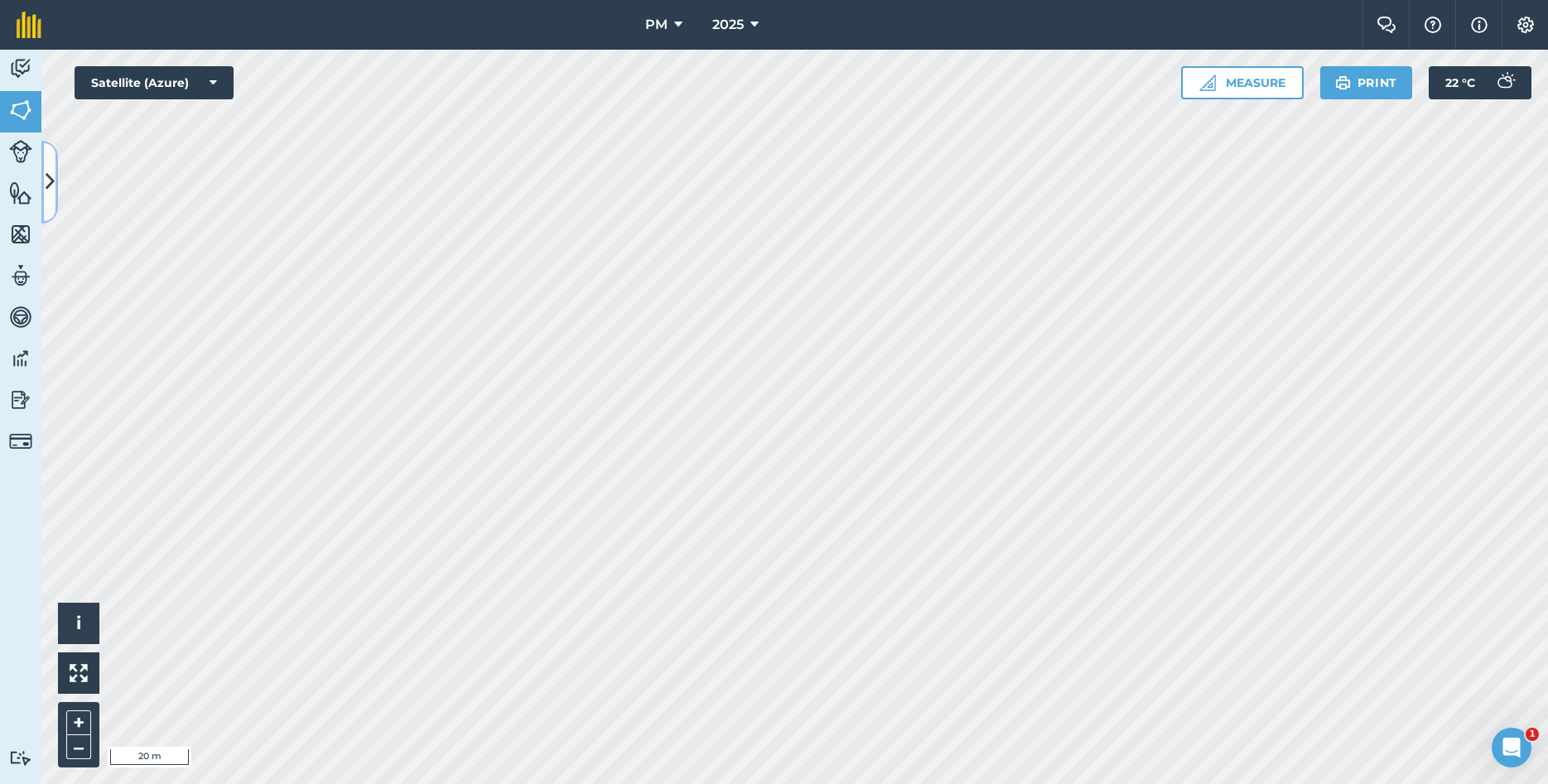
click at [43, 174] on button at bounding box center [49, 182] width 17 height 83
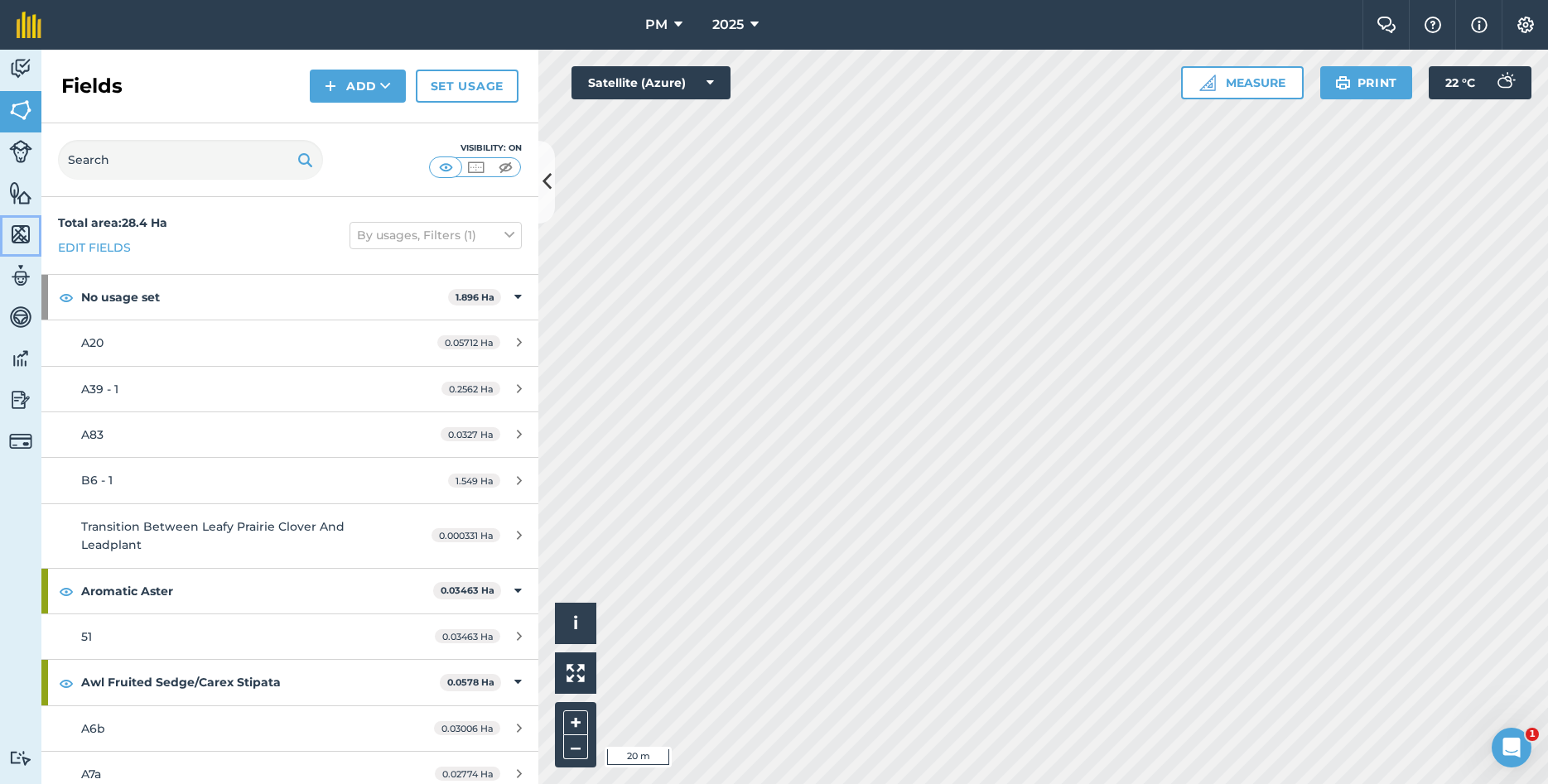
click at [26, 233] on img at bounding box center [20, 234] width 23 height 25
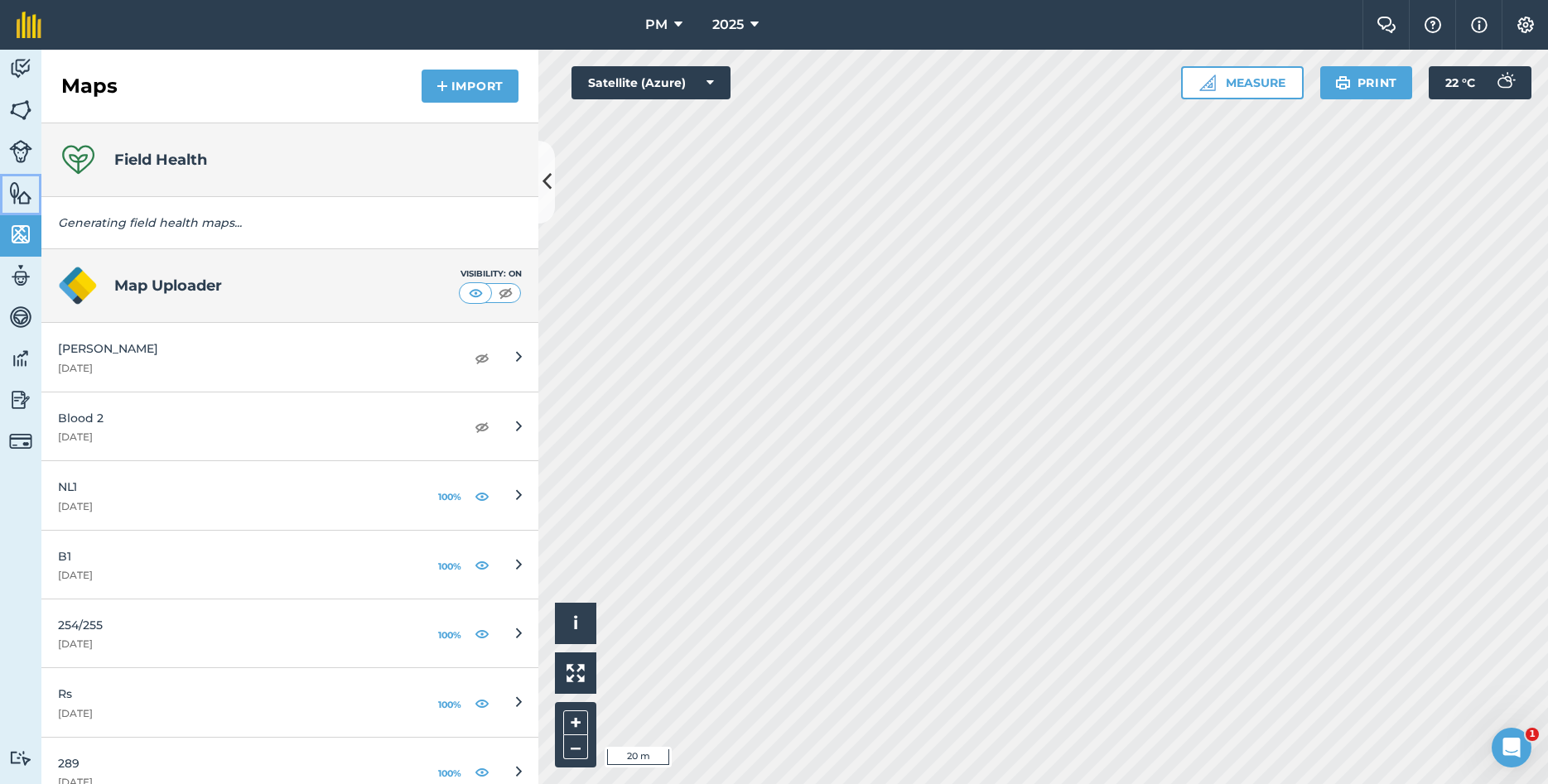
click at [14, 190] on img at bounding box center [20, 193] width 23 height 25
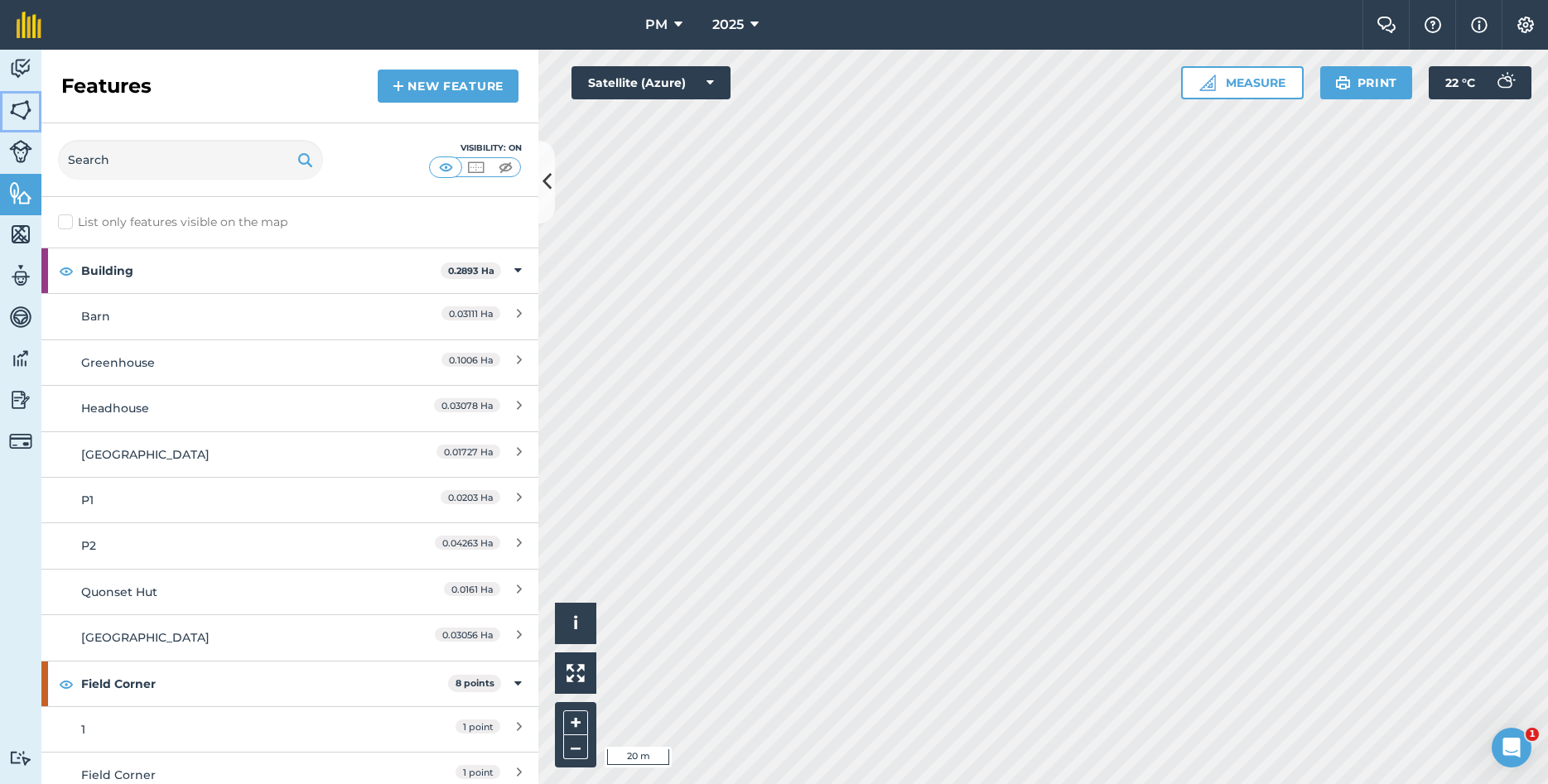
click at [19, 112] on img at bounding box center [20, 110] width 23 height 25
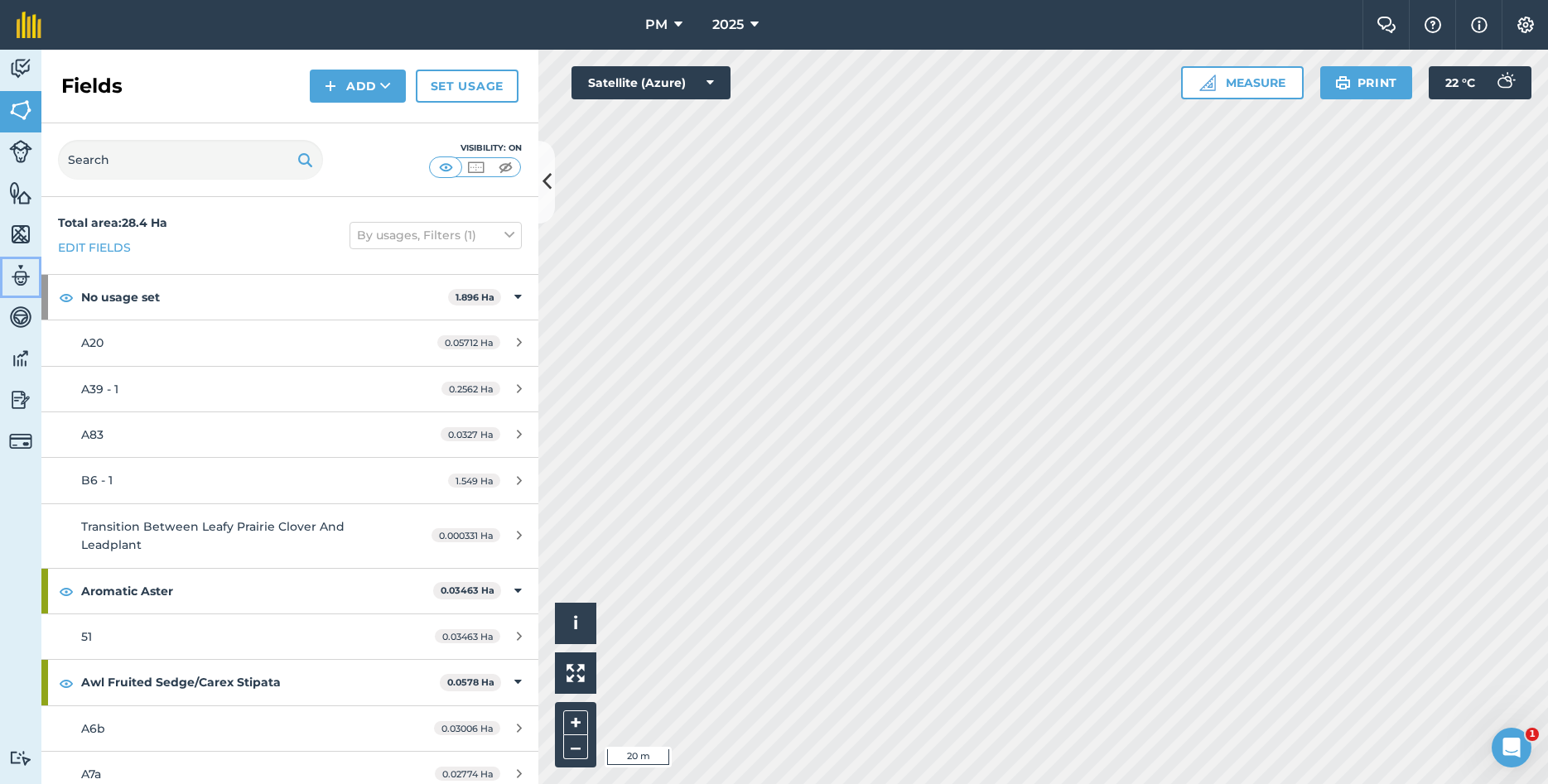
click at [15, 270] on img at bounding box center [20, 276] width 23 height 25
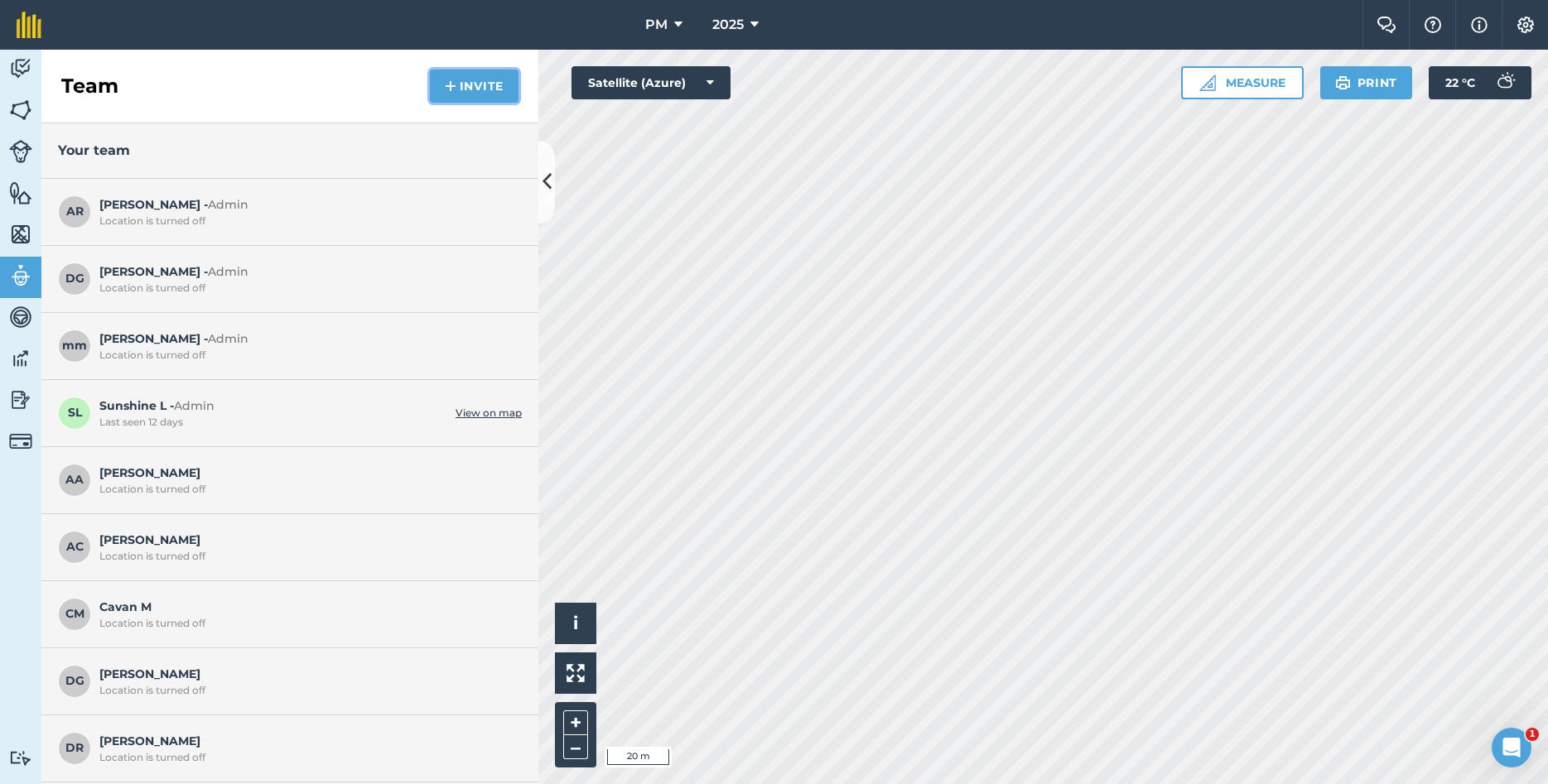
click at [461, 83] on button "Invite" at bounding box center [474, 86] width 89 height 33
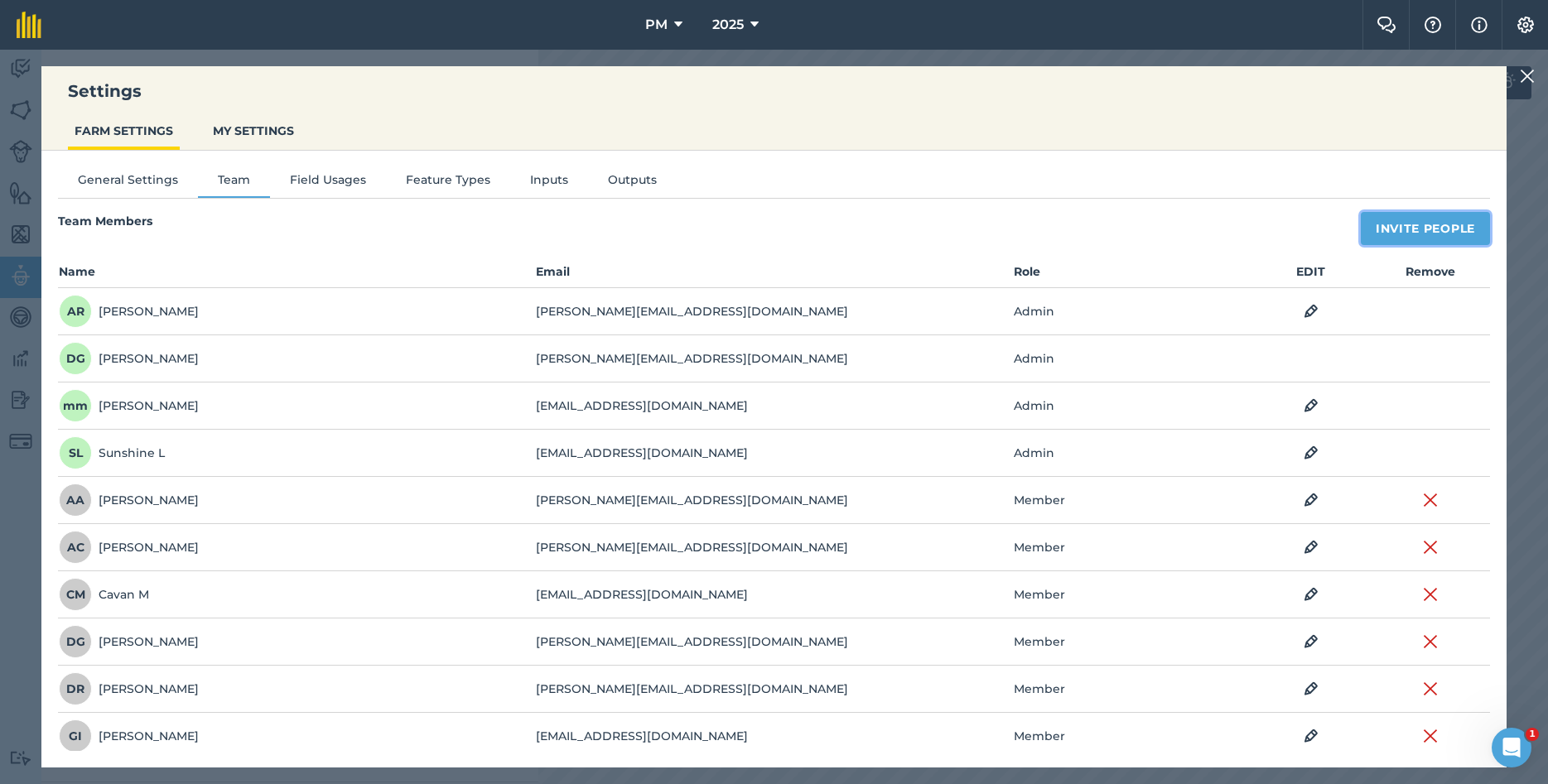
click at [1404, 231] on button "Invite People" at bounding box center [1426, 229] width 130 height 33
select select "MEMBER"
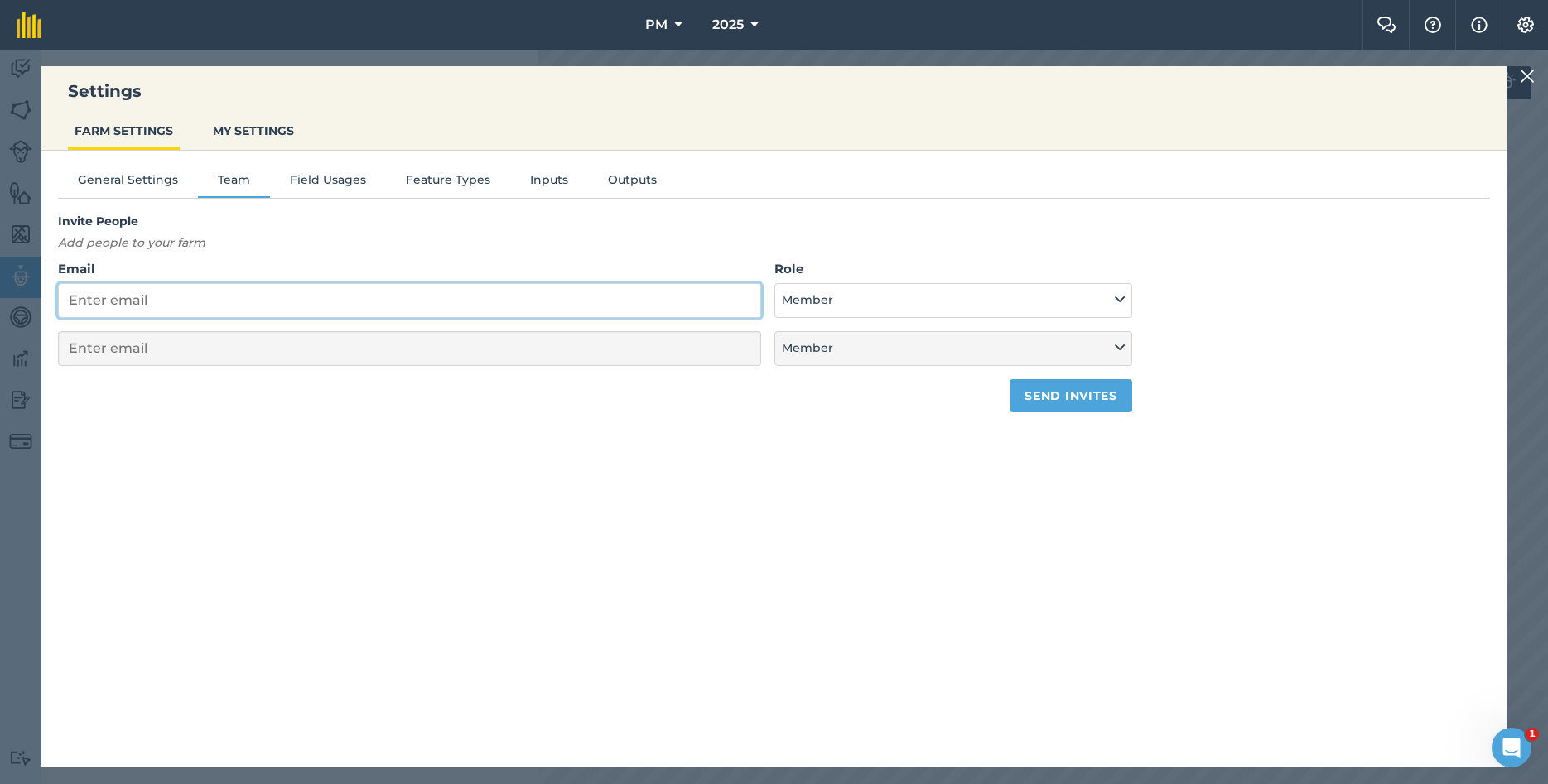
click at [287, 293] on input "Email" at bounding box center [410, 300] width 703 height 34
type input "n"
select select "MEMBER"
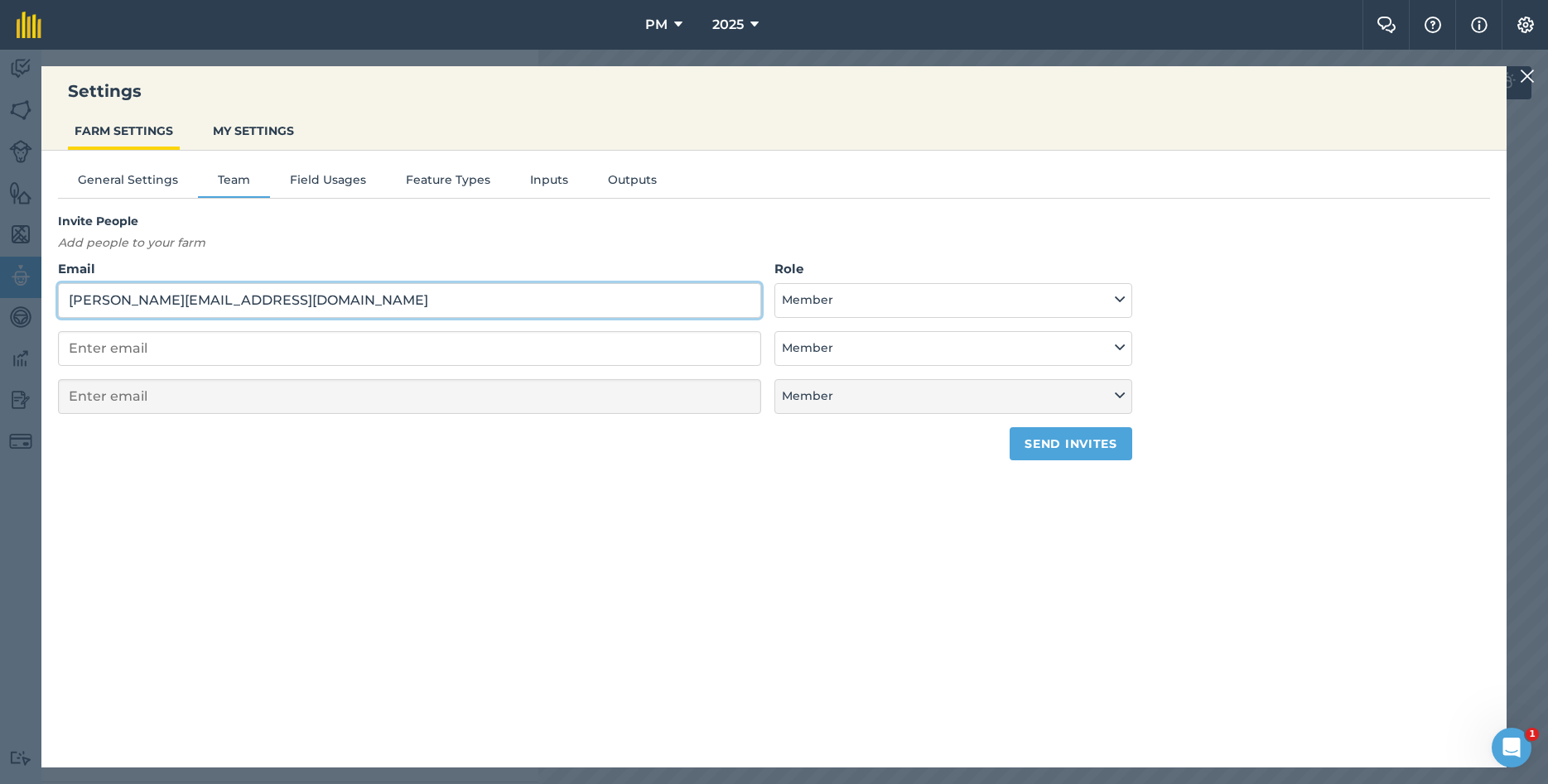
type input "[PERSON_NAME][EMAIL_ADDRESS][DOMAIN_NAME]"
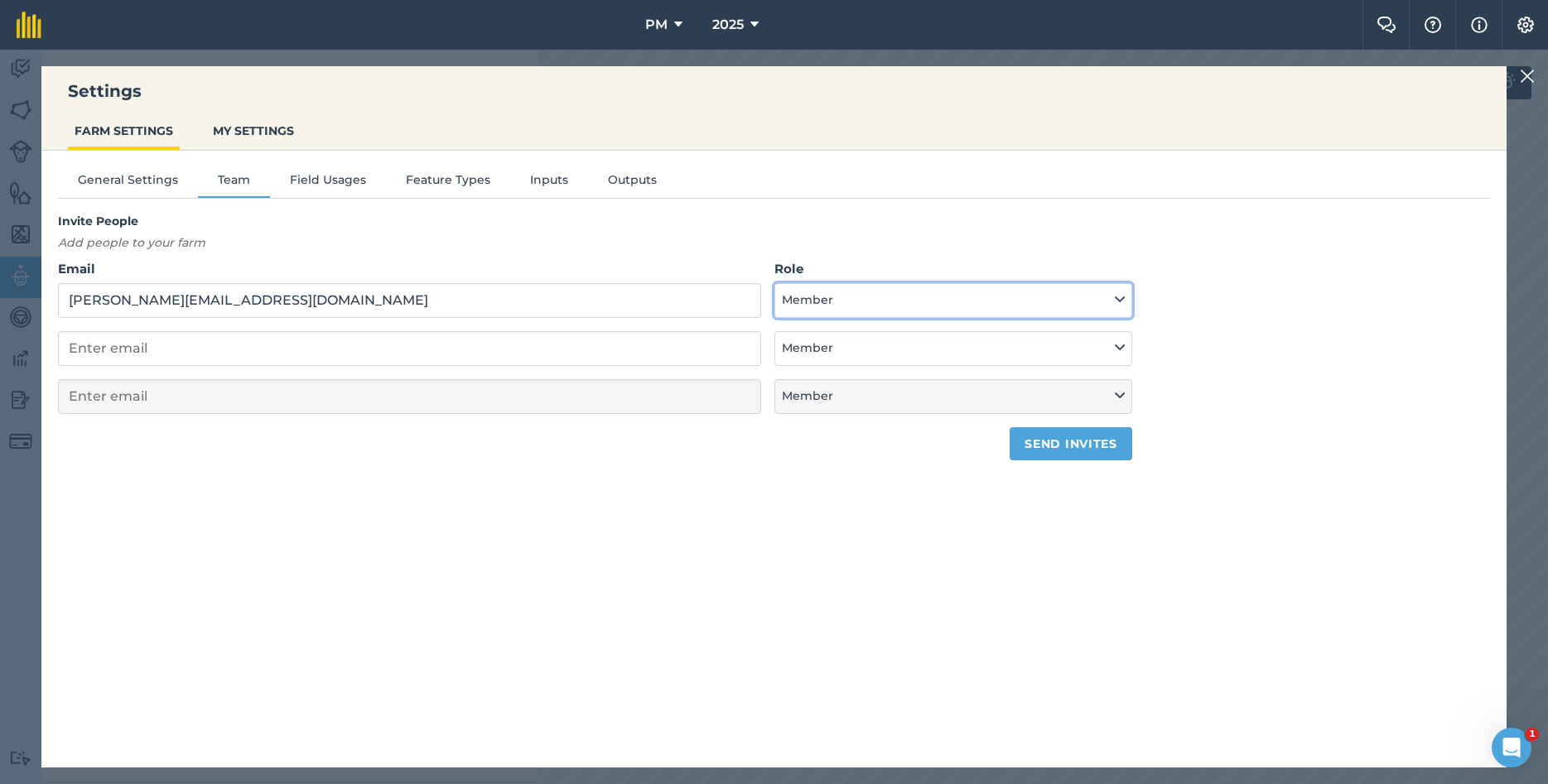
click at [1114, 296] on button "Member" at bounding box center [953, 300] width 358 height 34
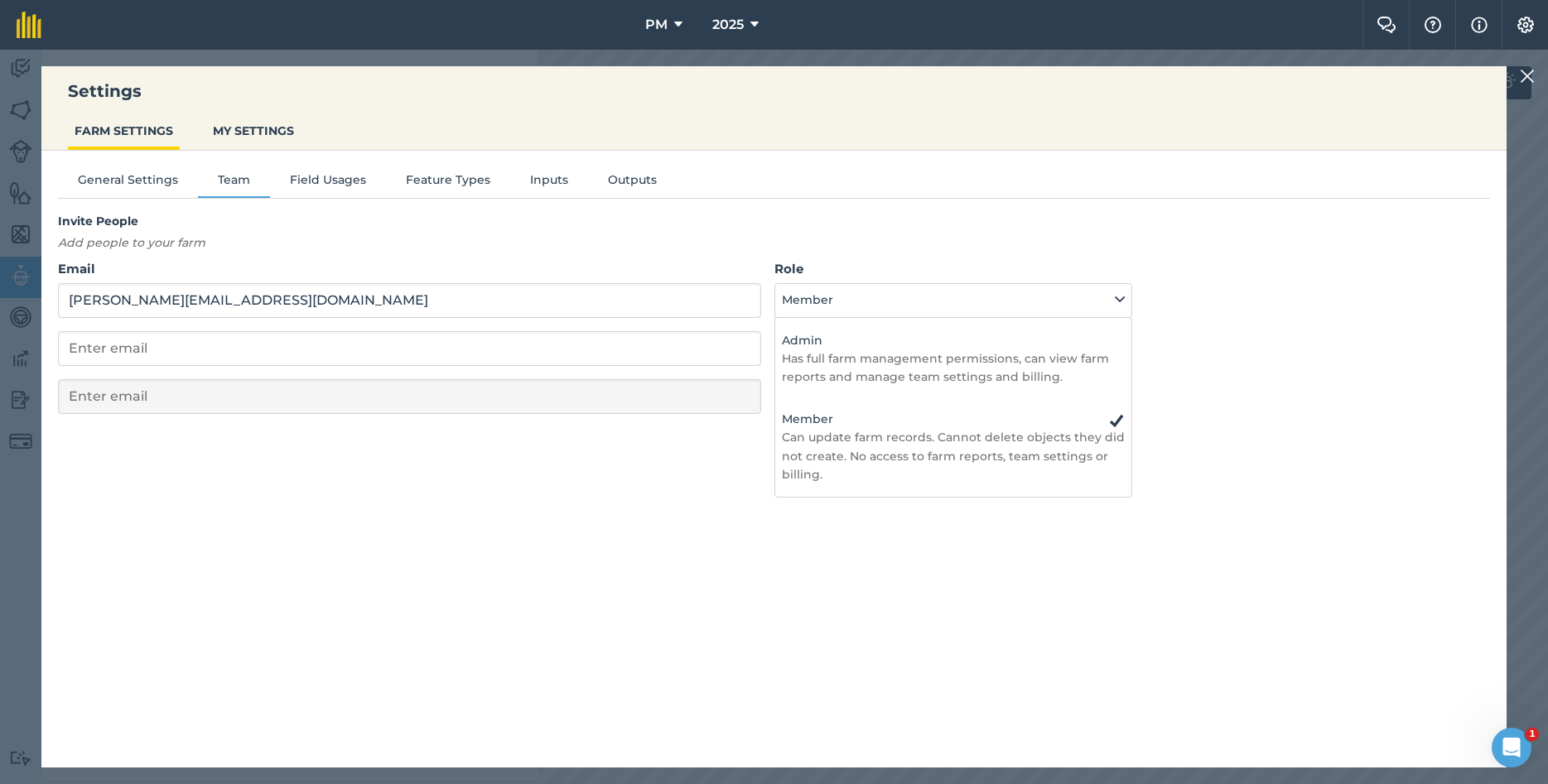
click at [1197, 251] on div "Invite People Add people to your farm Email [PERSON_NAME][EMAIL_ADDRESS][DOMAIN…" at bounding box center [774, 337] width 1433 height 248
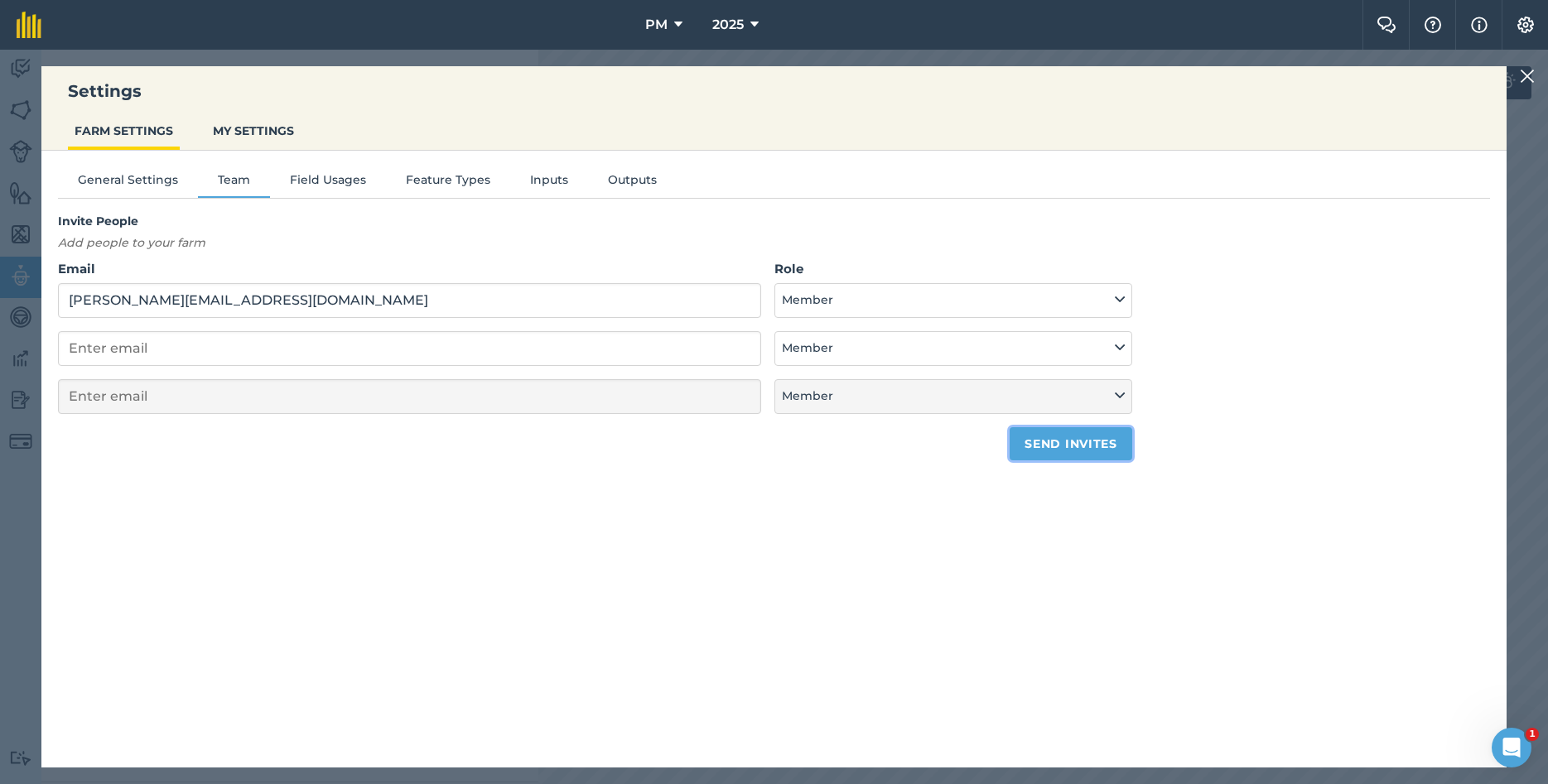
click at [1094, 442] on button "Send invites" at bounding box center [1070, 444] width 122 height 33
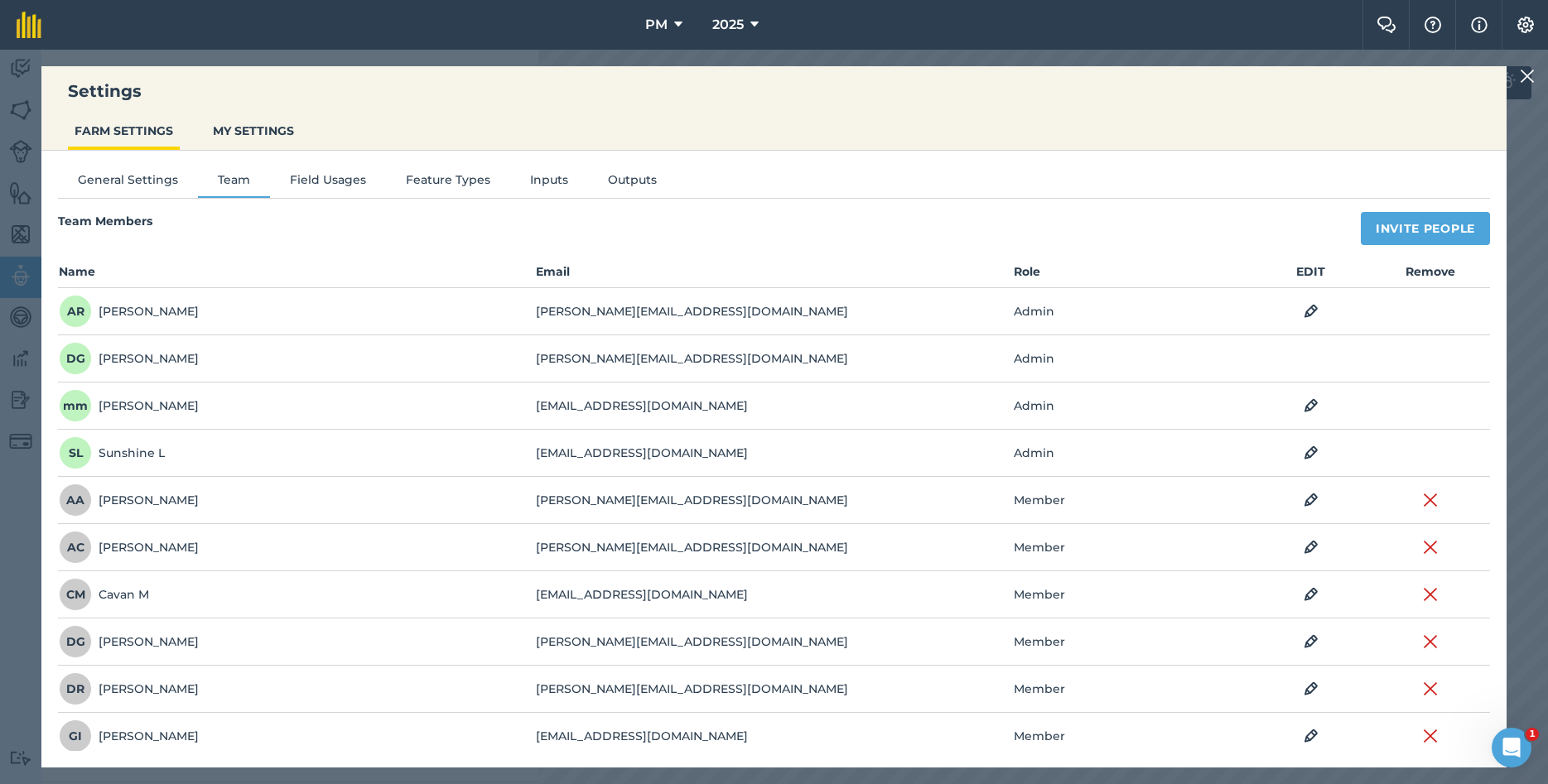
click at [1523, 74] on img at bounding box center [1527, 76] width 15 height 20
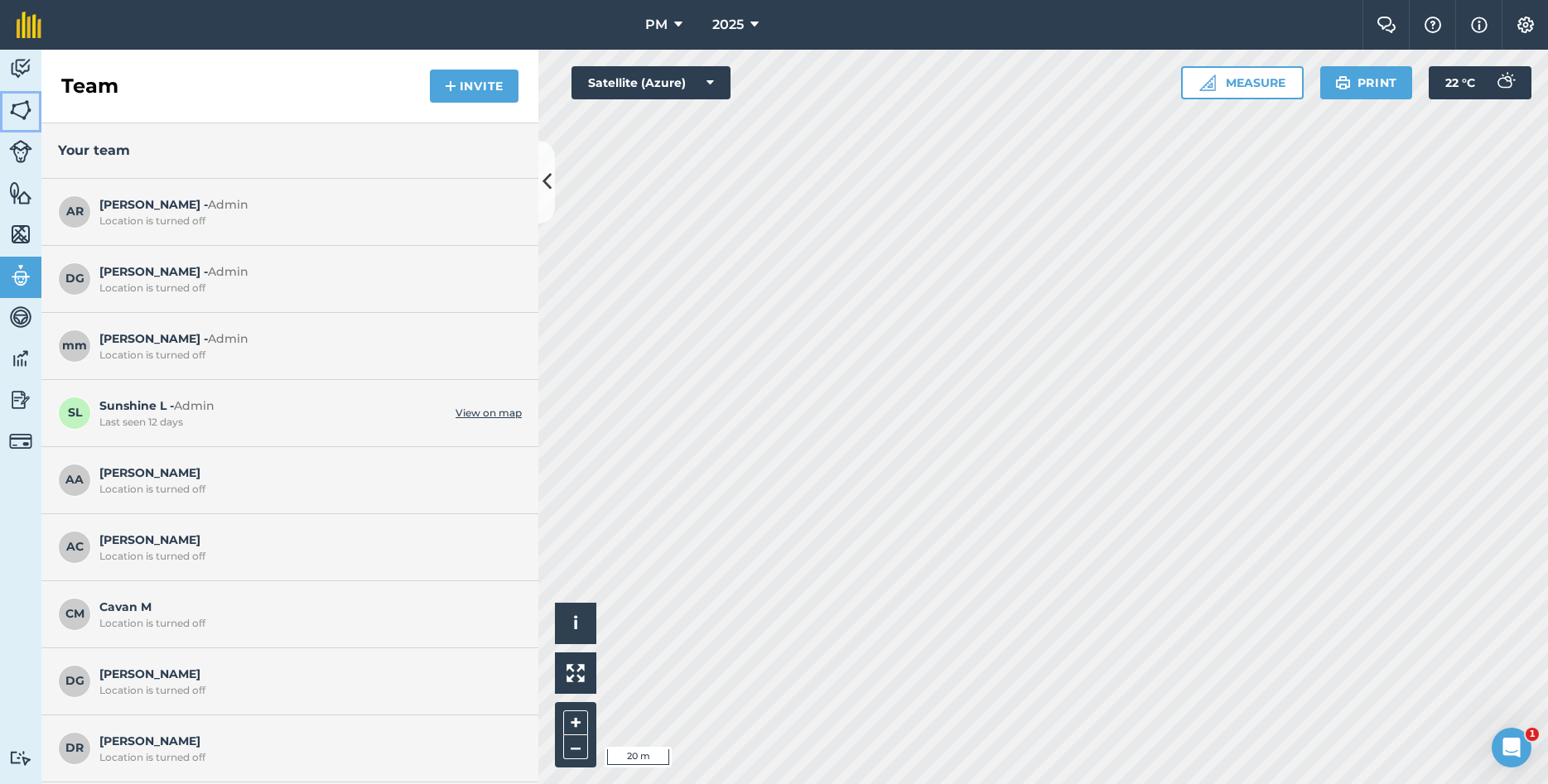
click at [11, 115] on img at bounding box center [20, 110] width 23 height 25
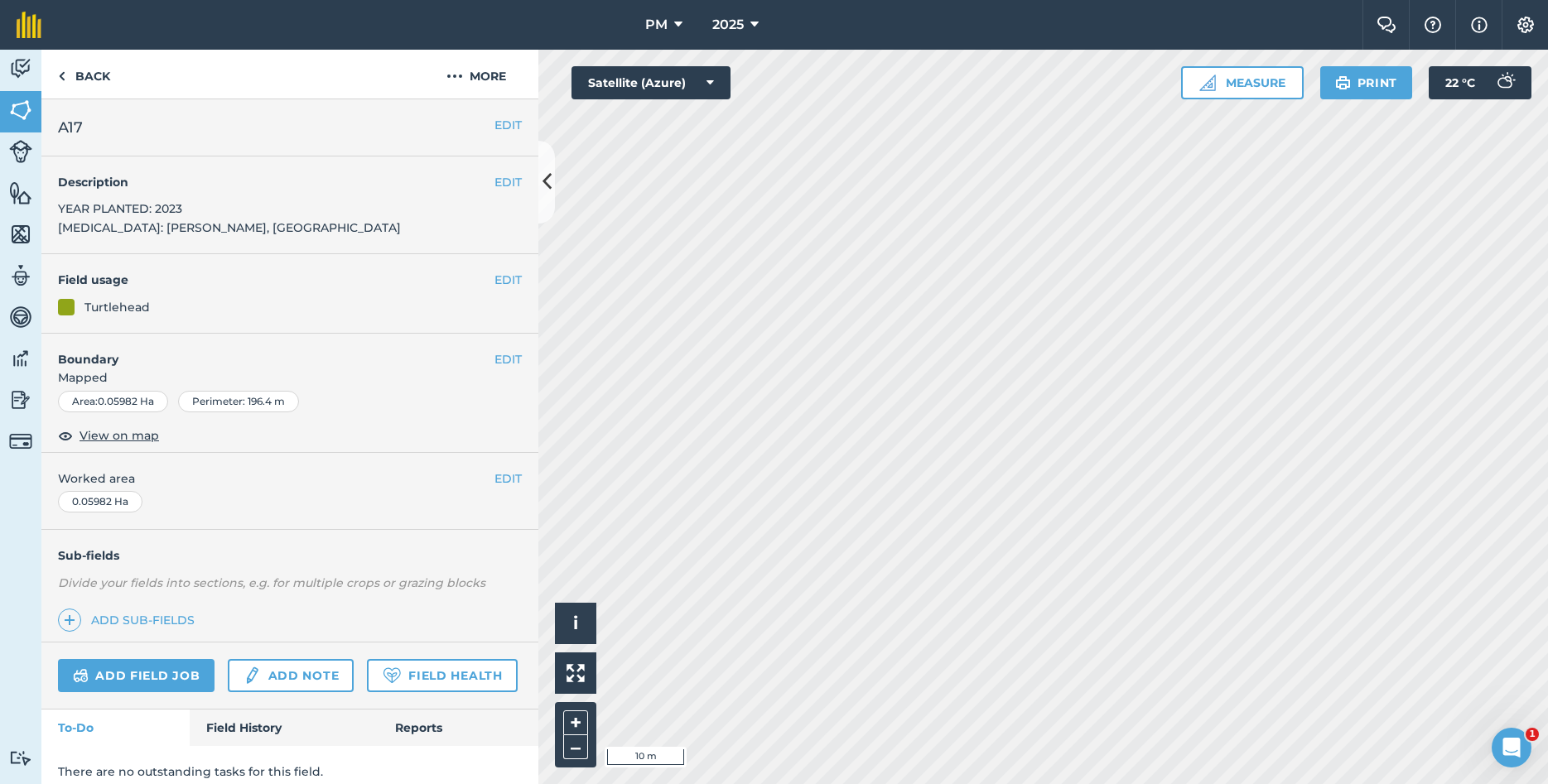
click at [492, 277] on h4 "Field usage" at bounding box center [276, 279] width 436 height 18
click at [503, 277] on button "EDIT" at bounding box center [507, 279] width 27 height 18
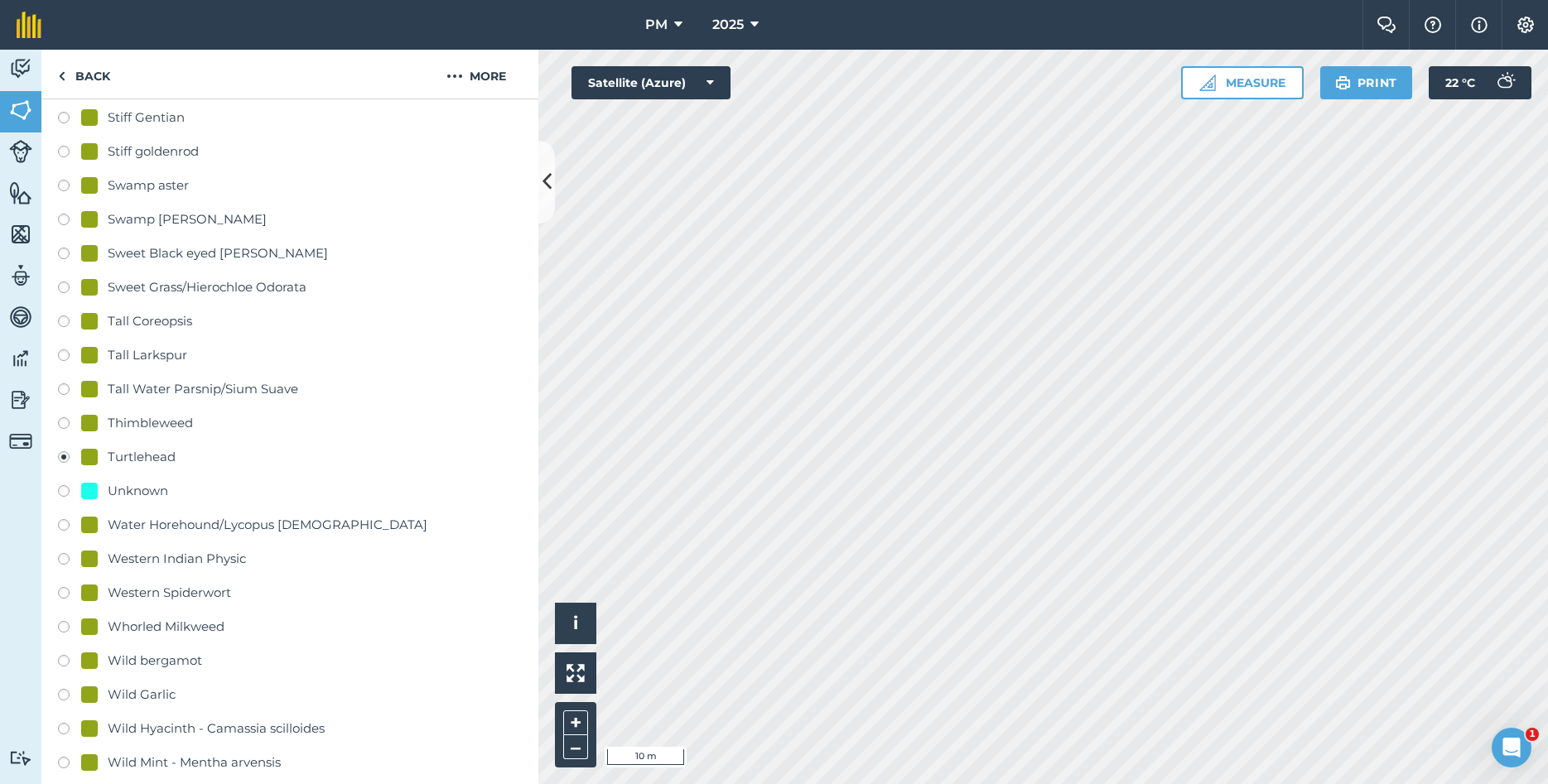
scroll to position [3843, 0]
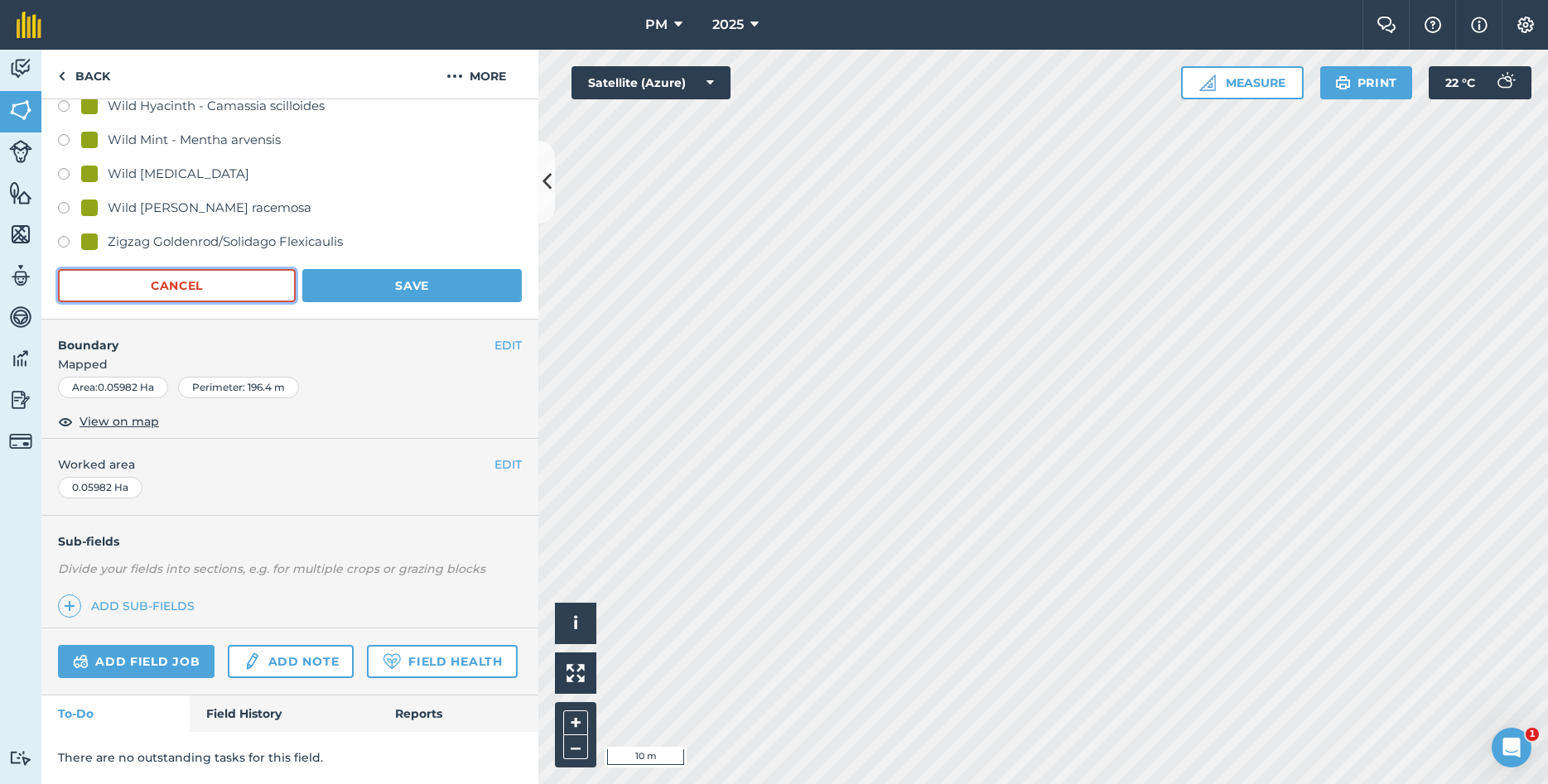
click at [235, 290] on button "Cancel" at bounding box center [177, 286] width 238 height 33
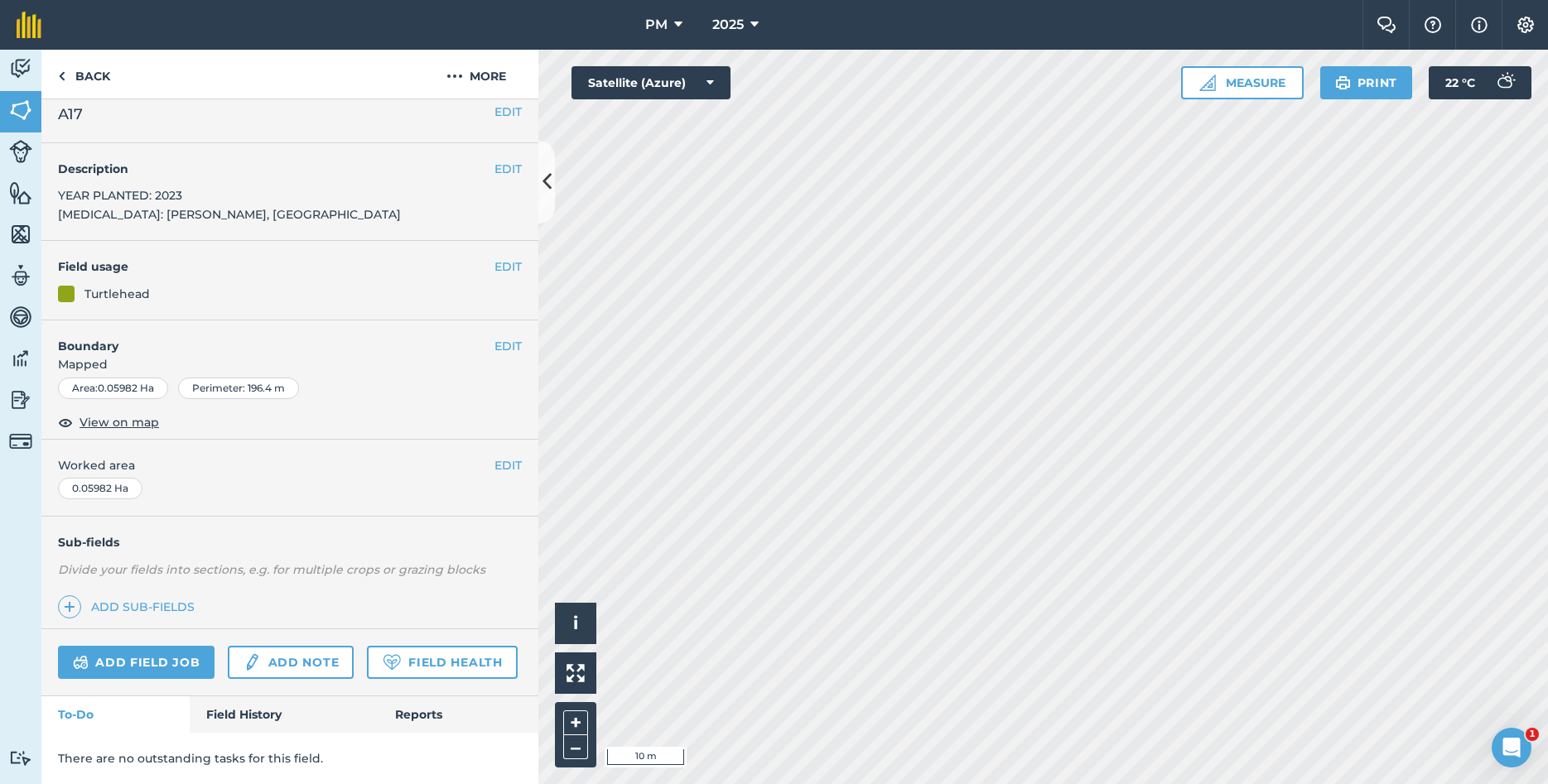
scroll to position [13, 0]
